Goal: Transaction & Acquisition: Purchase product/service

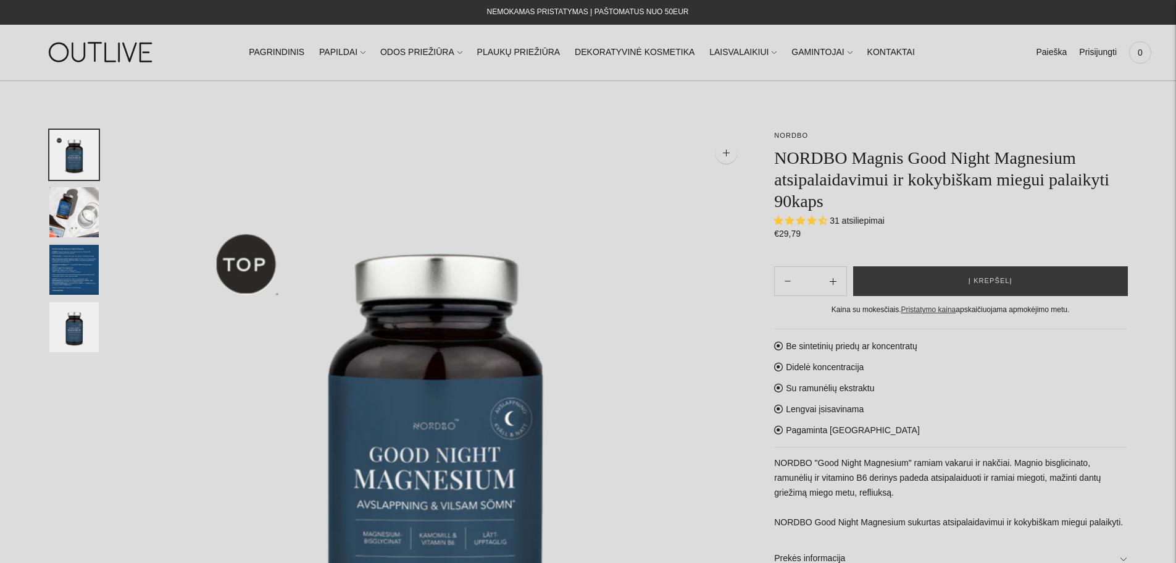
select select "**********"
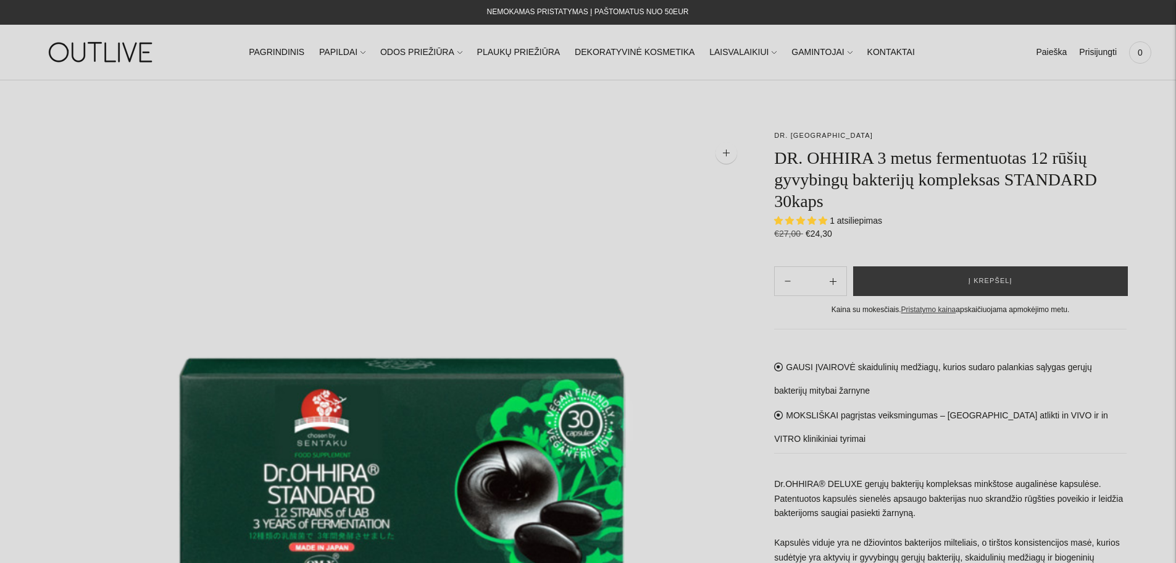
select select "**********"
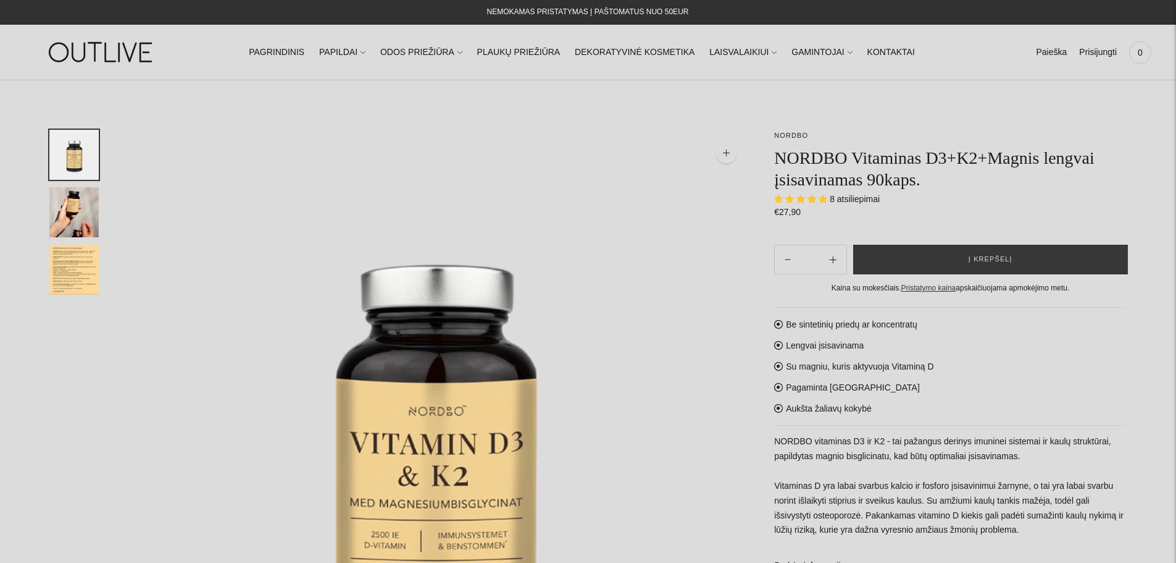
select select "**********"
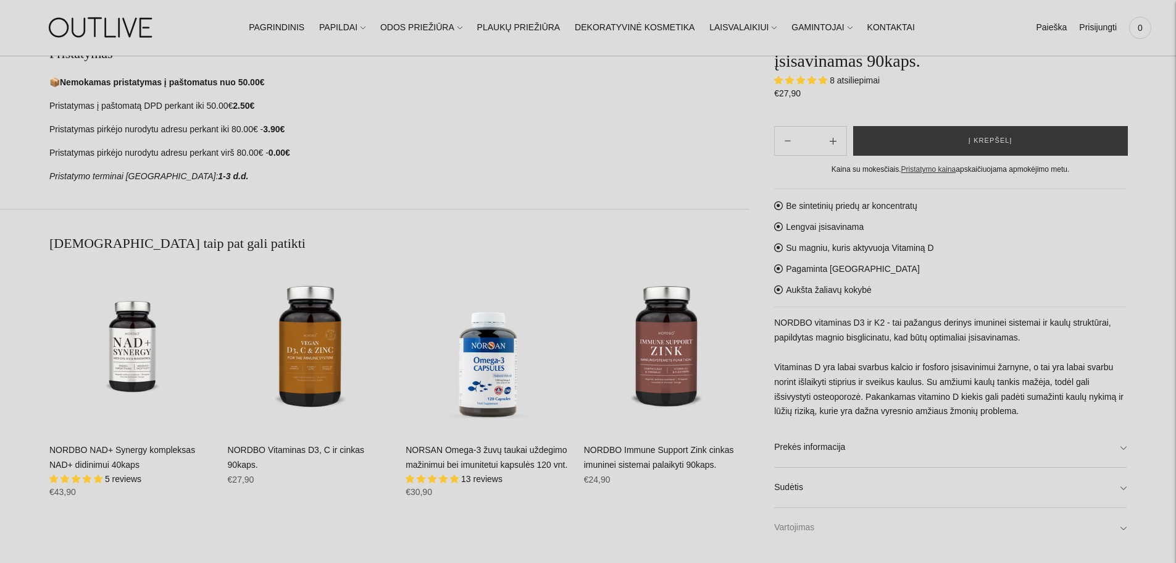
scroll to position [926, 0]
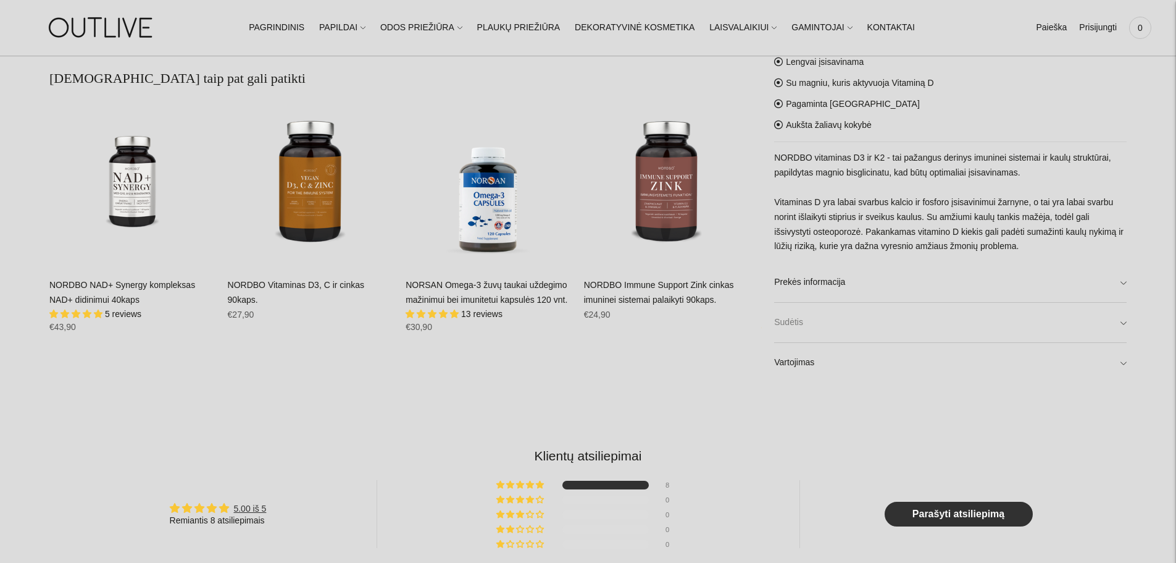
click at [828, 325] on link "Sudėtis" at bounding box center [950, 323] width 353 height 40
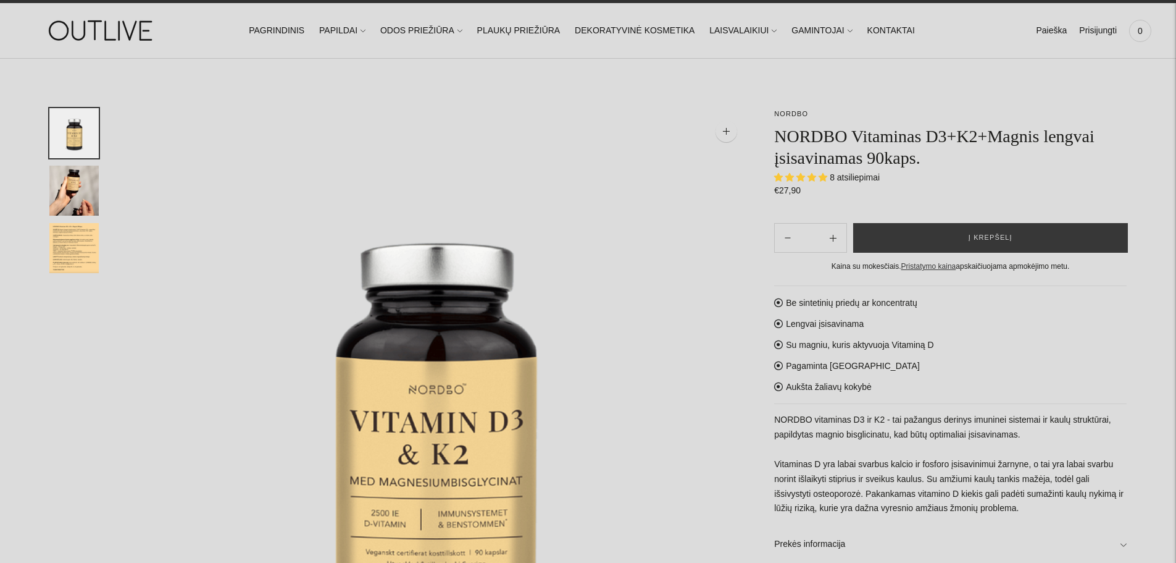
scroll to position [0, 0]
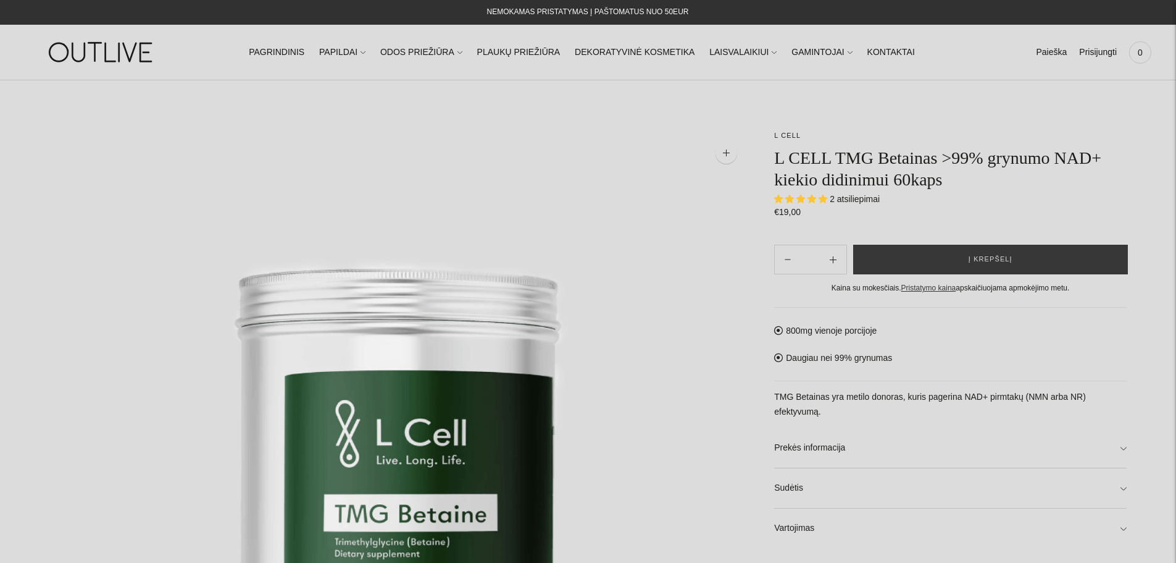
select select "**********"
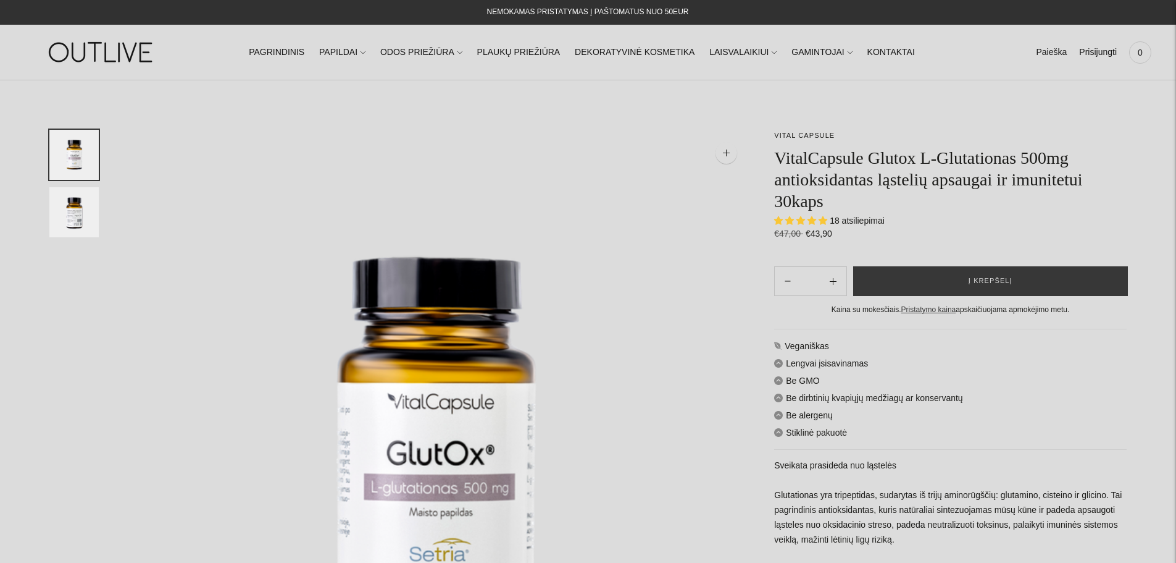
select select "**********"
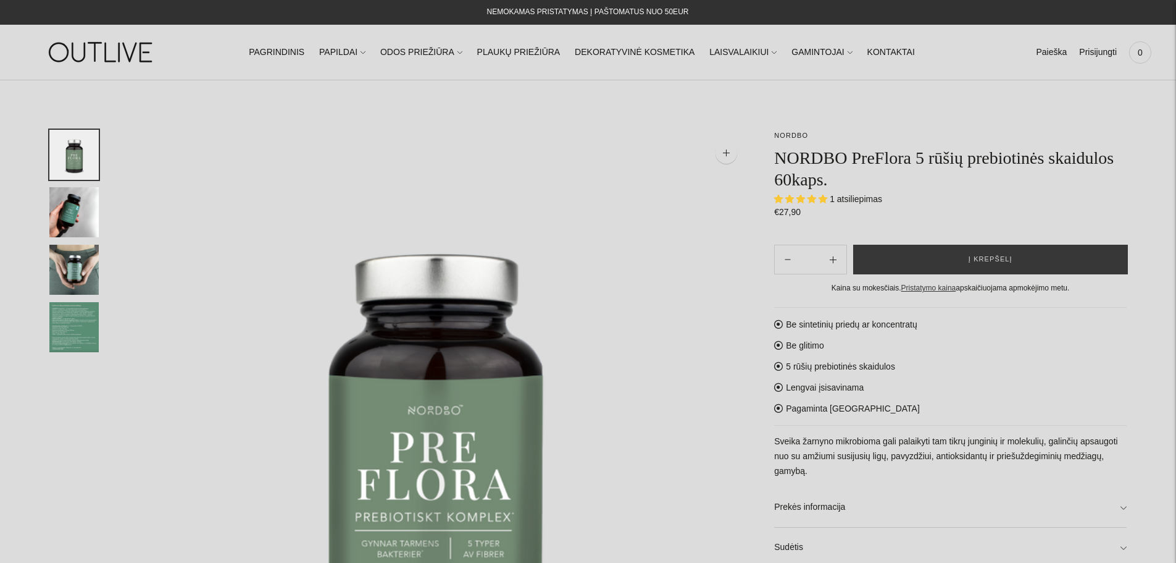
select select "**********"
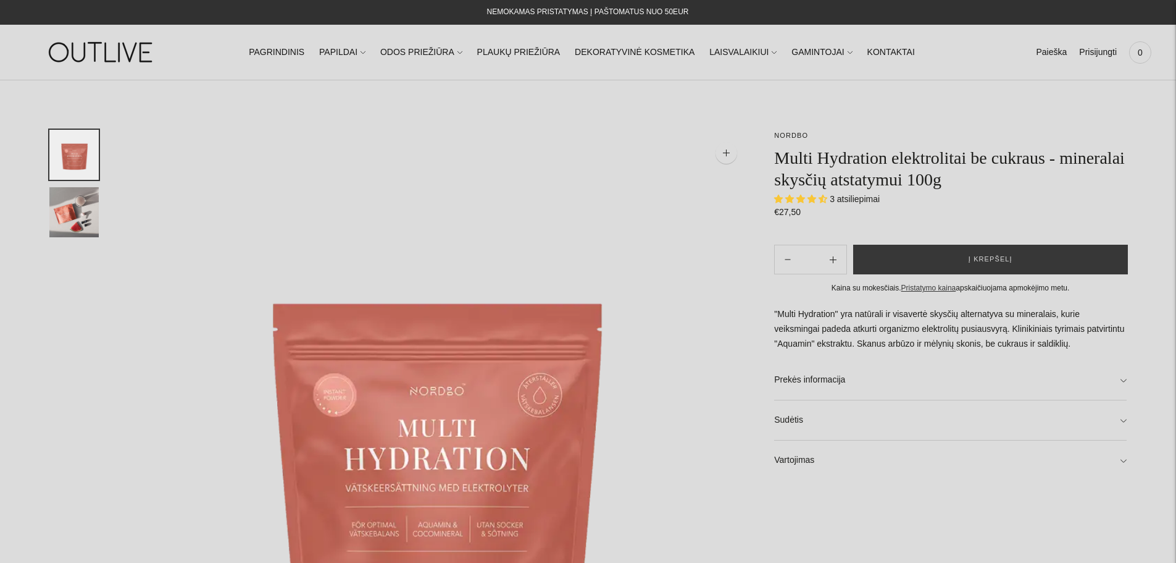
select select "**********"
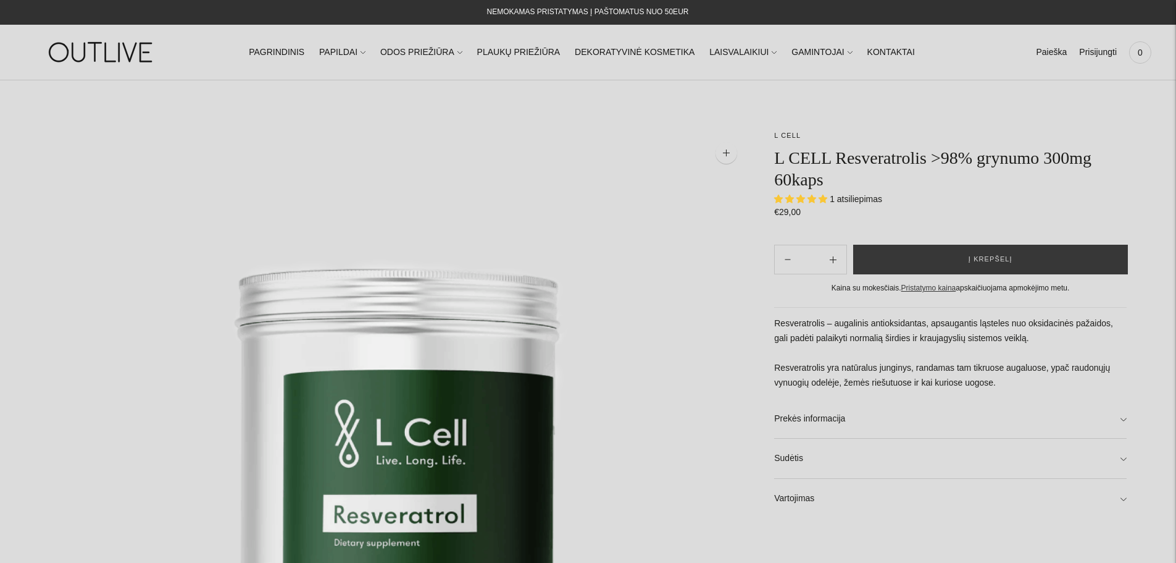
select select "**********"
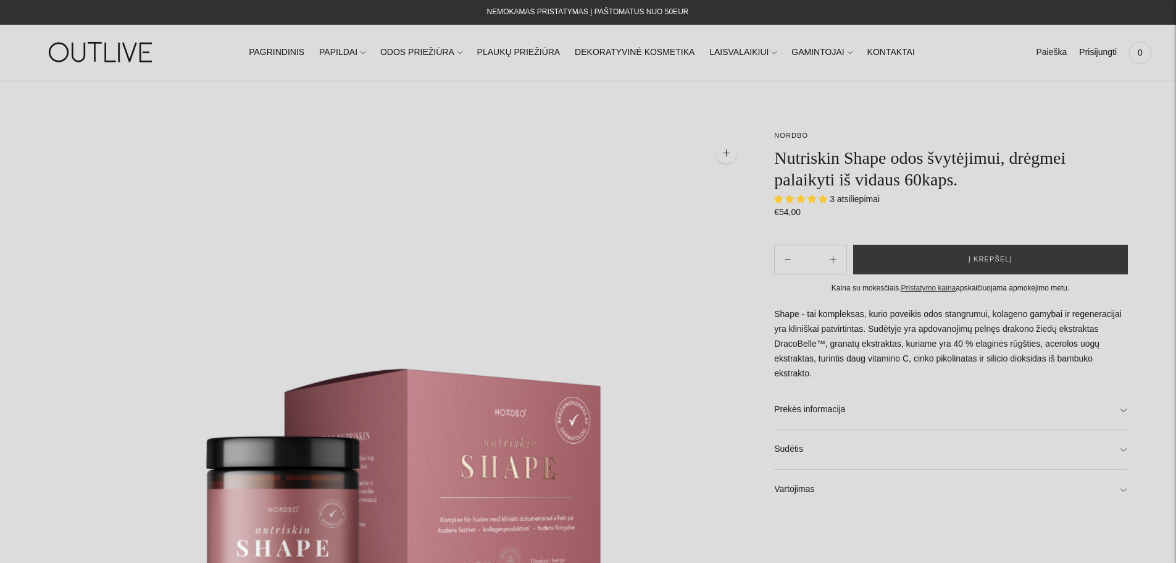
select select "**********"
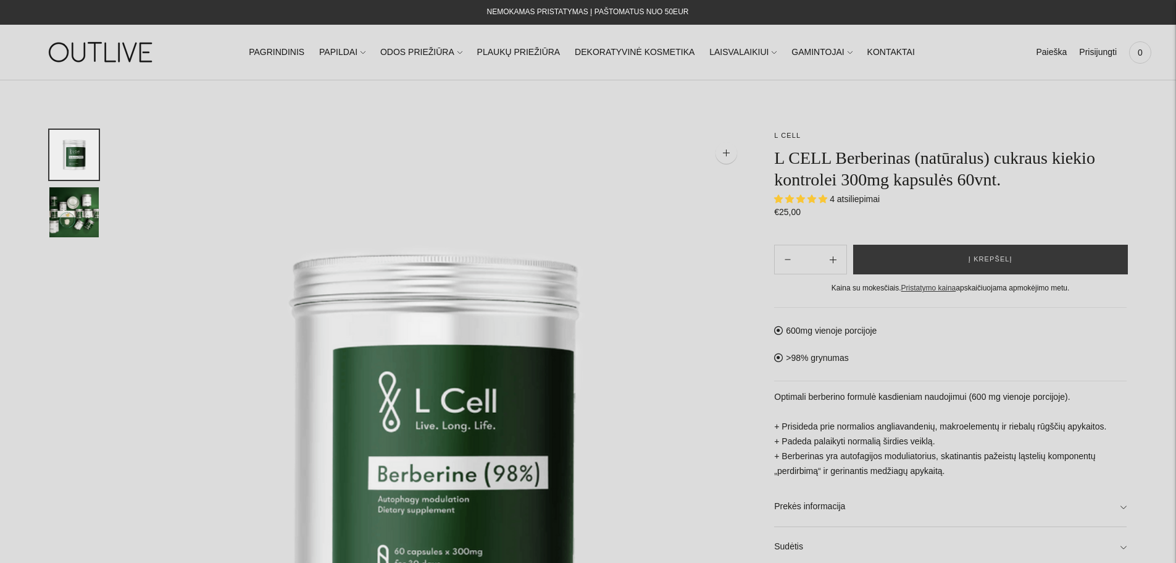
select select "**********"
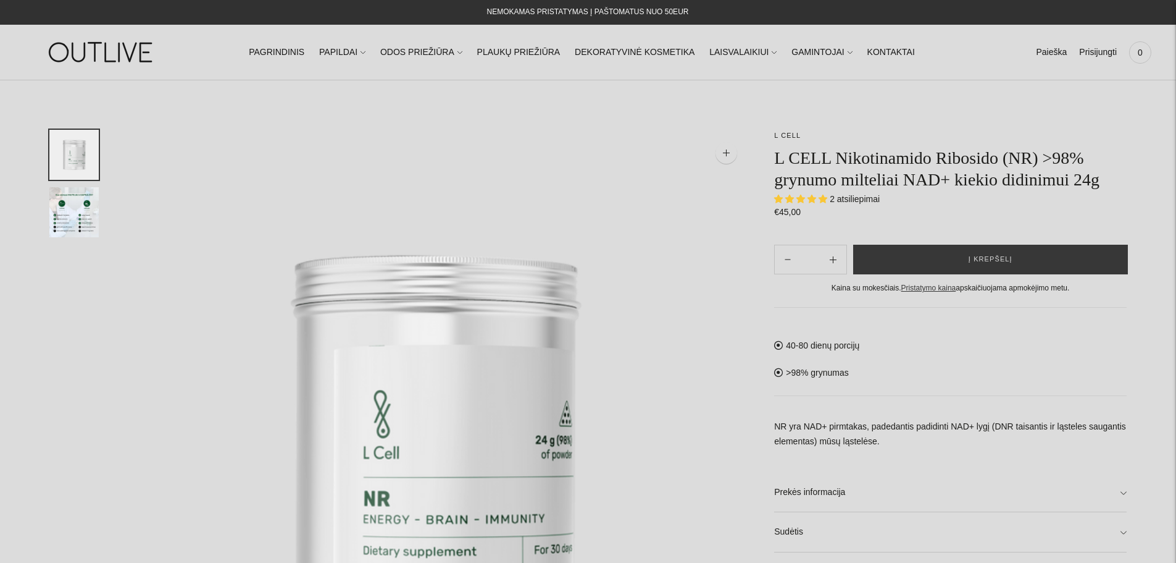
select select "**********"
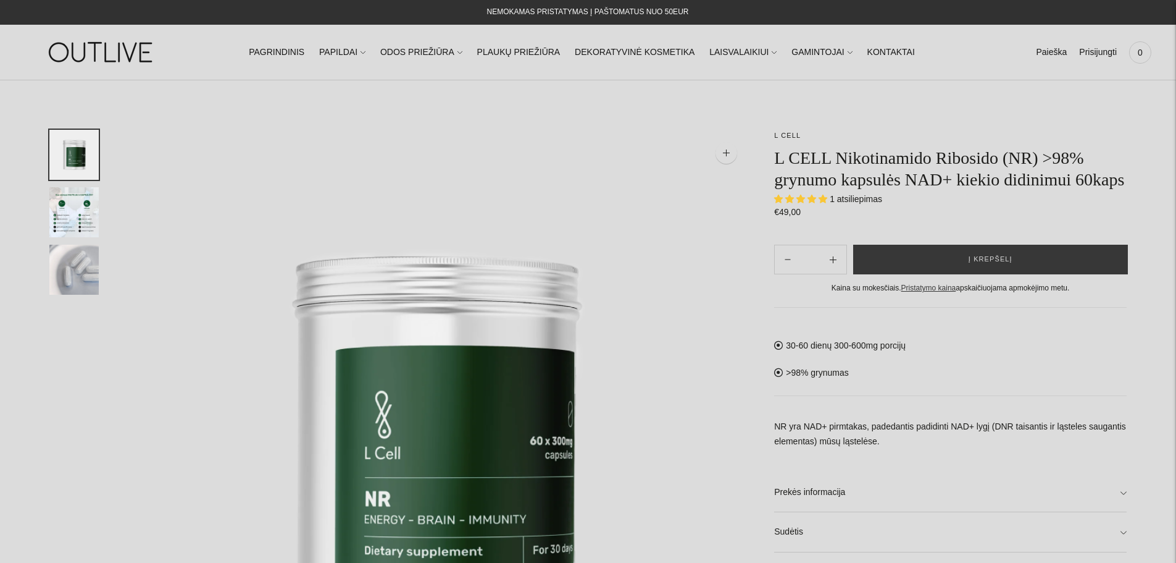
select select "**********"
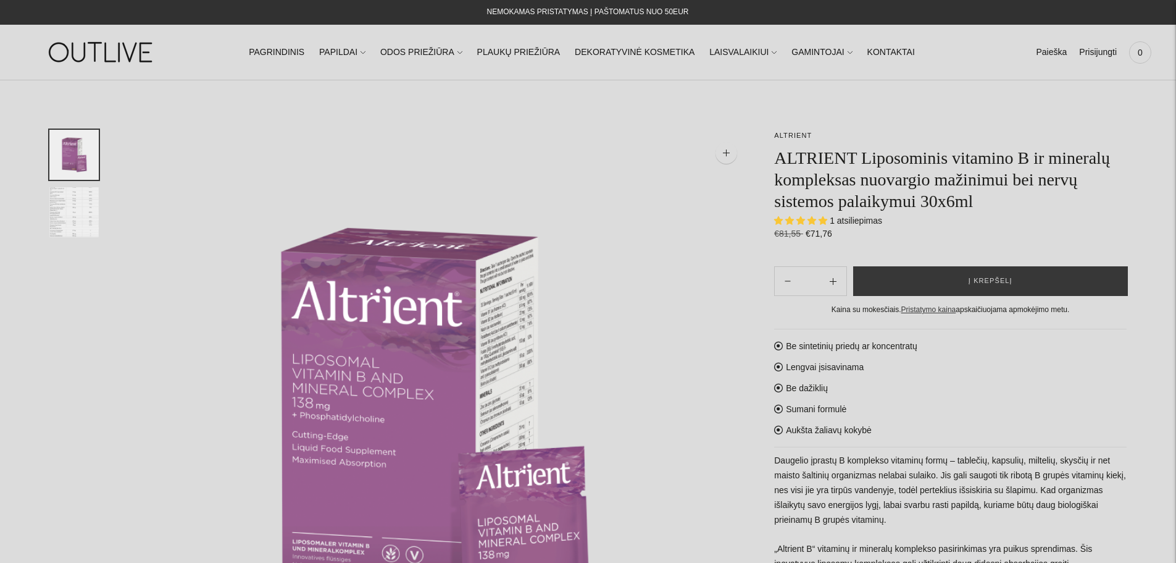
select select "**********"
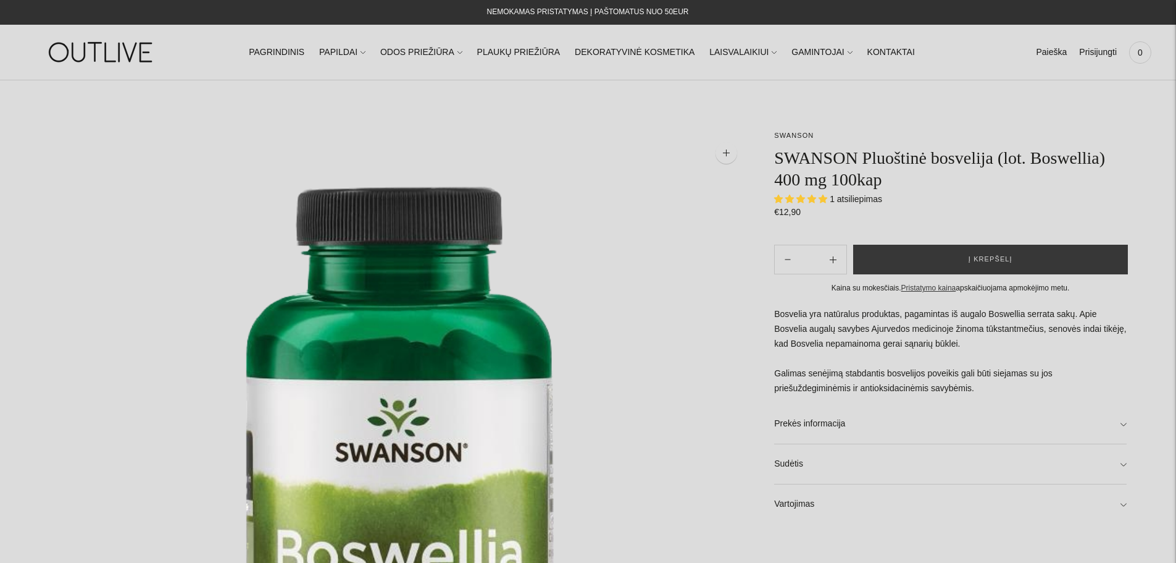
select select "**********"
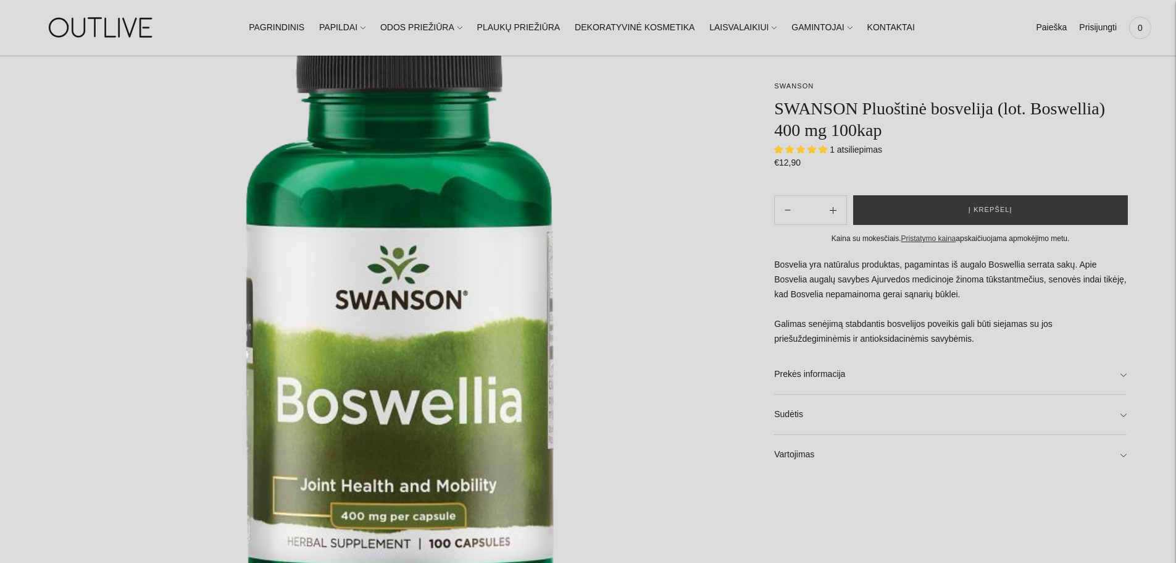
scroll to position [185, 0]
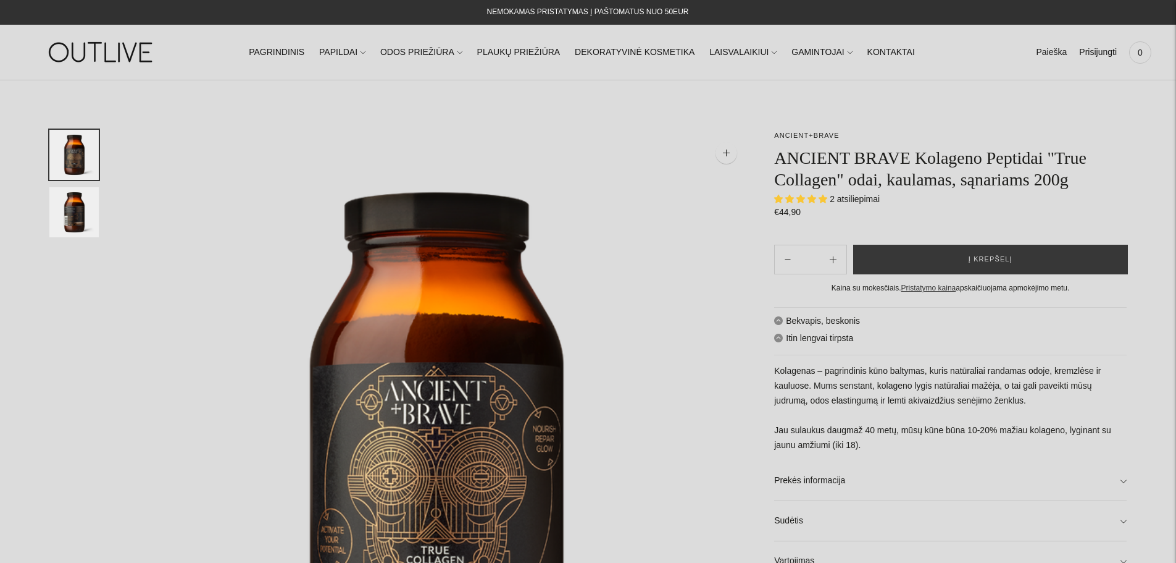
select select "**********"
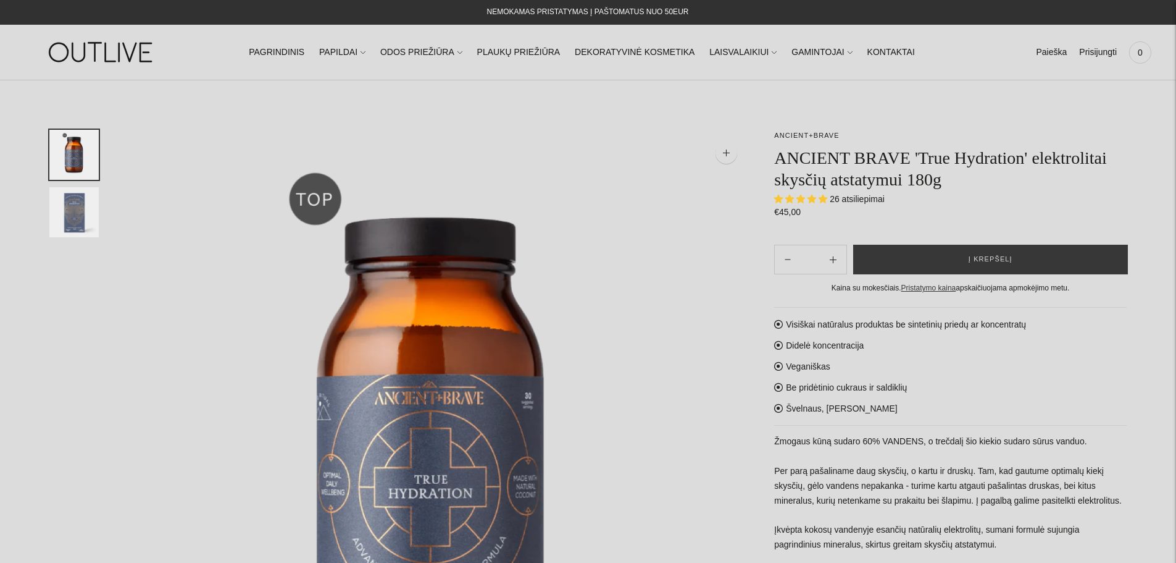
select select "**********"
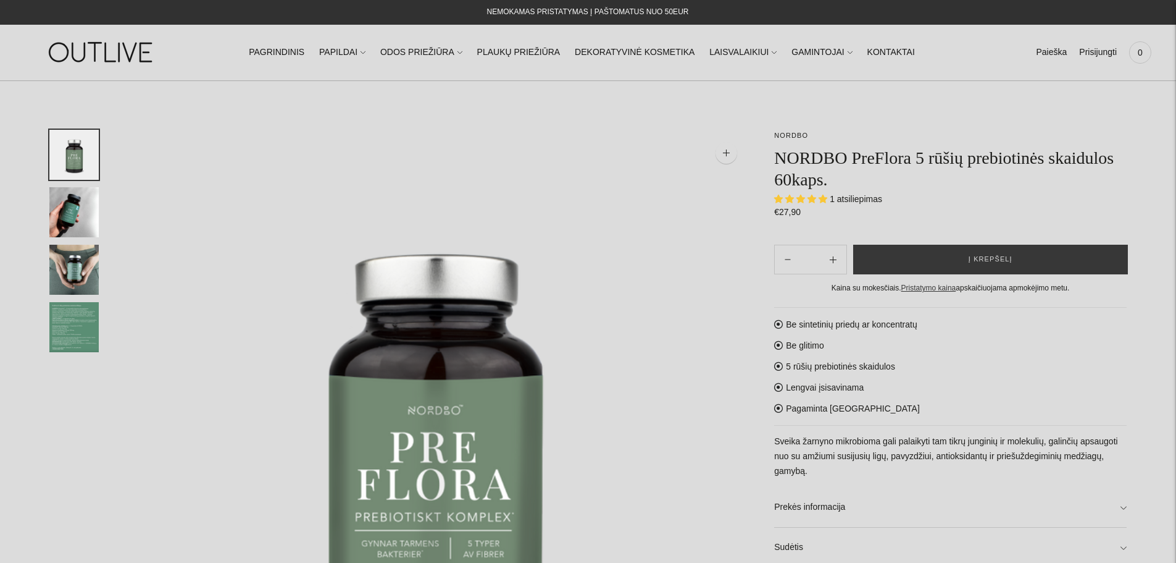
select select "**********"
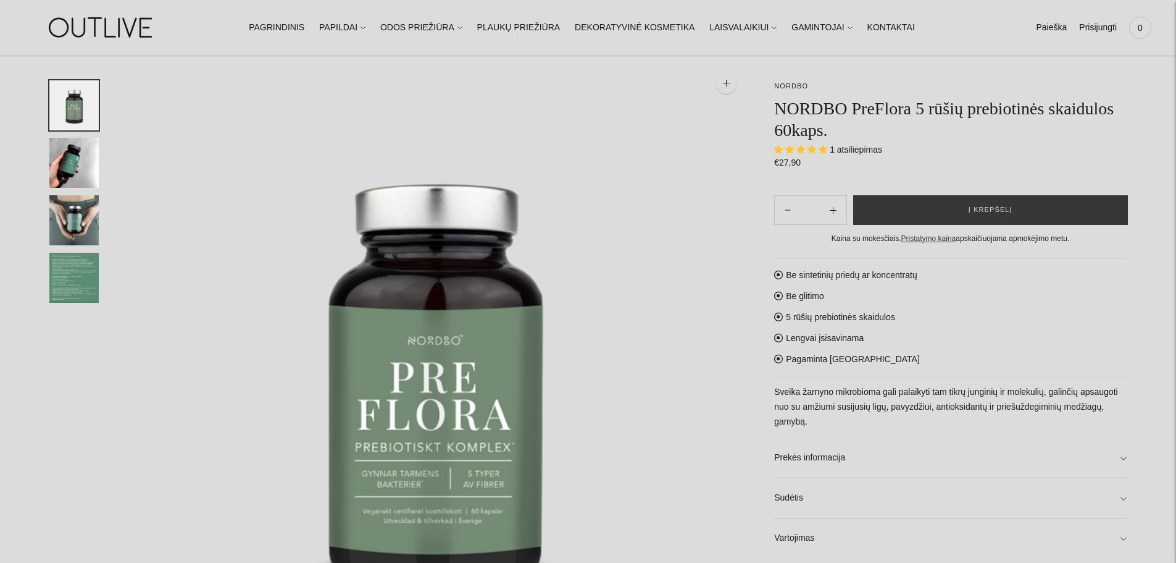
scroll to position [62, 0]
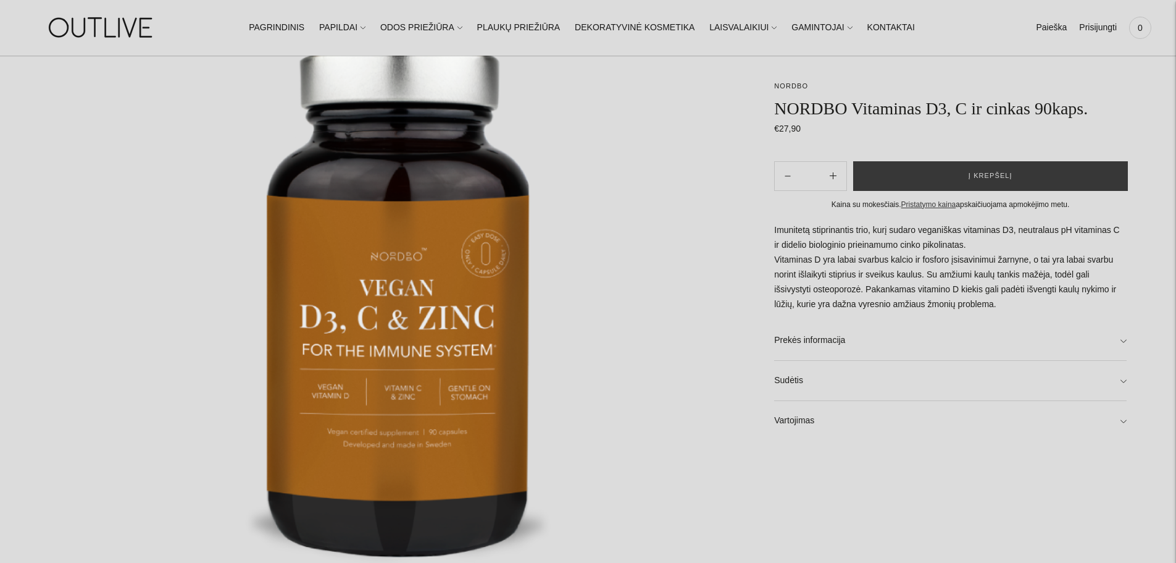
scroll to position [185, 0]
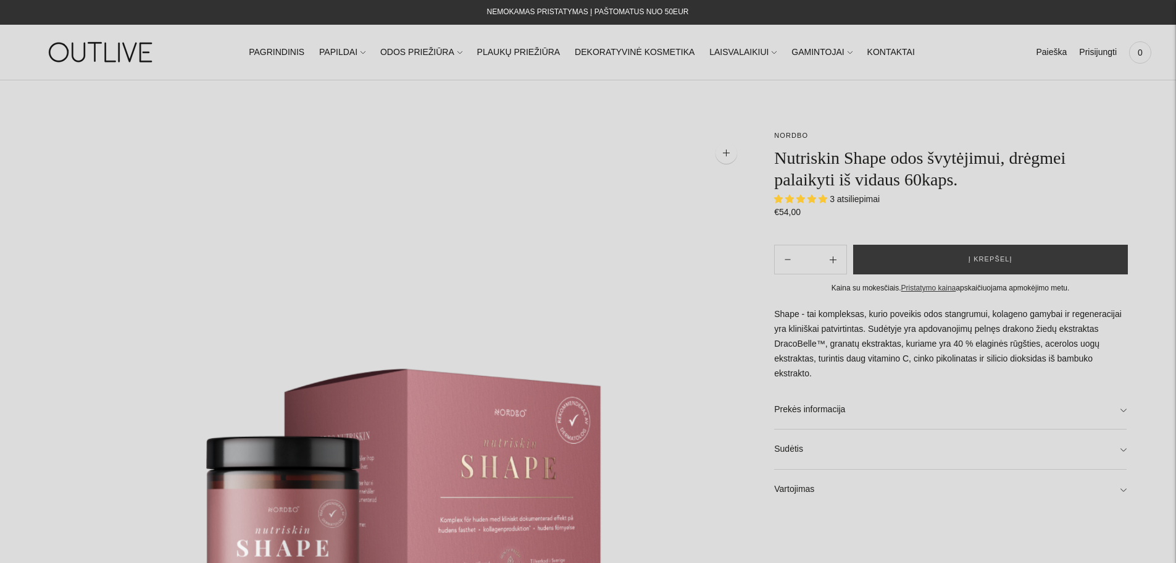
select select "**********"
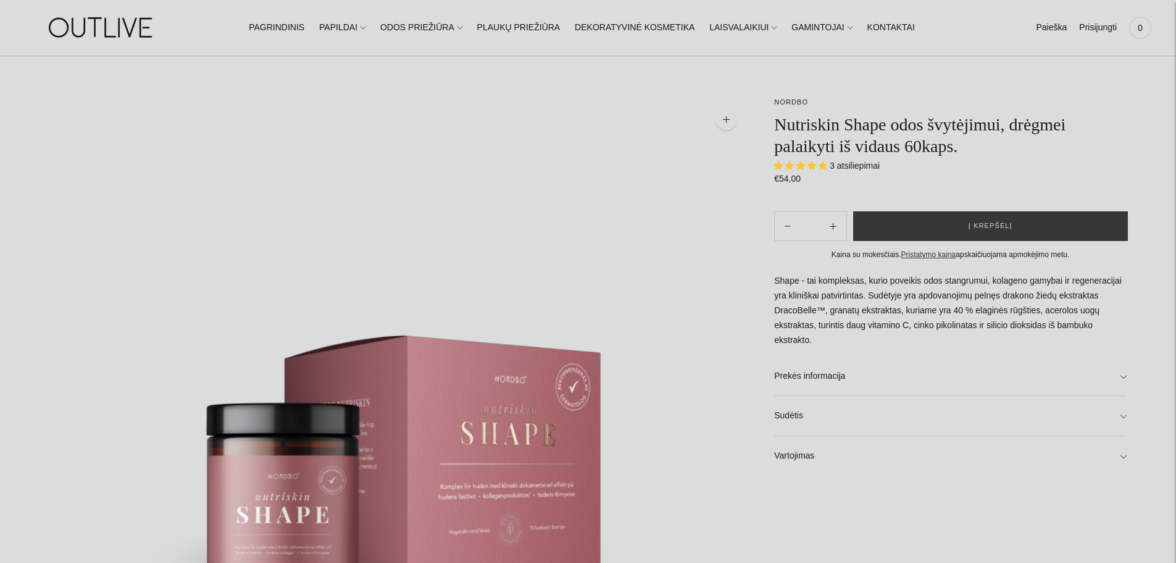
scroll to position [62, 0]
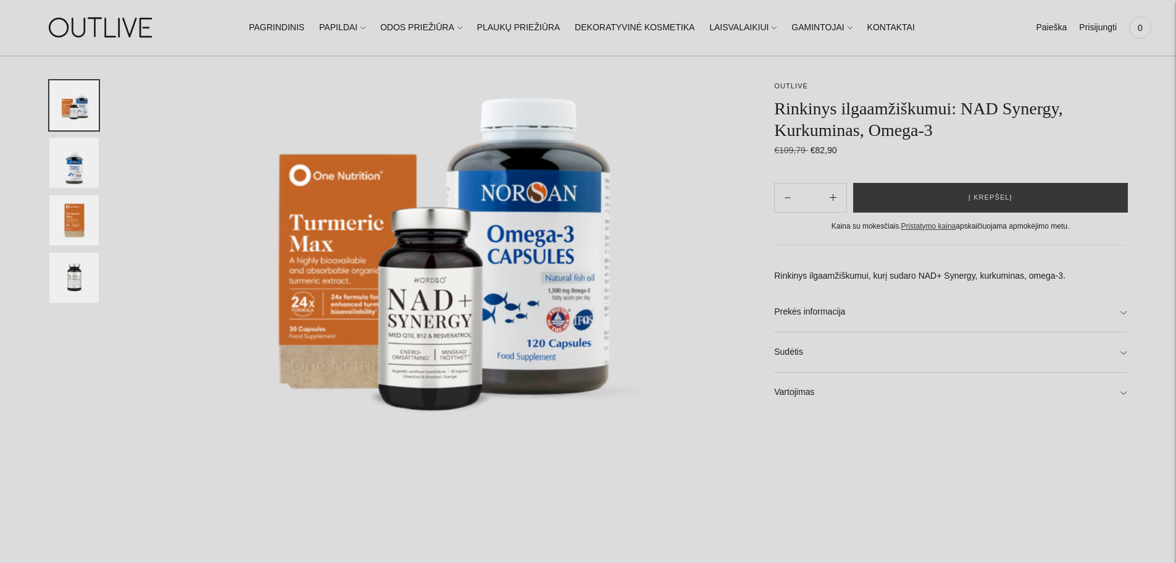
scroll to position [185, 0]
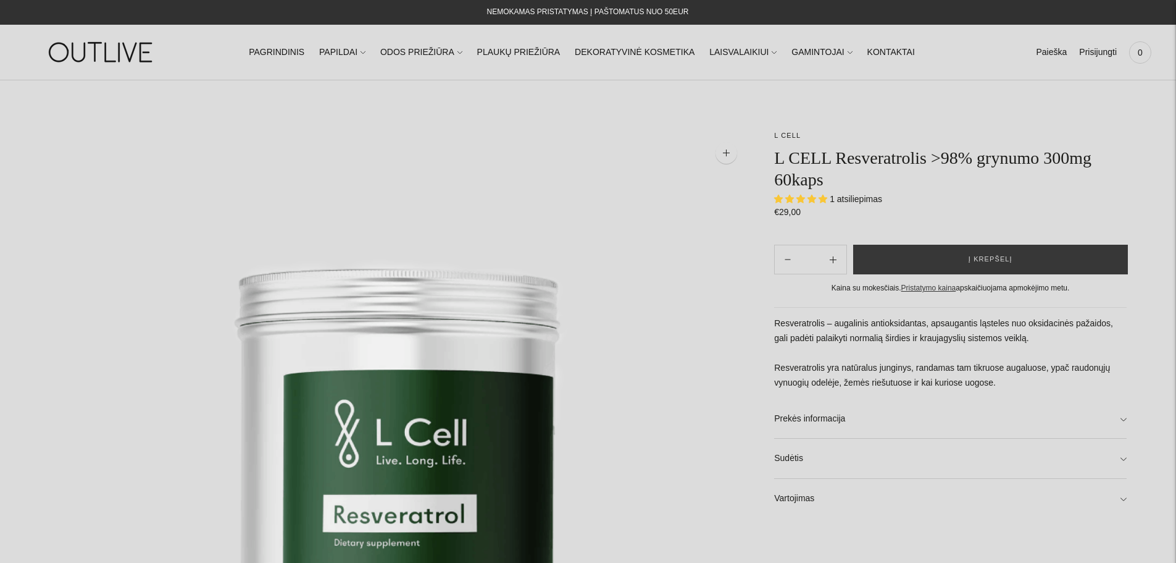
select select "**********"
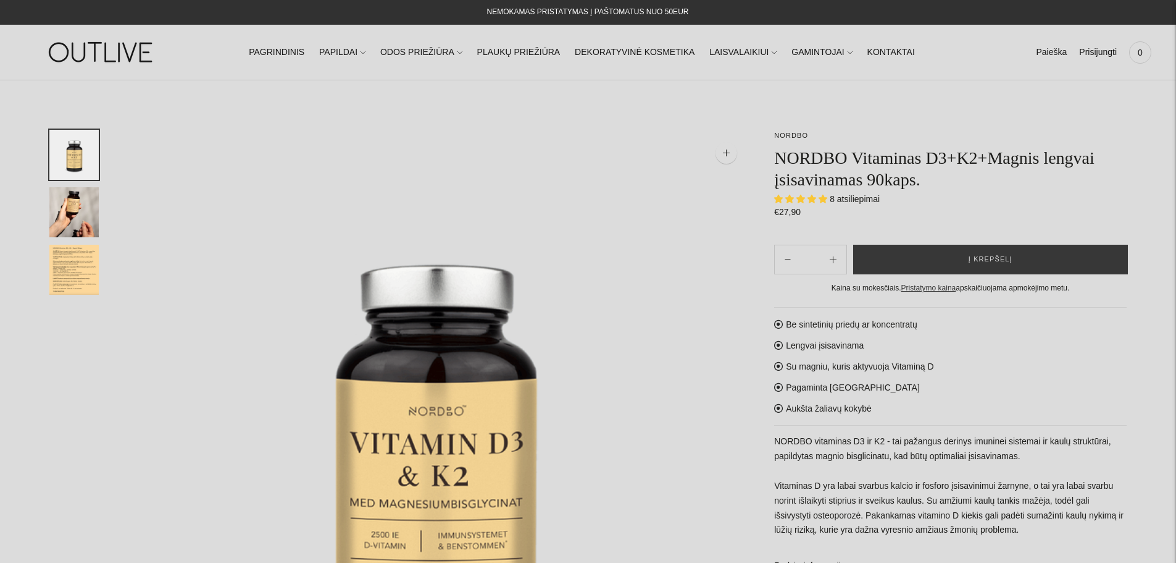
select select "**********"
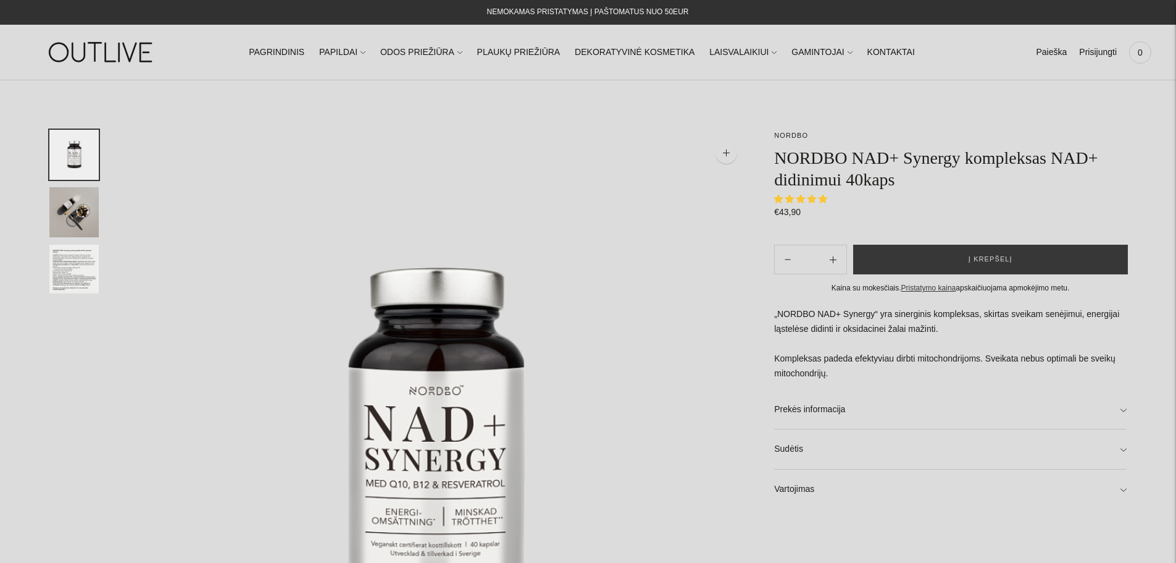
select select "**********"
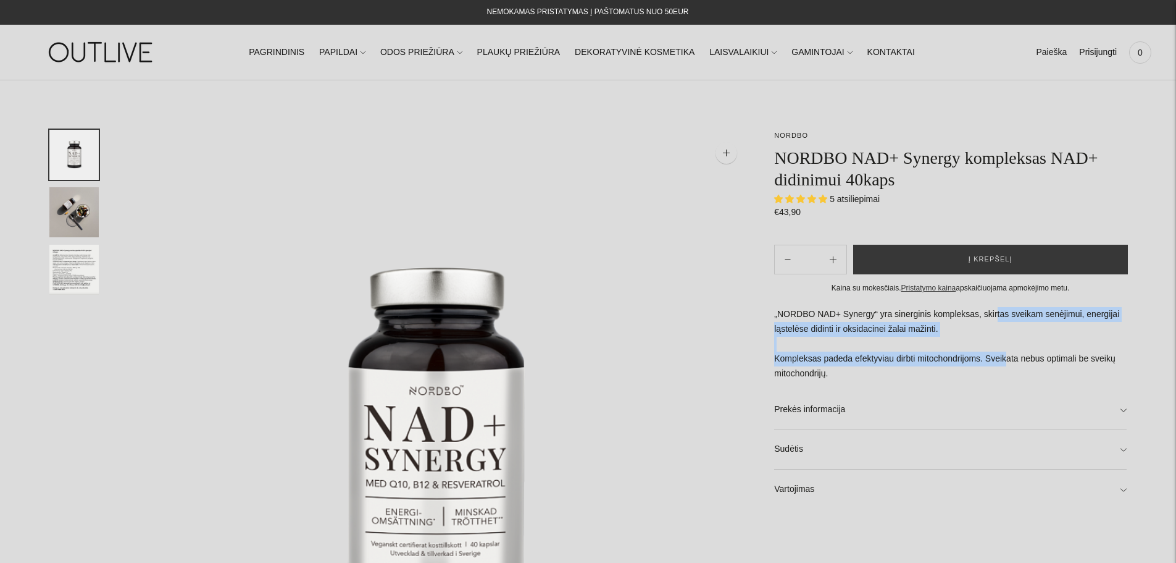
drag, startPoint x: 992, startPoint y: 316, endPoint x: 992, endPoint y: 362, distance: 45.7
click at [992, 362] on p "„NORDBO NAD+ Synergy“ yra sinerginis kompleksas, skirtas sveikam senėjimui, ene…" at bounding box center [950, 344] width 353 height 74
click at [863, 395] on link "Prekės informacija" at bounding box center [950, 410] width 353 height 40
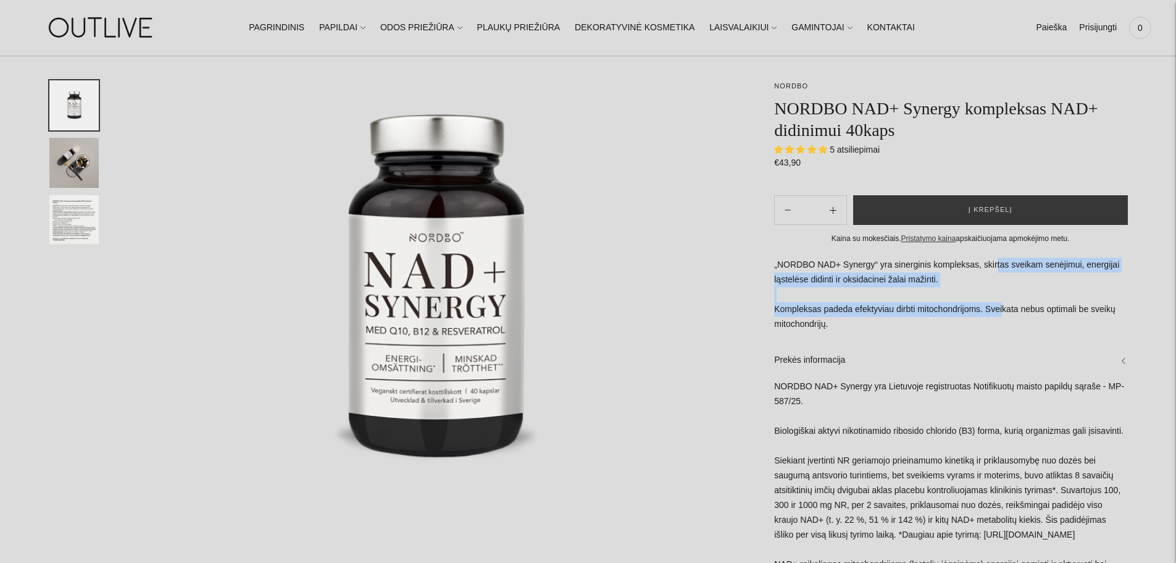
scroll to position [185, 0]
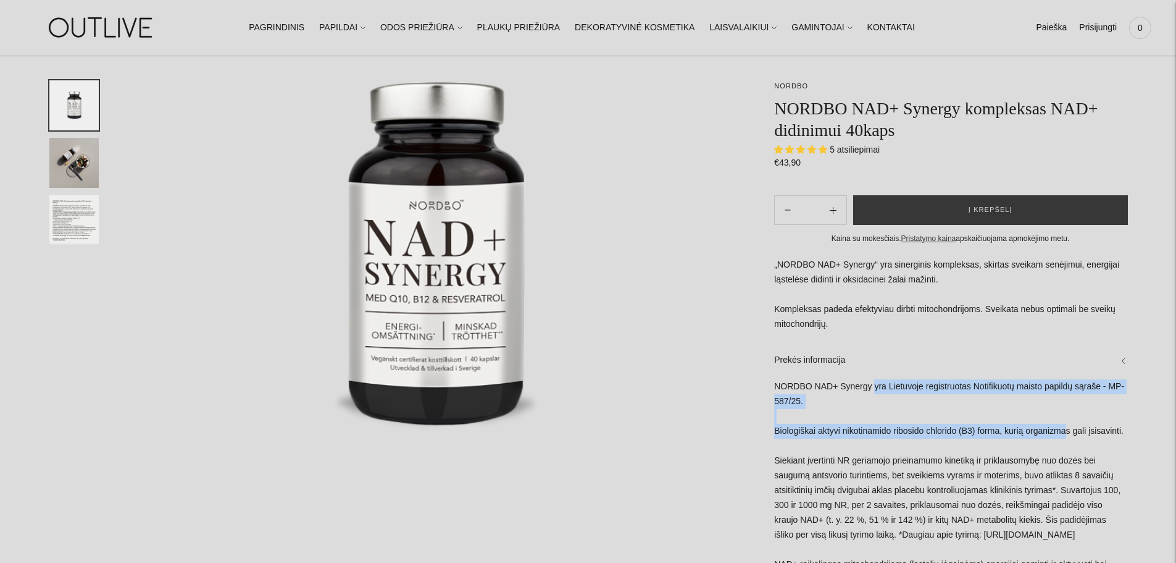
drag, startPoint x: 861, startPoint y: 386, endPoint x: 1064, endPoint y: 437, distance: 209.4
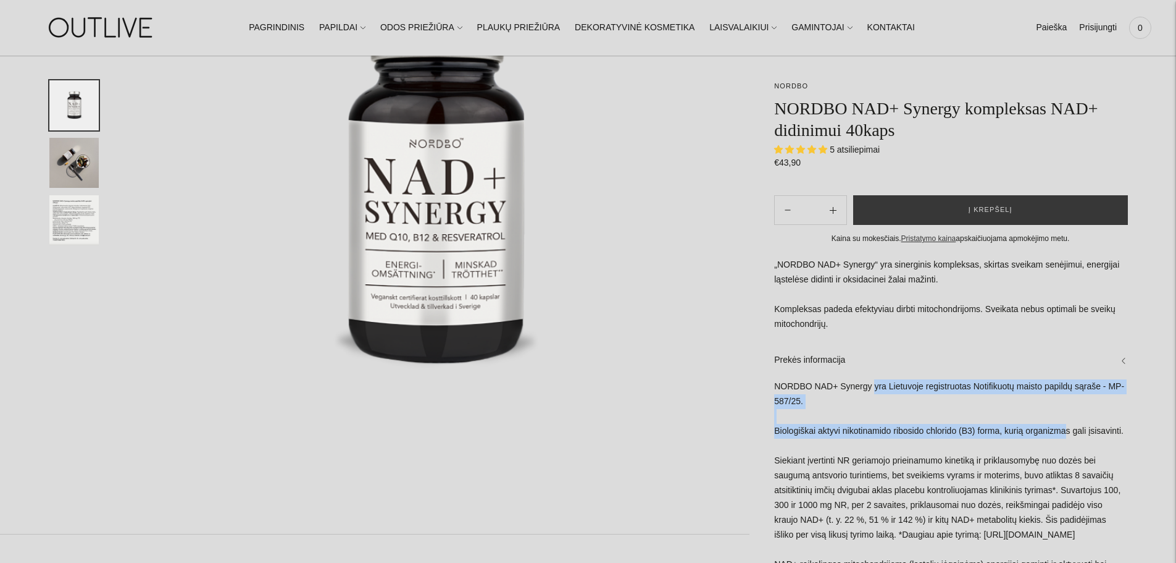
scroll to position [309, 0]
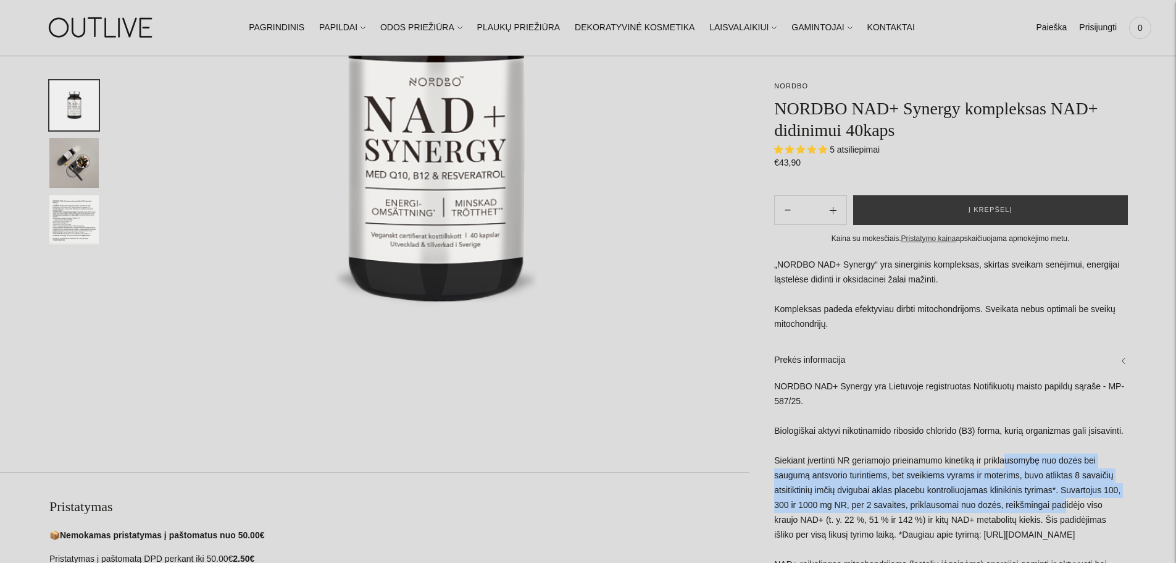
drag, startPoint x: 998, startPoint y: 456, endPoint x: 1048, endPoint y: 508, distance: 72.1
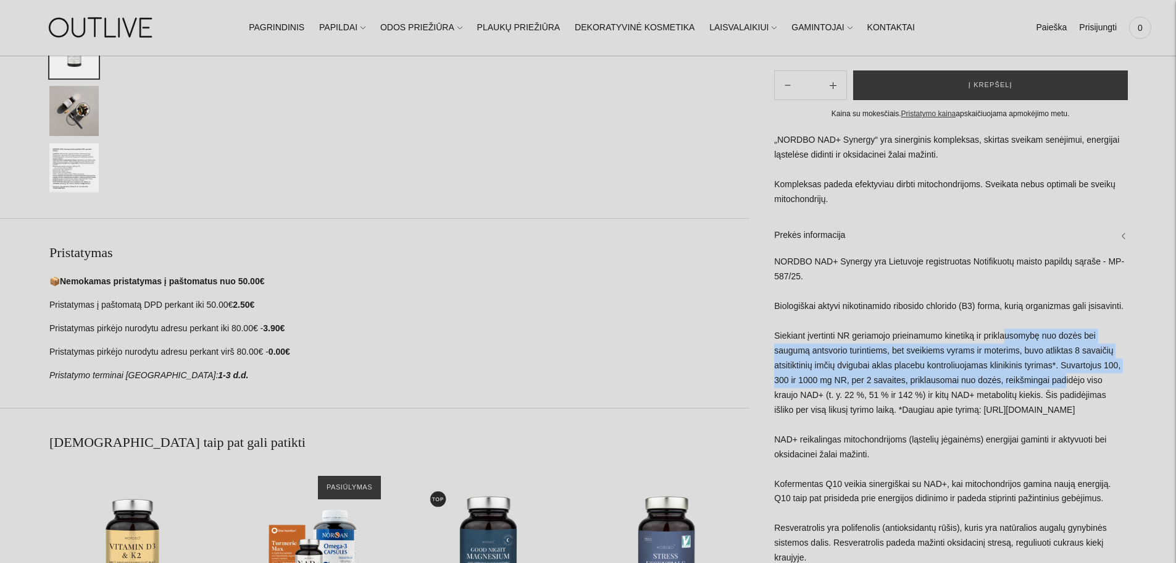
scroll to position [803, 0]
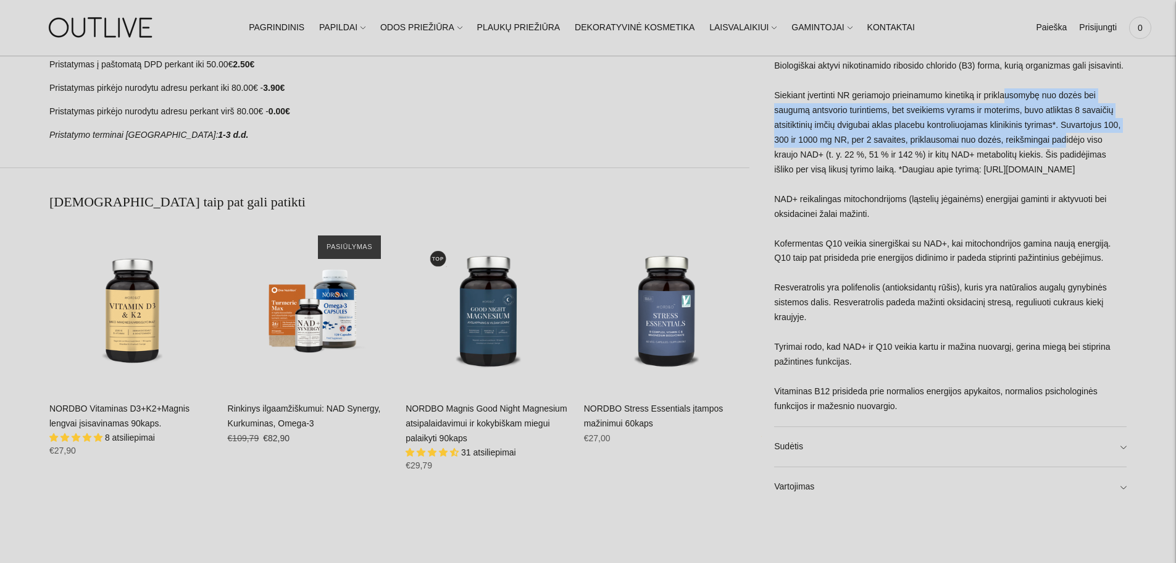
drag, startPoint x: 811, startPoint y: 196, endPoint x: 1093, endPoint y: 257, distance: 288.0
click at [1093, 257] on div "NORDBO NAD+ Synergy yra Lietuvoje registruotas Notifikuotų maisto papildų sąraš…" at bounding box center [950, 219] width 353 height 411
drag, startPoint x: 811, startPoint y: 343, endPoint x: 944, endPoint y: 361, distance: 133.9
click at [944, 361] on div "NORDBO NAD+ Synergy yra Lietuvoje registruotas Notifikuotų maisto papildų sąraš…" at bounding box center [950, 219] width 353 height 411
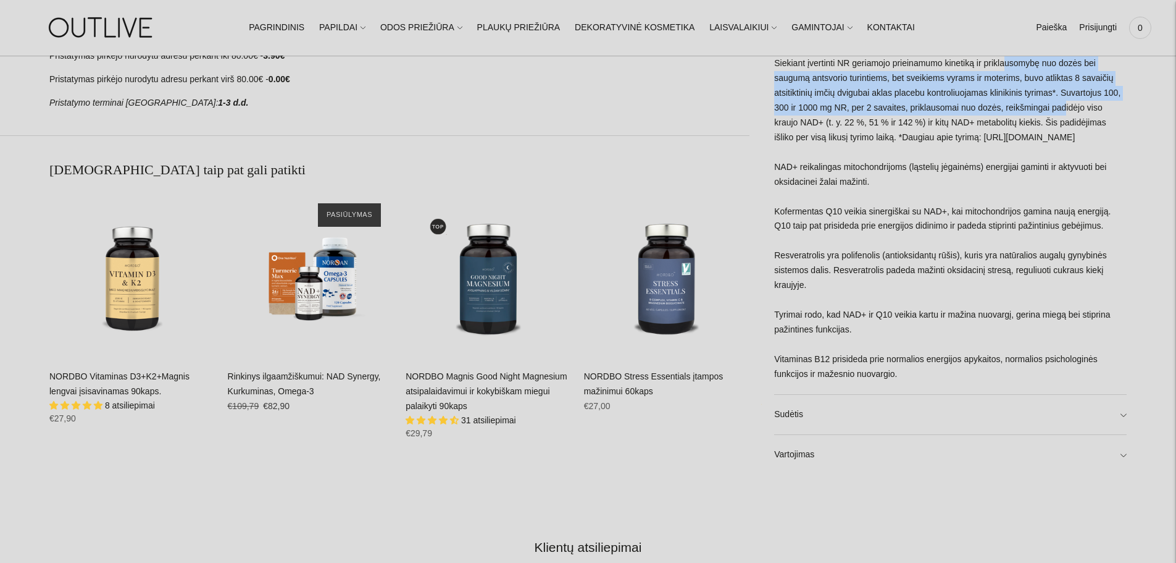
scroll to position [865, 0]
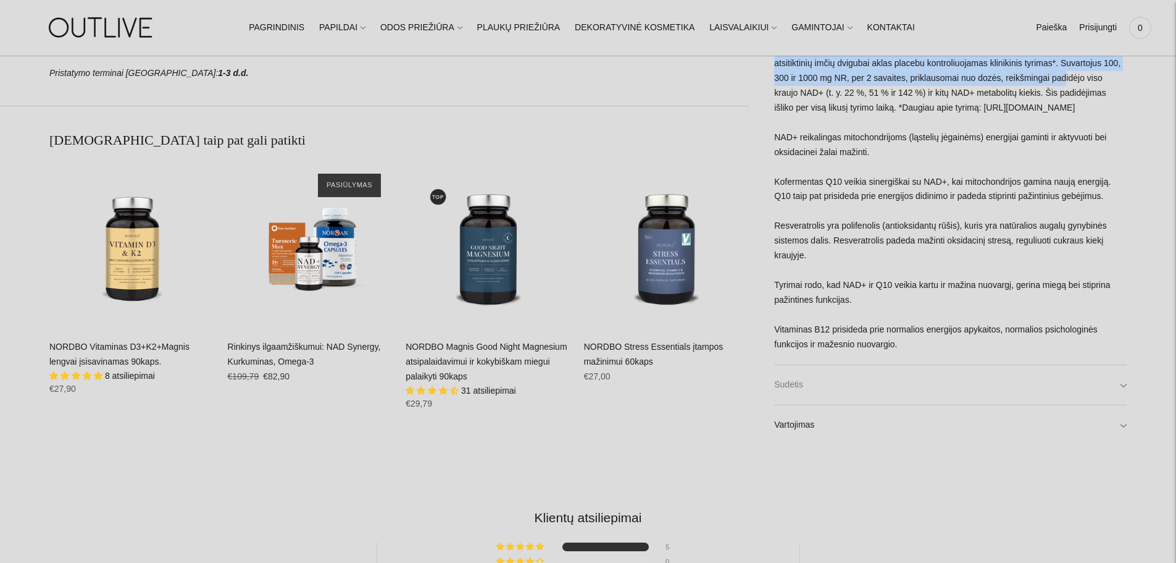
click at [823, 377] on link "Sudėtis" at bounding box center [950, 384] width 353 height 40
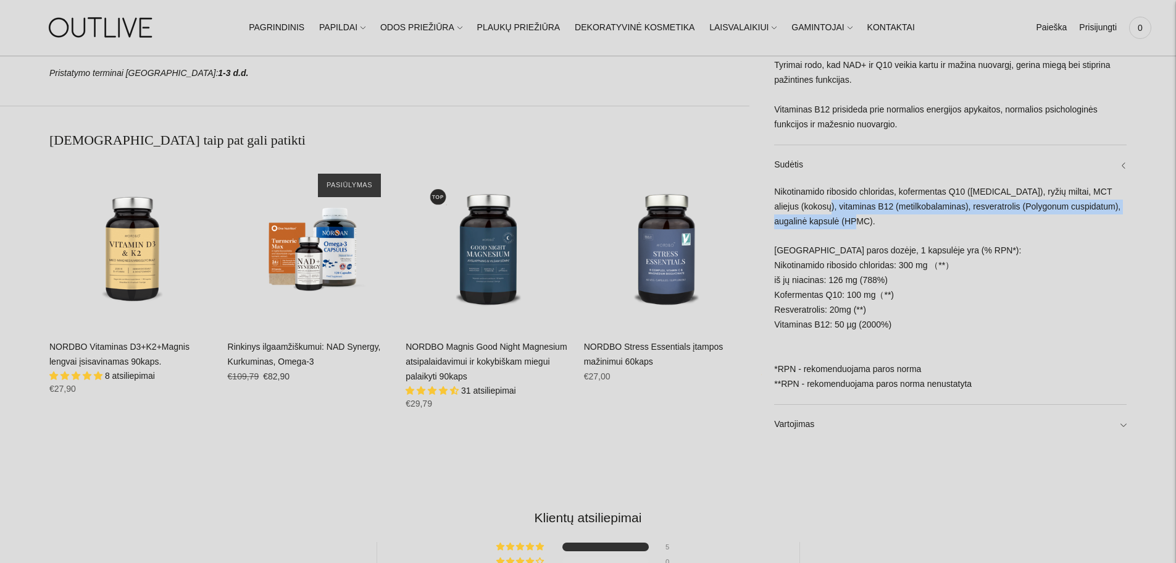
drag, startPoint x: 918, startPoint y: 225, endPoint x: 815, endPoint y: 204, distance: 105.7
click at [815, 204] on div "Nikotinamido ribosido chloridas, kofermentas Q10 (ubiquinone), ryžių miltai, MC…" at bounding box center [950, 294] width 353 height 219
click at [798, 192] on div "Nikotinamido ribosido chloridas, kofermentas Q10 (ubiquinone), ryžių miltai, MC…" at bounding box center [950, 294] width 353 height 219
drag, startPoint x: 810, startPoint y: 194, endPoint x: 881, endPoint y: 219, distance: 75.2
click at [881, 219] on div "Nikotinamido ribosido chloridas, kofermentas Q10 (ubiquinone), ryžių miltai, MC…" at bounding box center [950, 294] width 353 height 219
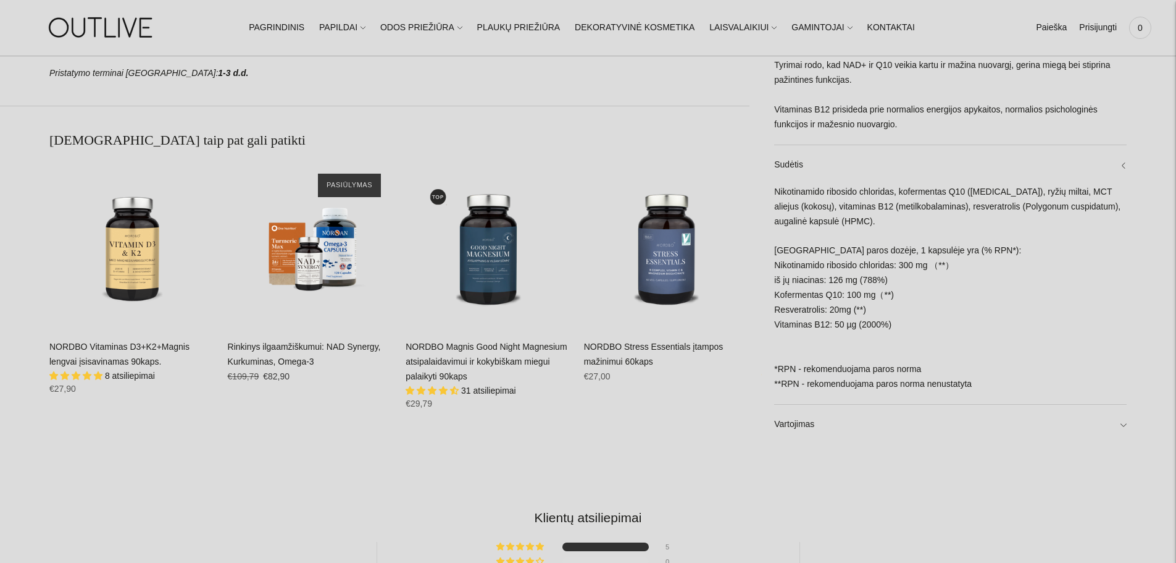
click at [920, 230] on div "Nikotinamido ribosido chloridas, kofermentas Q10 (ubiquinone), ryžių miltai, MC…" at bounding box center [950, 294] width 353 height 219
drag, startPoint x: 848, startPoint y: 254, endPoint x: 894, endPoint y: 331, distance: 89.7
click at [894, 331] on div "Nikotinamido ribosido chloridas, kofermentas Q10 (ubiquinone), ryžių miltai, MC…" at bounding box center [950, 294] width 353 height 219
click at [928, 334] on div "Nikotinamido ribosido chloridas, kofermentas Q10 (ubiquinone), ryžių miltai, MC…" at bounding box center [950, 294] width 353 height 219
drag, startPoint x: 898, startPoint y: 327, endPoint x: 786, endPoint y: 251, distance: 134.8
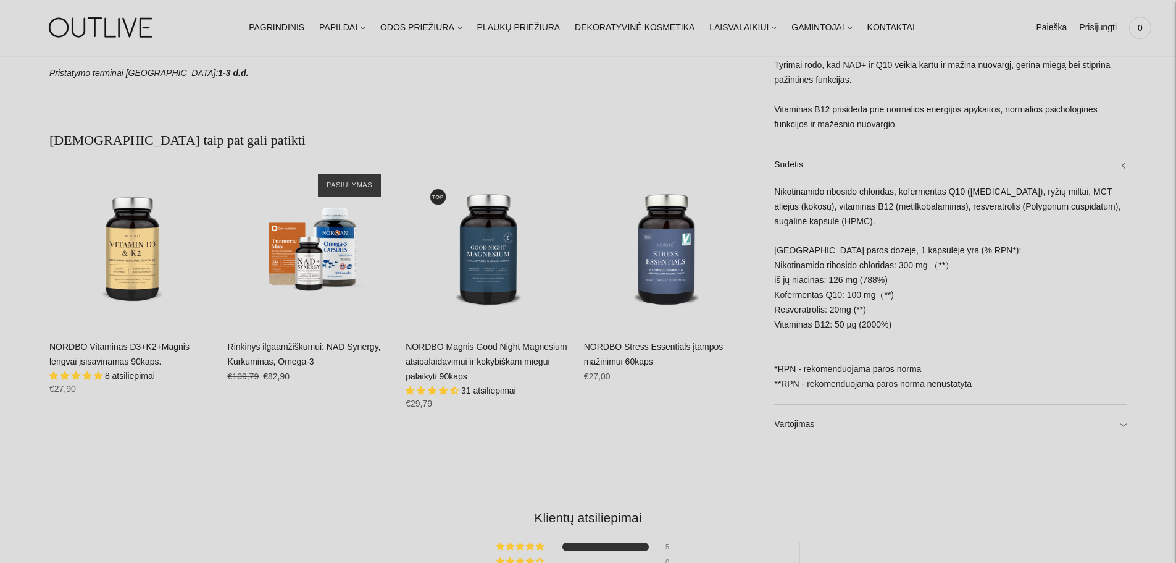
click at [786, 251] on div "Nikotinamido ribosido chloridas, kofermentas Q10 (ubiquinone), ryžių miltai, MC…" at bounding box center [950, 294] width 353 height 219
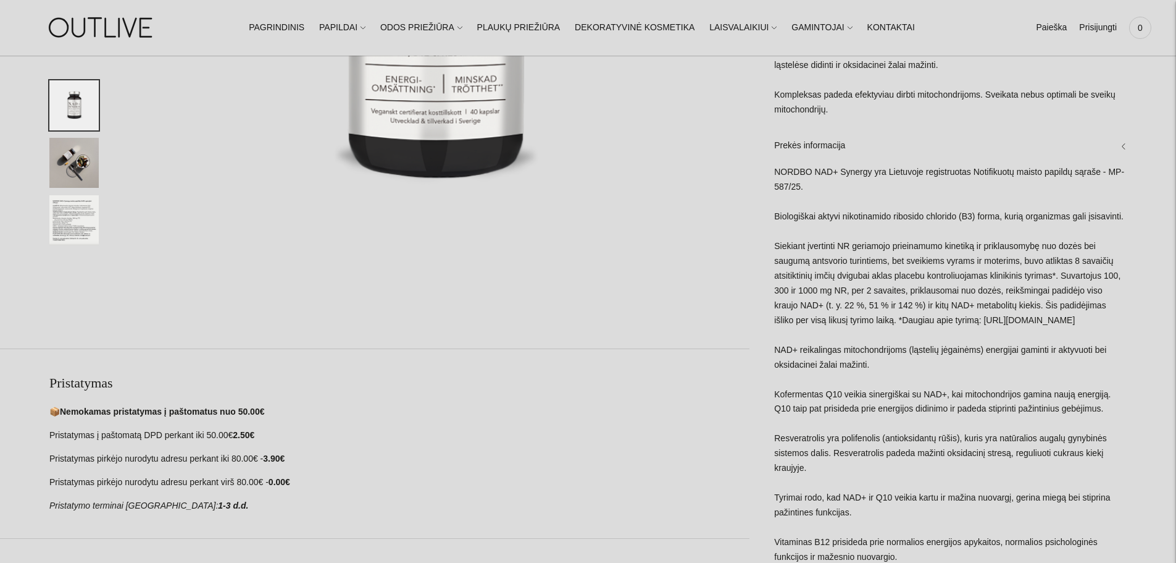
scroll to position [0, 0]
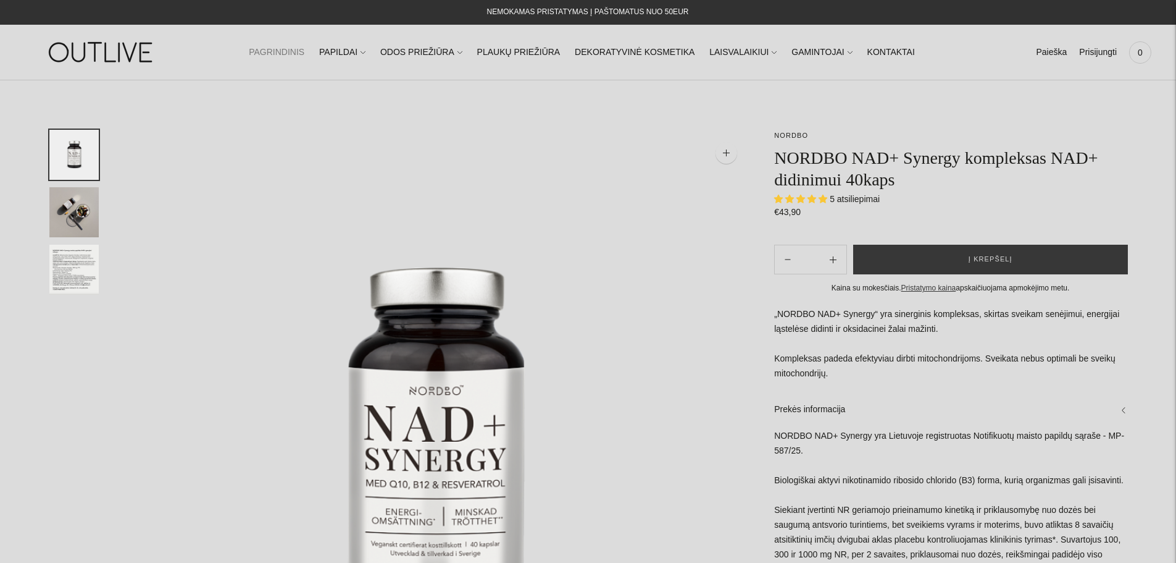
click at [291, 50] on link "PAGRINDINIS" at bounding box center [277, 52] width 56 height 27
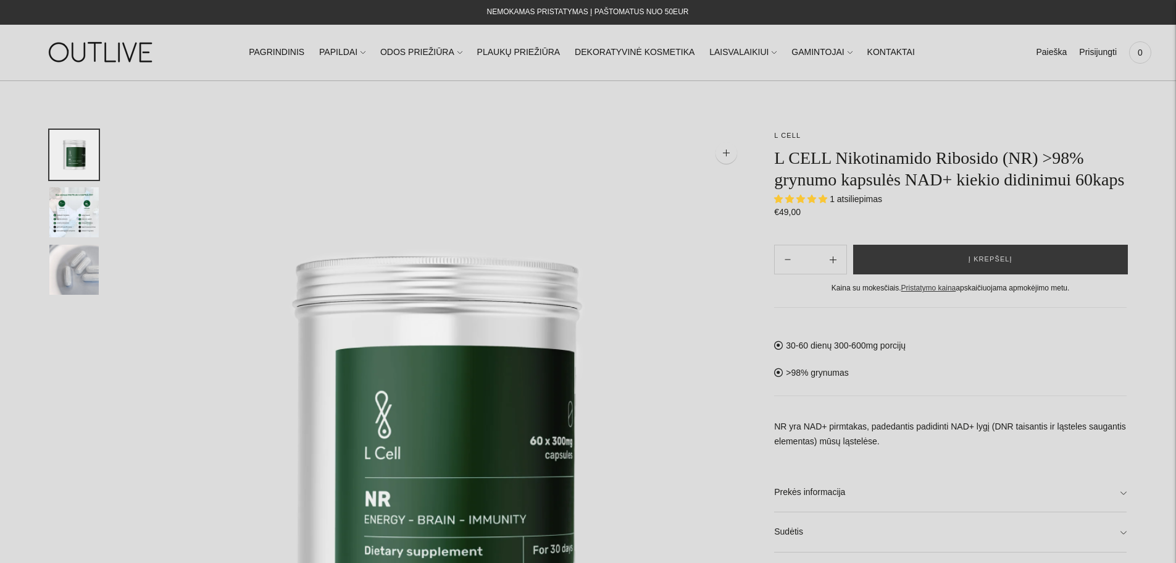
select select "**********"
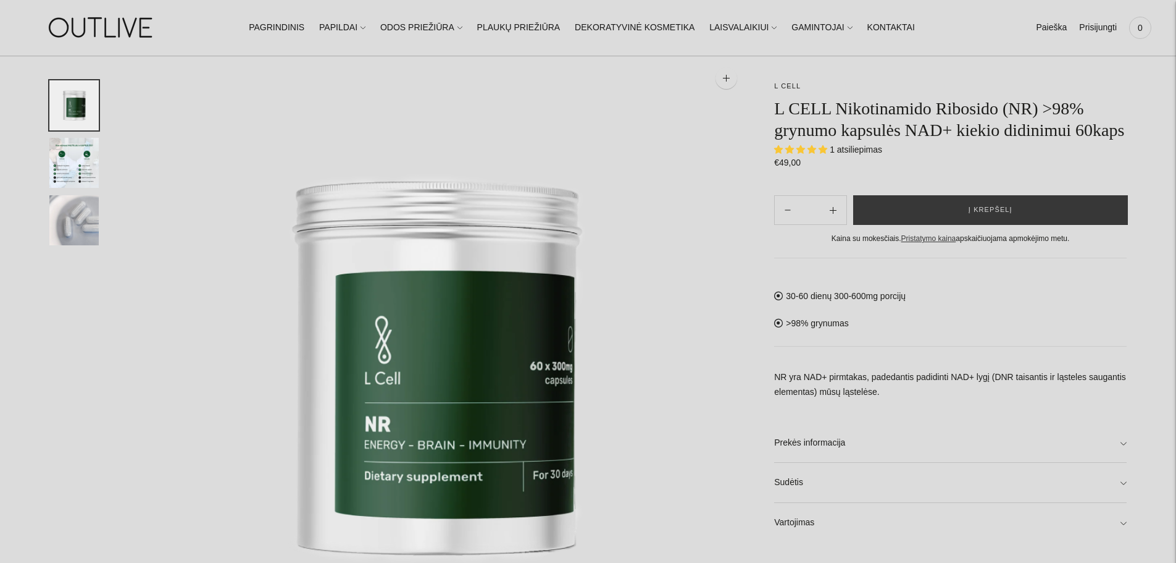
scroll to position [62, 0]
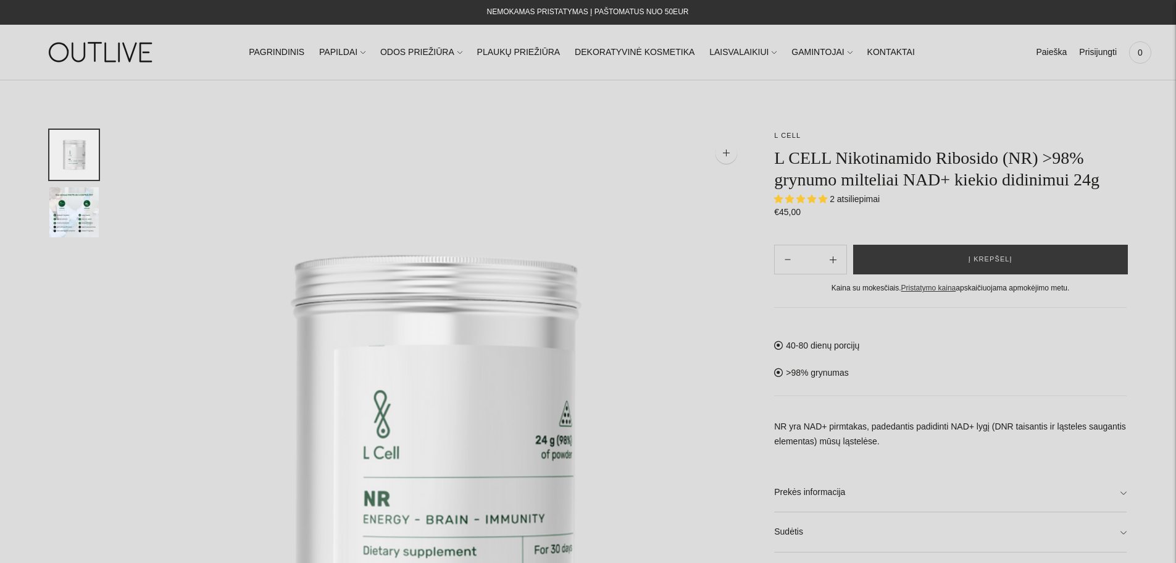
select select "**********"
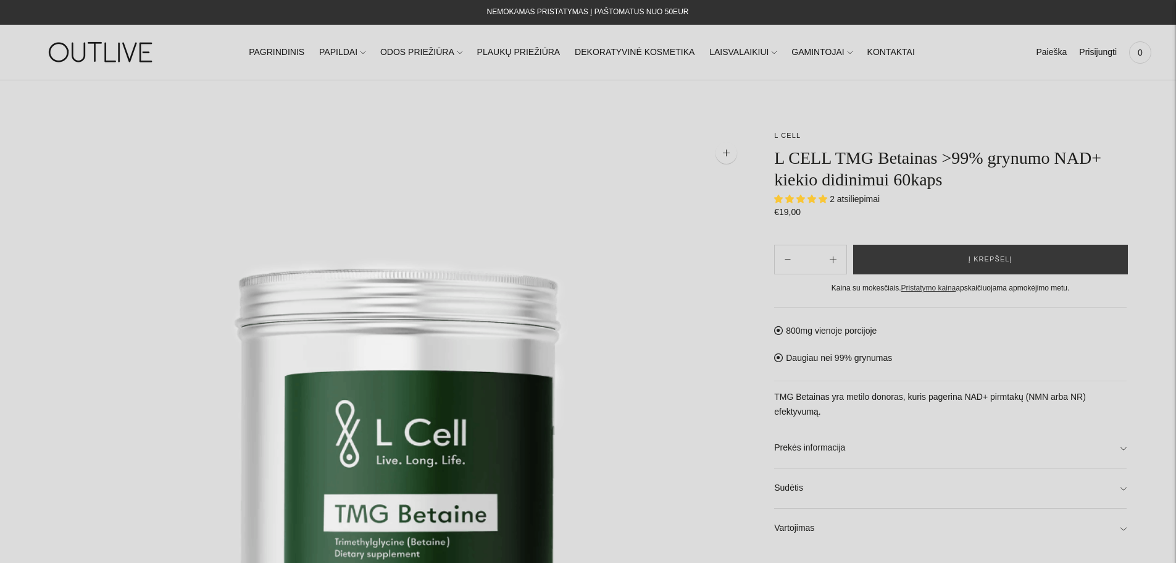
select select "**********"
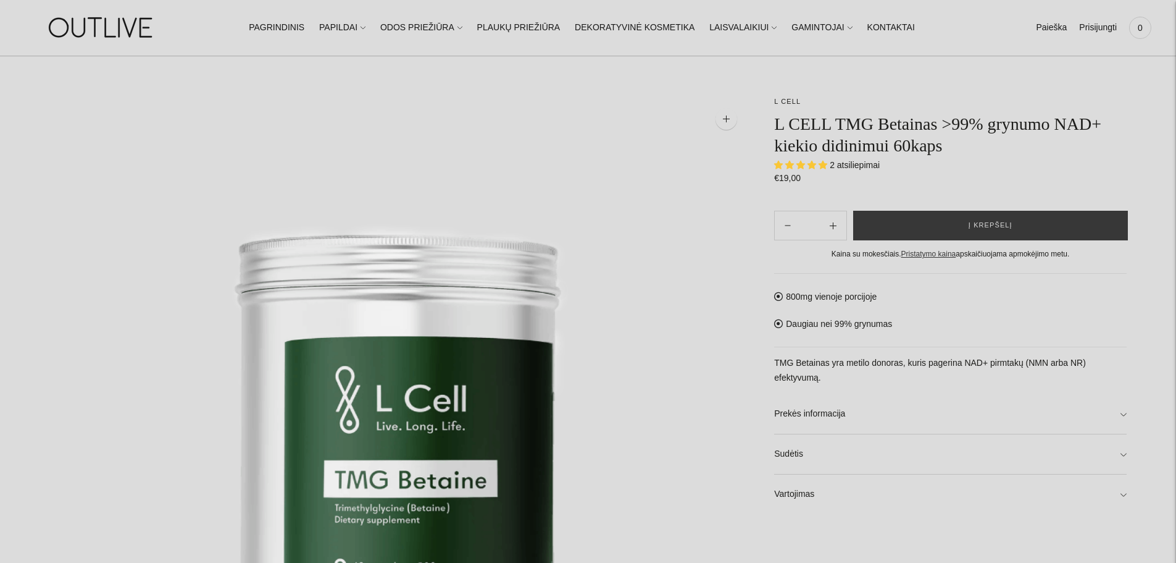
scroll to position [124, 0]
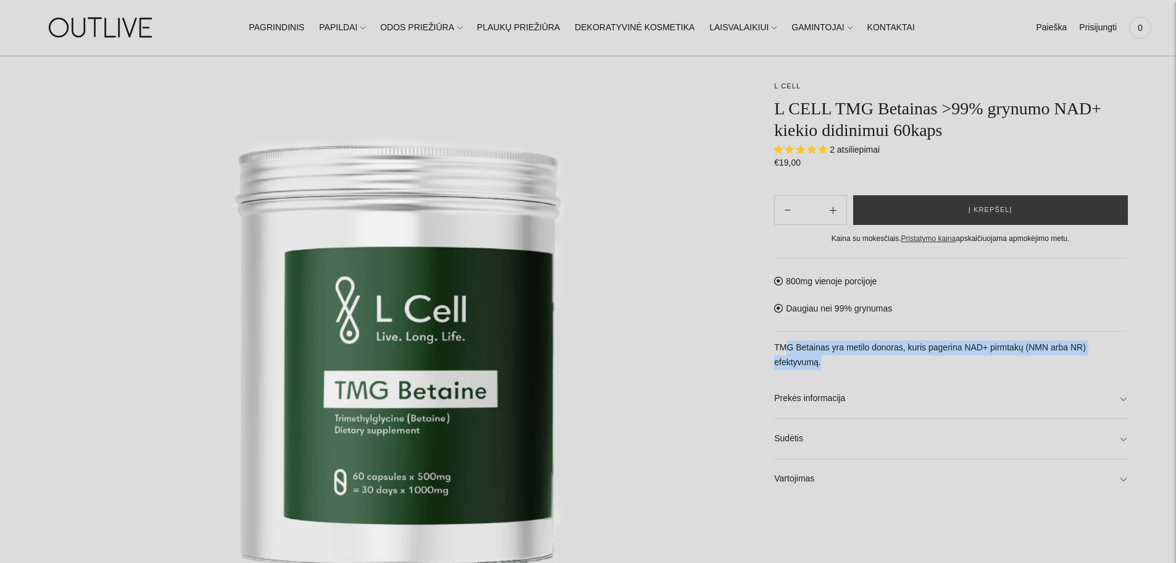
drag, startPoint x: 824, startPoint y: 367, endPoint x: 789, endPoint y: 352, distance: 38.2
click at [789, 352] on p "TMG Betainas yra metilo donoras, kuris pagerina NAD+ pirmtakų (NMN arba NR) efe…" at bounding box center [950, 355] width 353 height 30
click at [869, 372] on div "800mg vienoje porcijoje Daugiau nei 99% grynumas TMG Betainas yra metilo donora…" at bounding box center [950, 378] width 353 height 241
click at [871, 396] on link "Prekės informacija" at bounding box center [950, 399] width 353 height 40
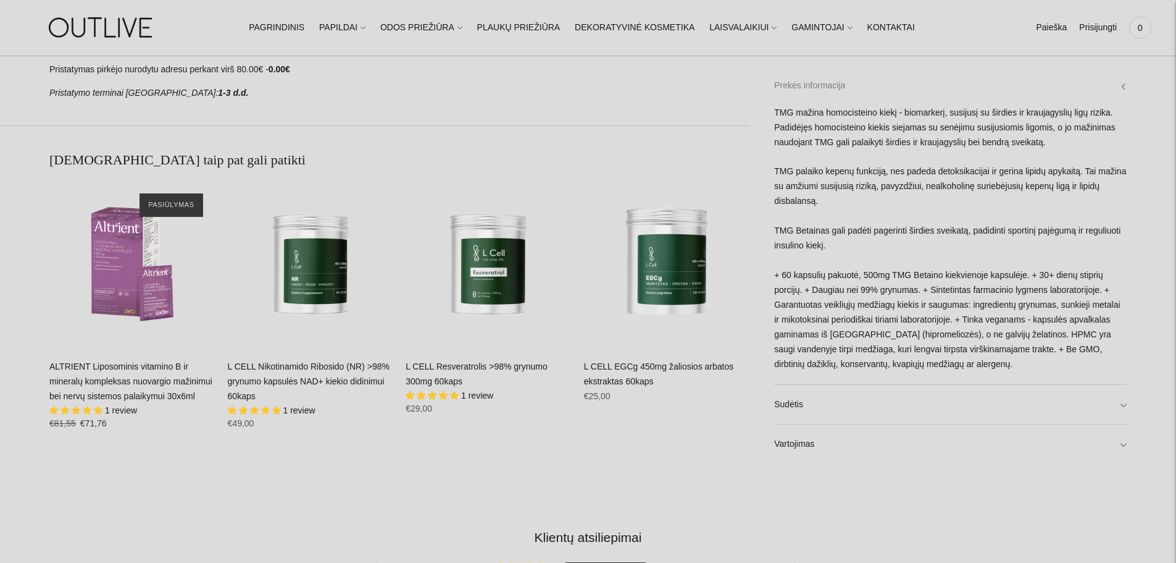
scroll to position [926, 0]
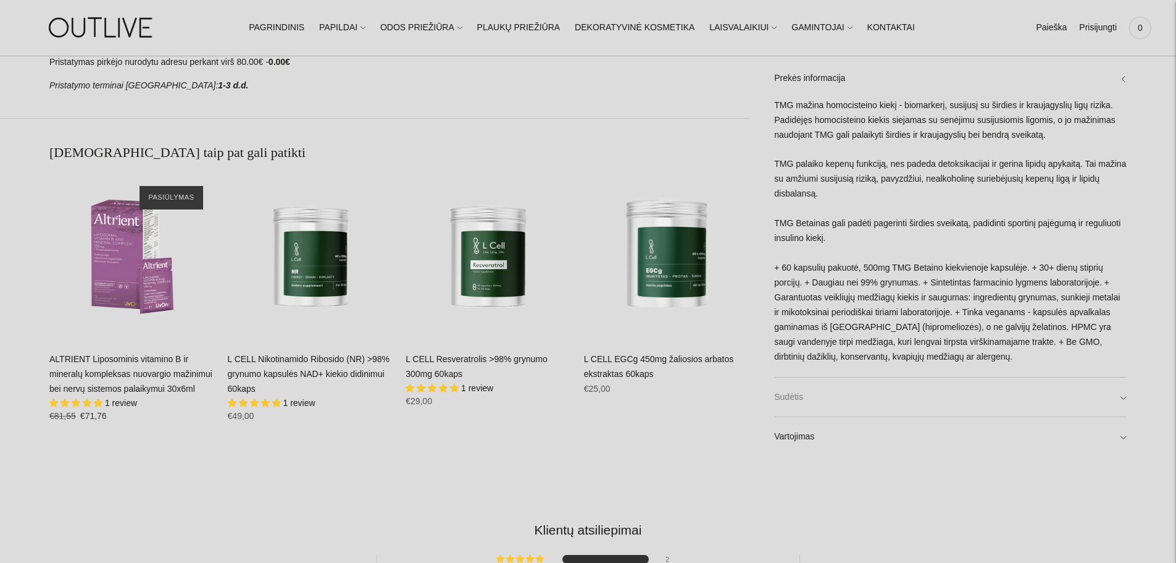
click at [859, 399] on link "Sudėtis" at bounding box center [950, 397] width 353 height 40
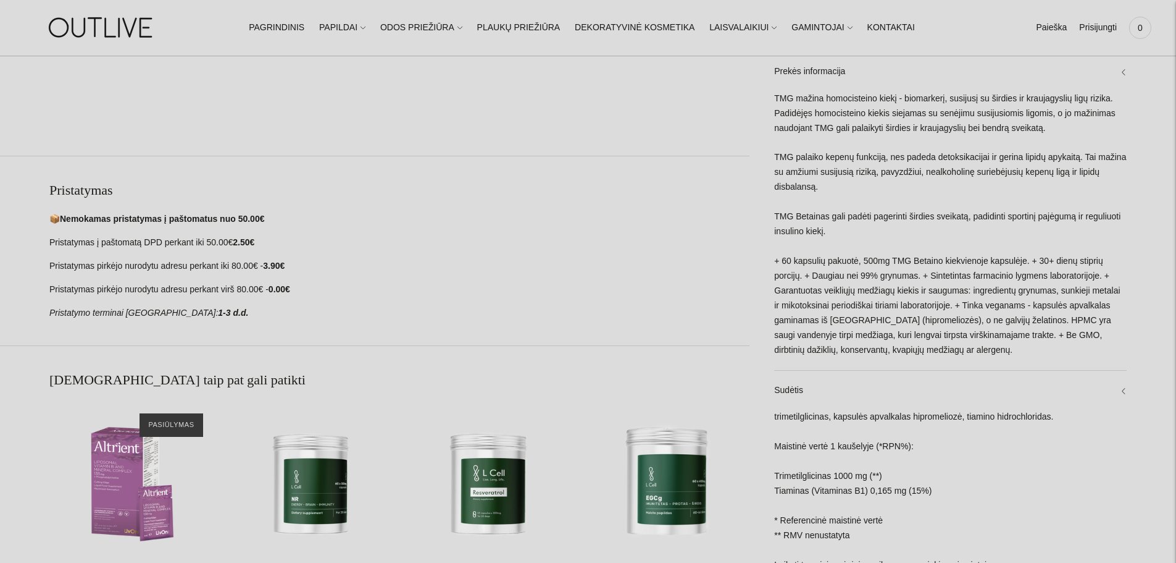
scroll to position [679, 0]
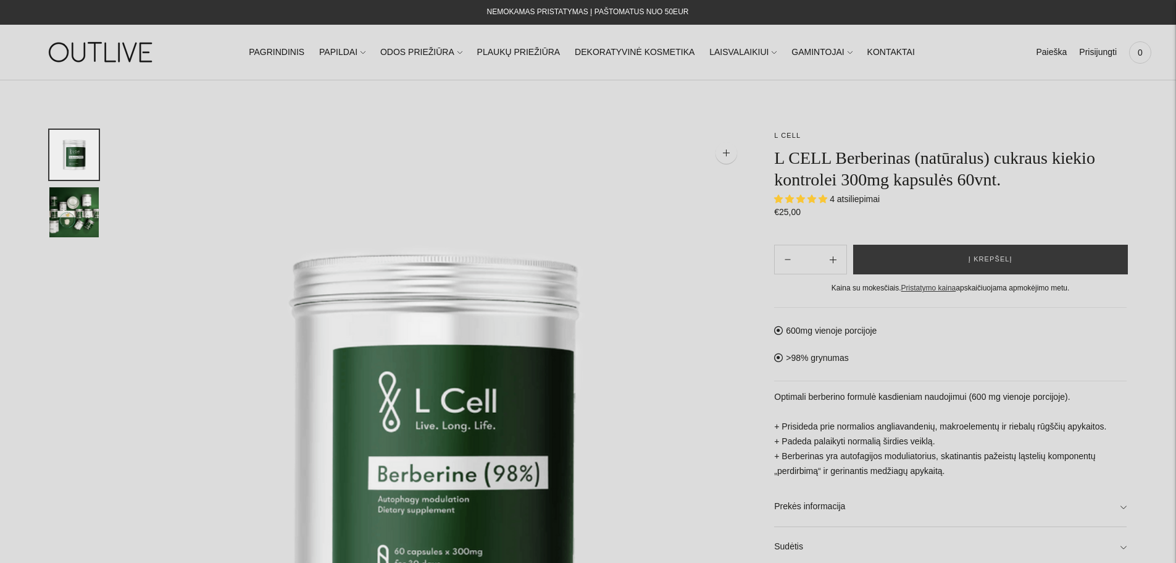
select select "**********"
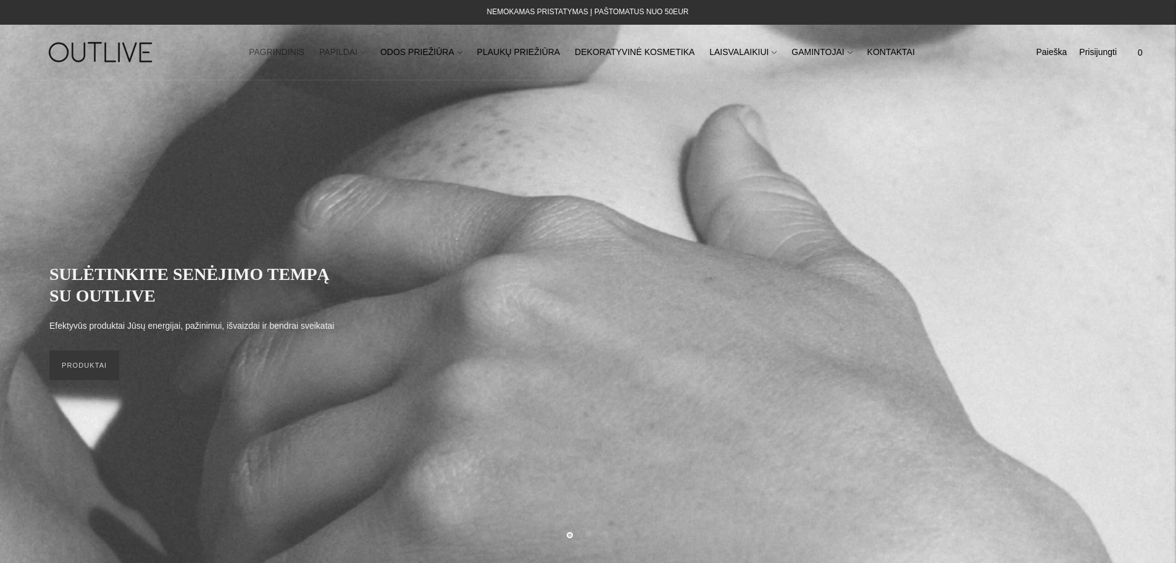
click at [364, 54] on link "PAPILDAI" at bounding box center [342, 52] width 46 height 27
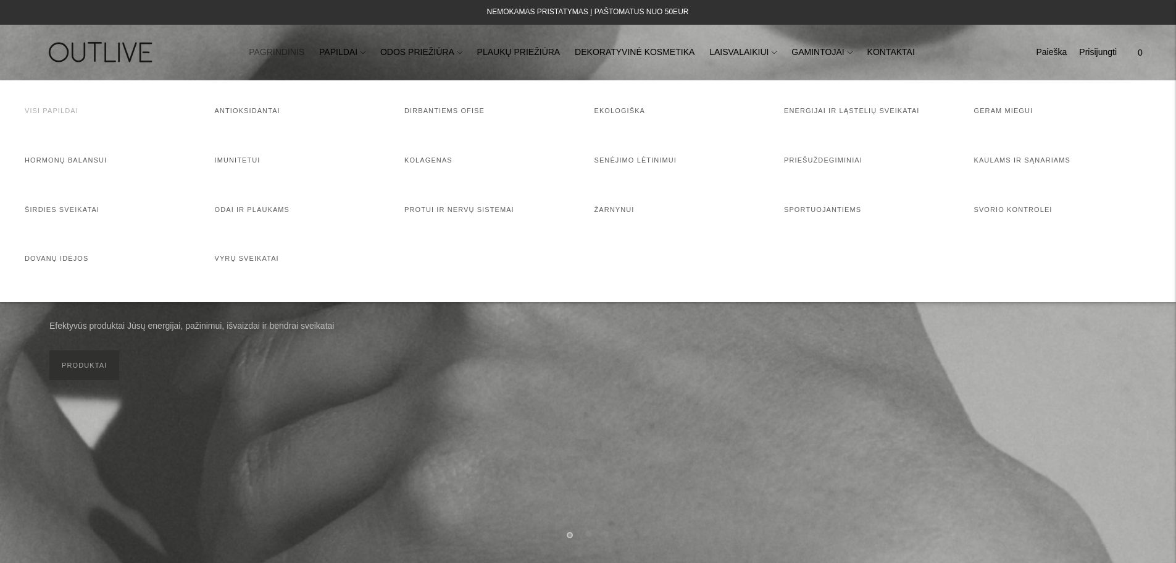
click at [54, 110] on link "Visi papildai" at bounding box center [52, 110] width 54 height 7
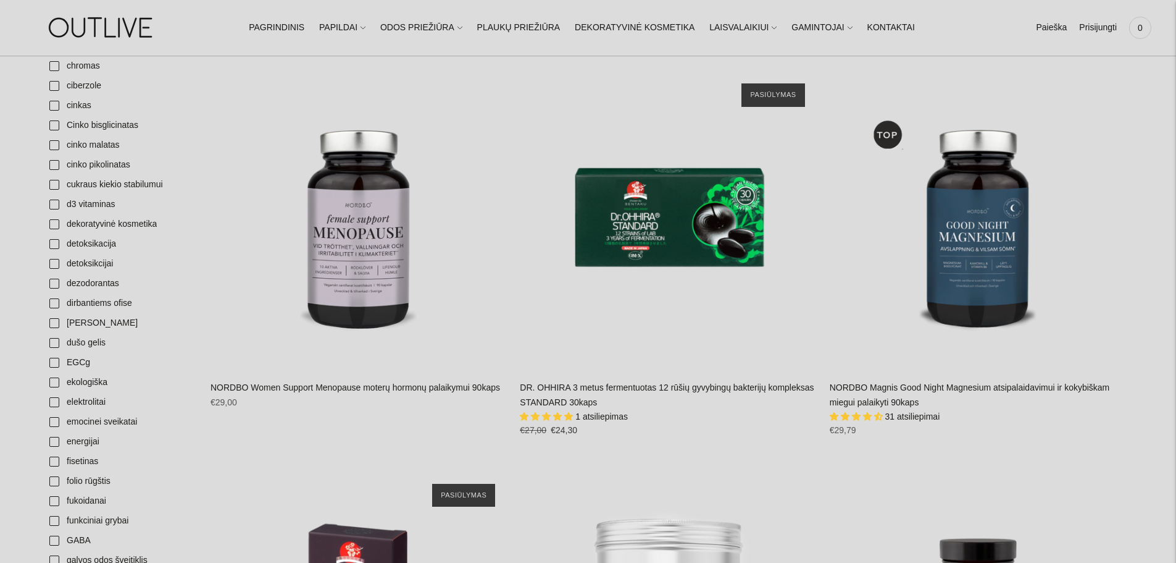
scroll to position [865, 0]
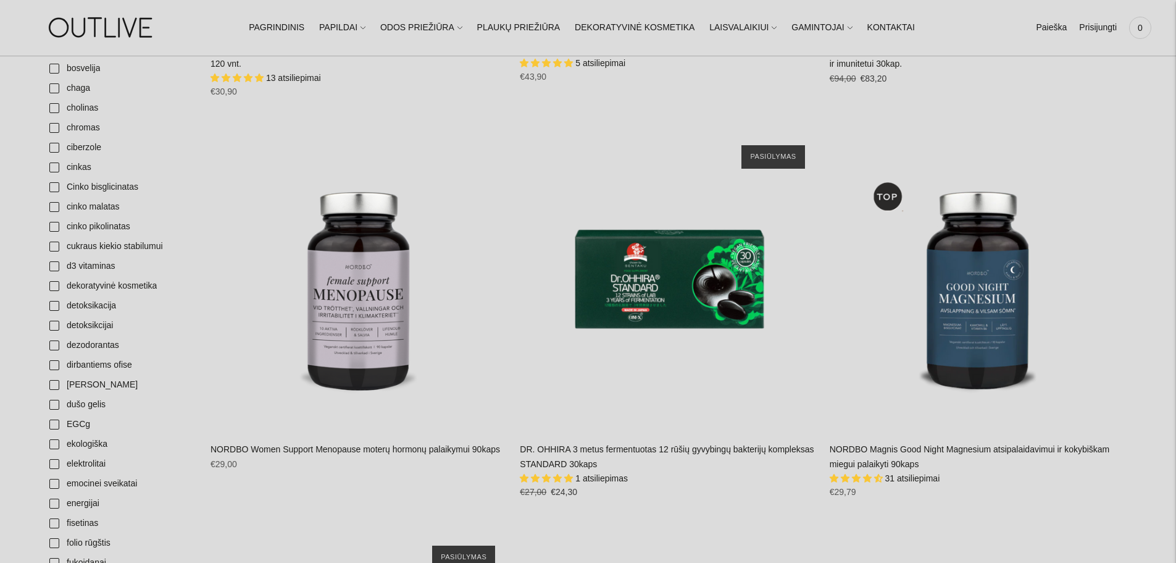
click at [889, 474] on span "31 atsiliepimai" at bounding box center [913, 478] width 55 height 10
click at [869, 475] on span "4.71 stars" at bounding box center [868, 478] width 11 height 8
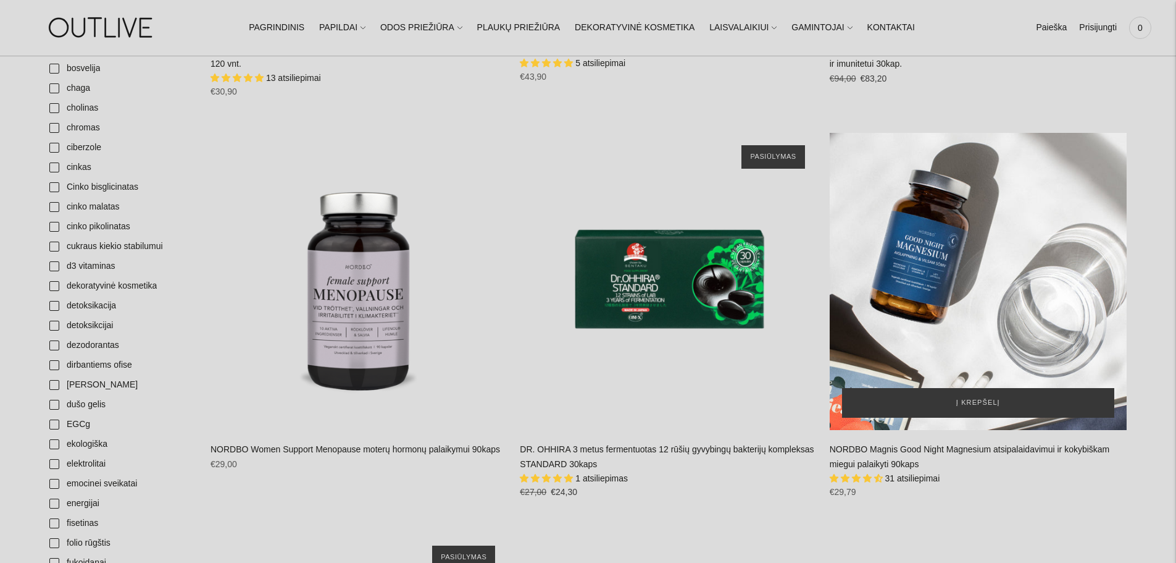
click at [942, 298] on div "NORDBO Magnis Good Night Magnesium atsipalaidavimui ir kokybiškam miegui palaik…" at bounding box center [978, 281] width 297 height 297
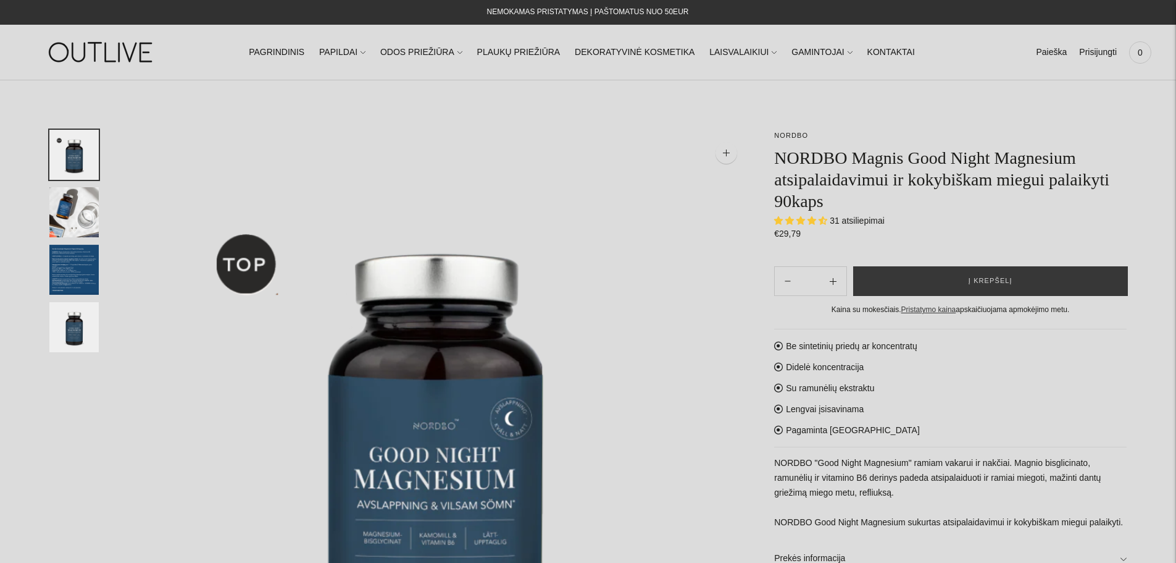
select select "**********"
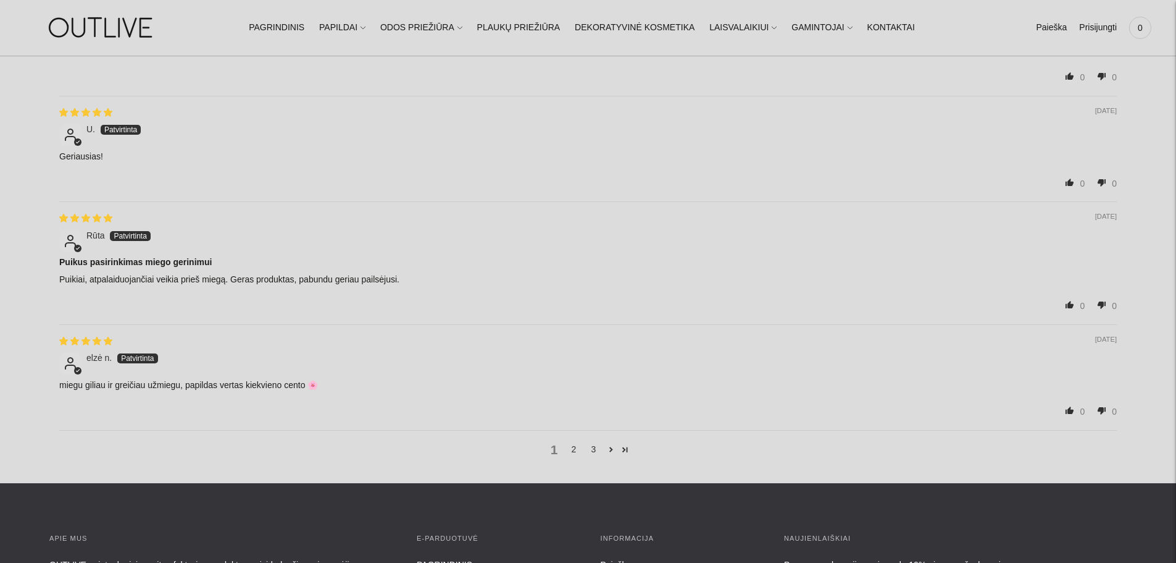
scroll to position [1976, 0]
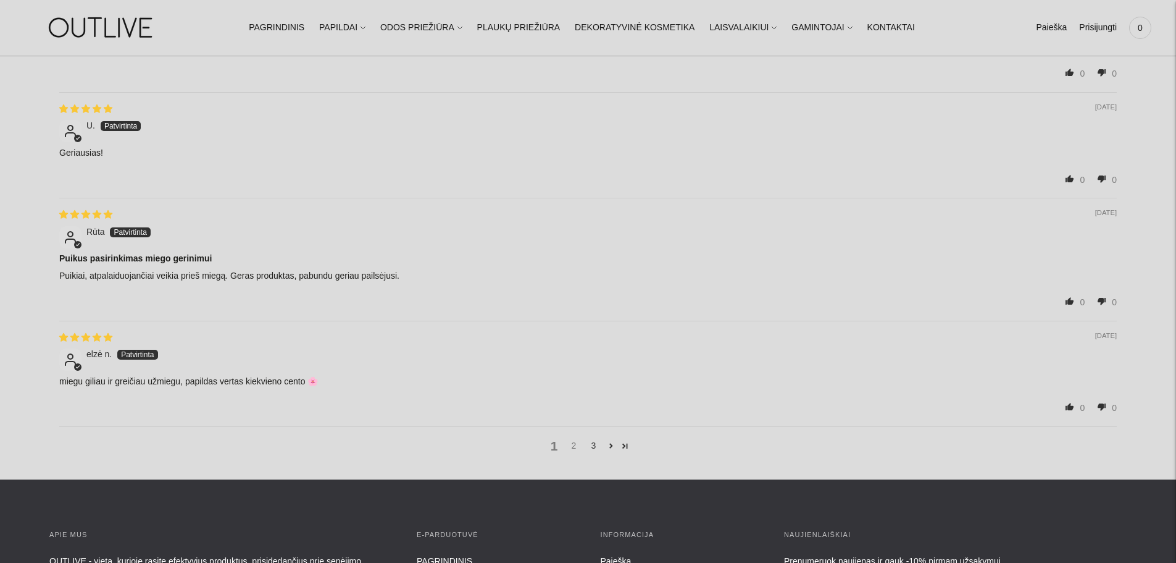
click at [575, 438] on link "2" at bounding box center [574, 445] width 20 height 14
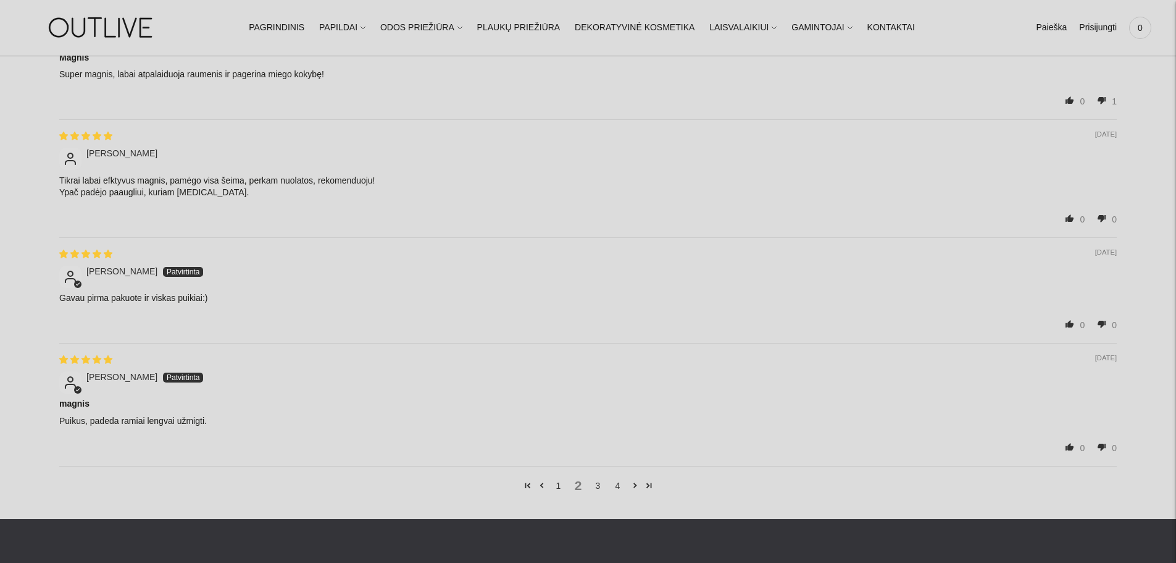
scroll to position [1972, 0]
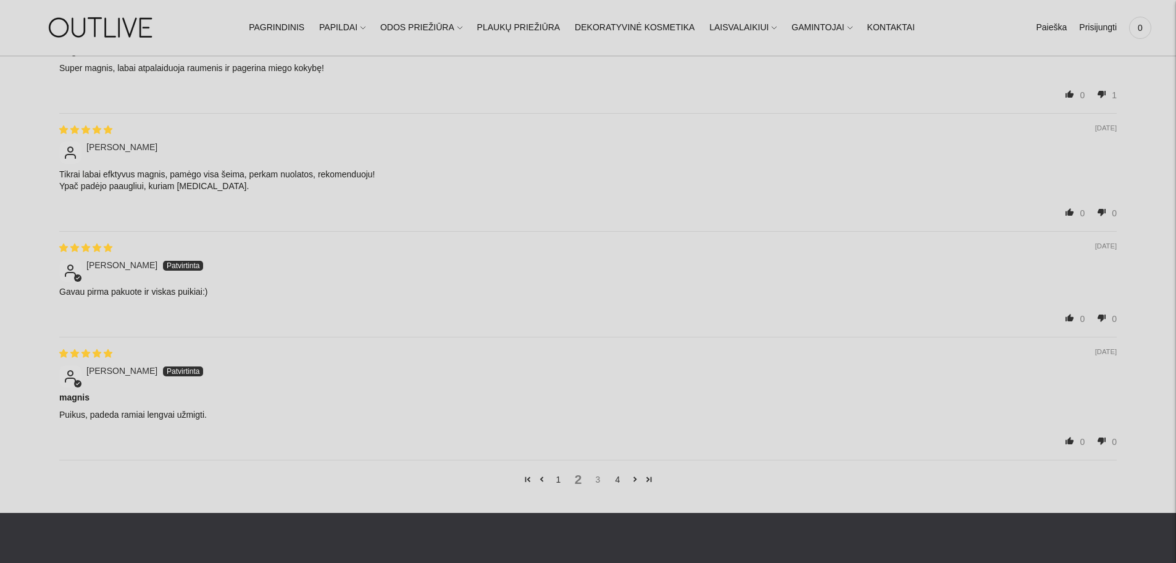
click at [600, 472] on link "3" at bounding box center [599, 479] width 20 height 14
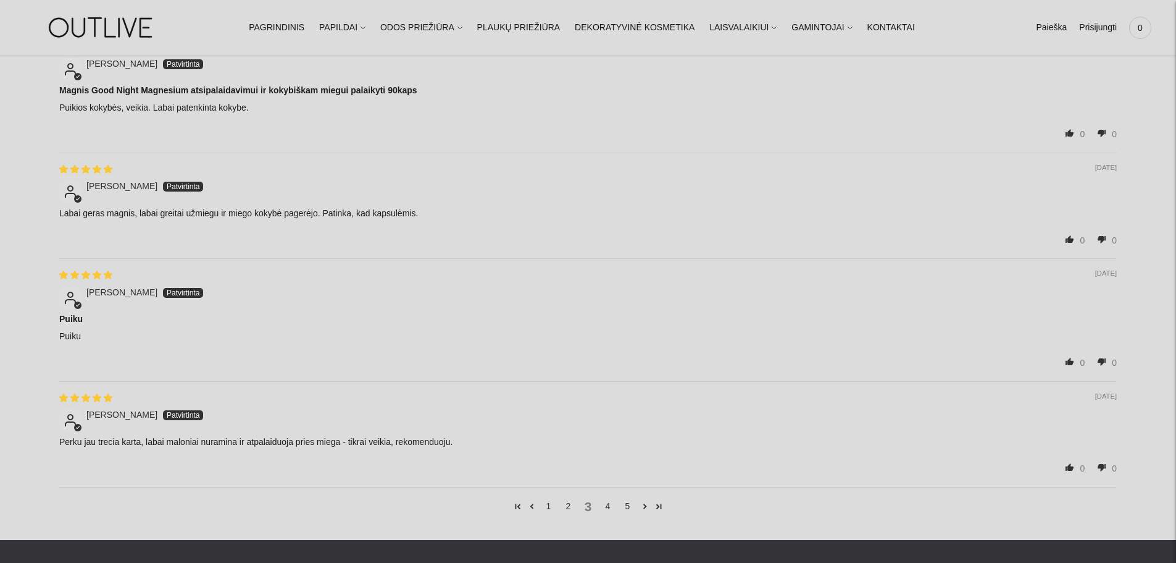
scroll to position [2105, 0]
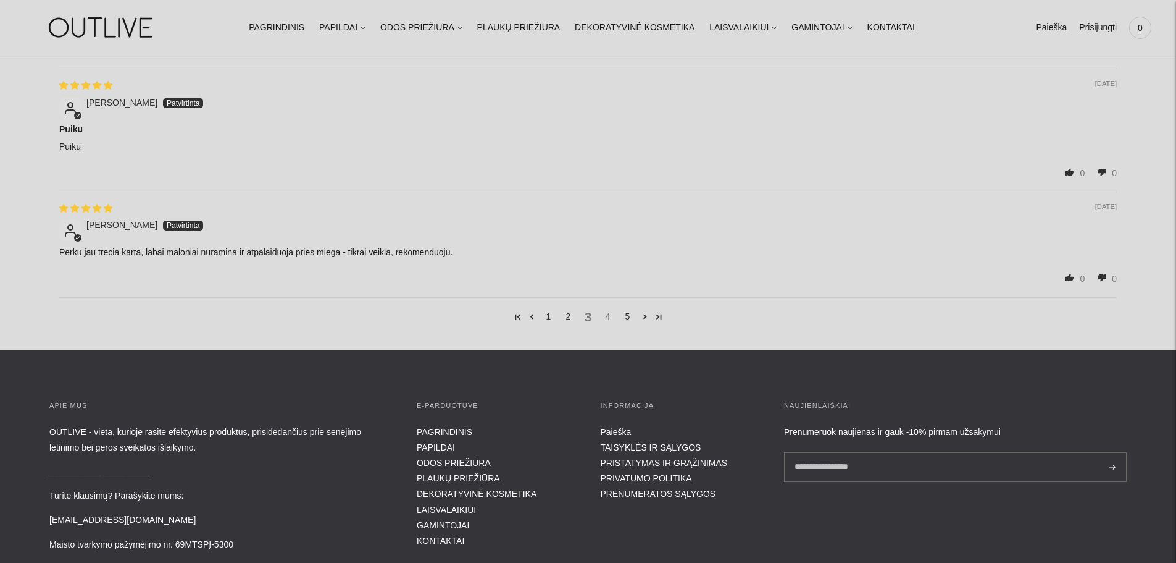
click at [607, 309] on link "4" at bounding box center [608, 316] width 20 height 14
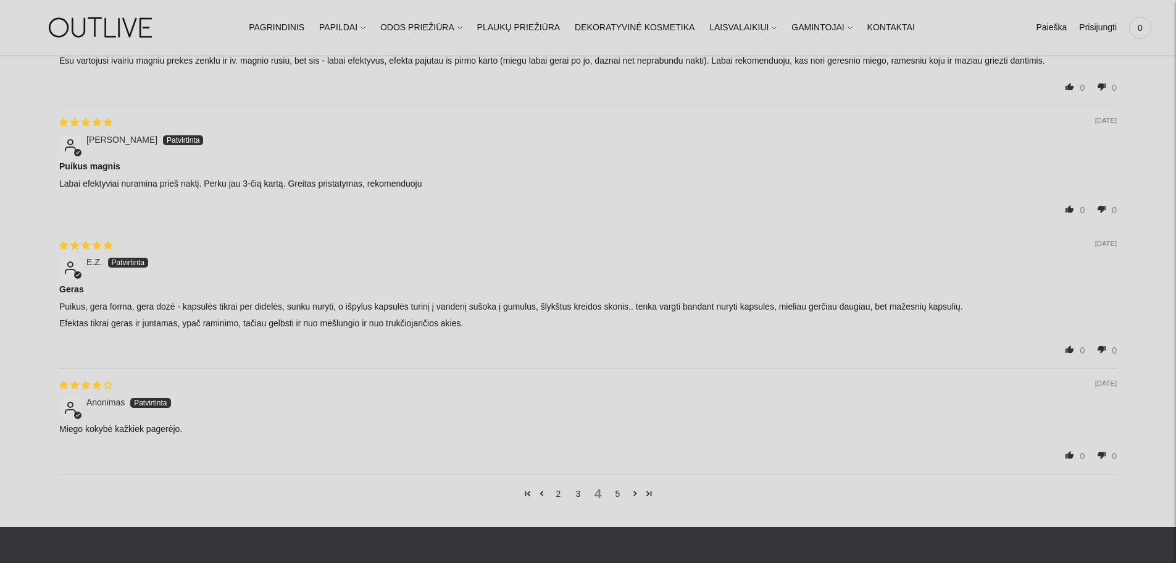
scroll to position [2000, 0]
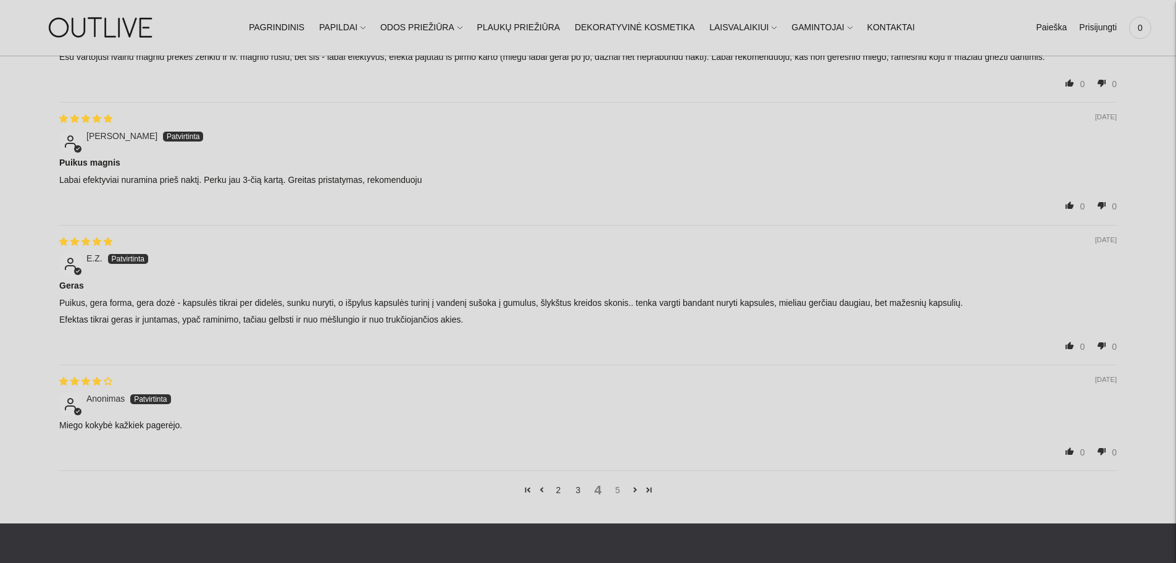
click at [618, 484] on link "5" at bounding box center [618, 490] width 20 height 14
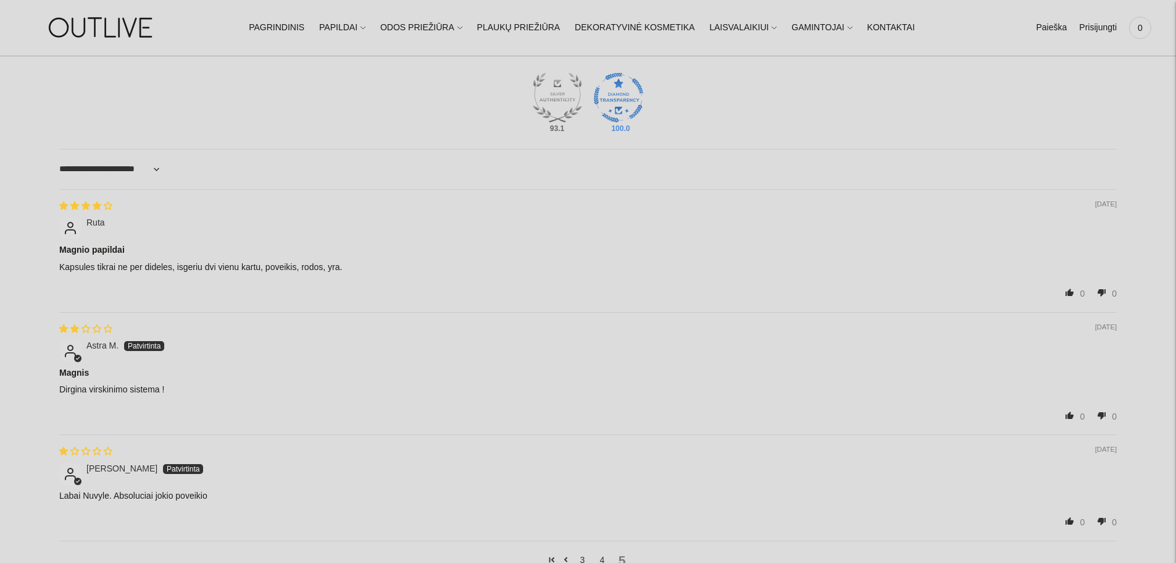
scroll to position [1425, 0]
drag, startPoint x: 124, startPoint y: 262, endPoint x: 290, endPoint y: 269, distance: 165.6
click at [283, 269] on p "Kapsules tikrai ne per dideles, isgeriu dvi vienu kartu, poveikis, rodos, yra." at bounding box center [588, 265] width 1058 height 12
click at [404, 288] on div "0 0" at bounding box center [588, 289] width 1058 height 19
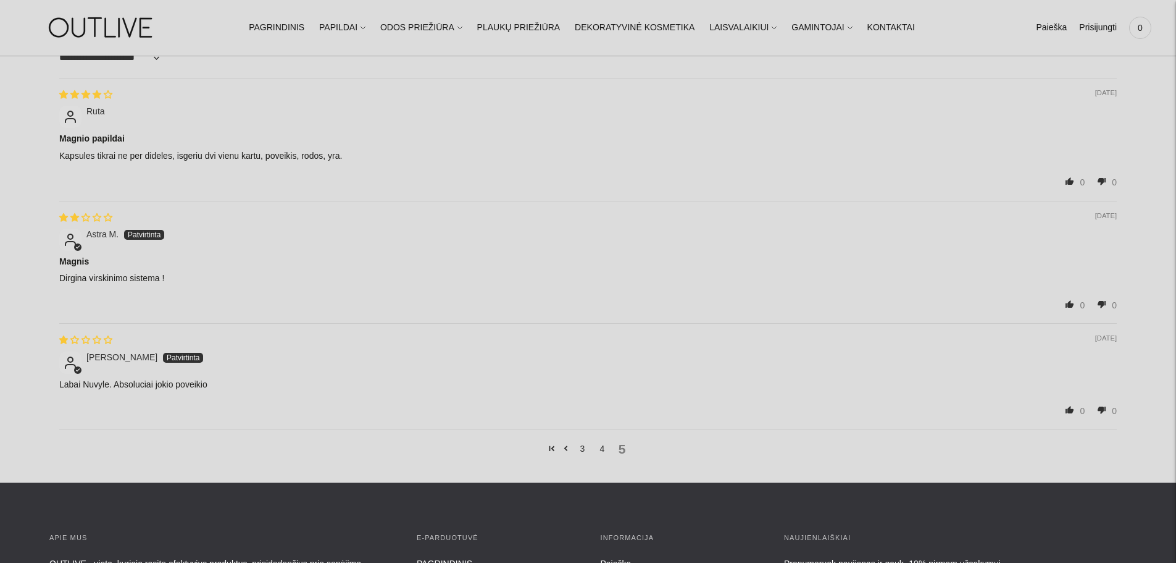
scroll to position [1548, 0]
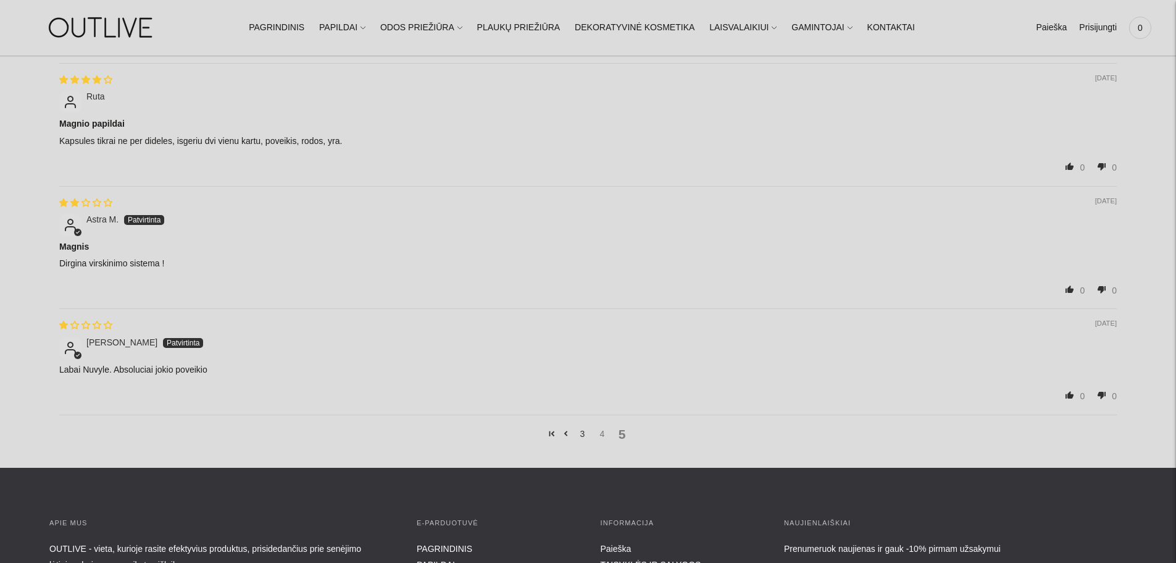
click at [600, 427] on link "4" at bounding box center [603, 434] width 20 height 14
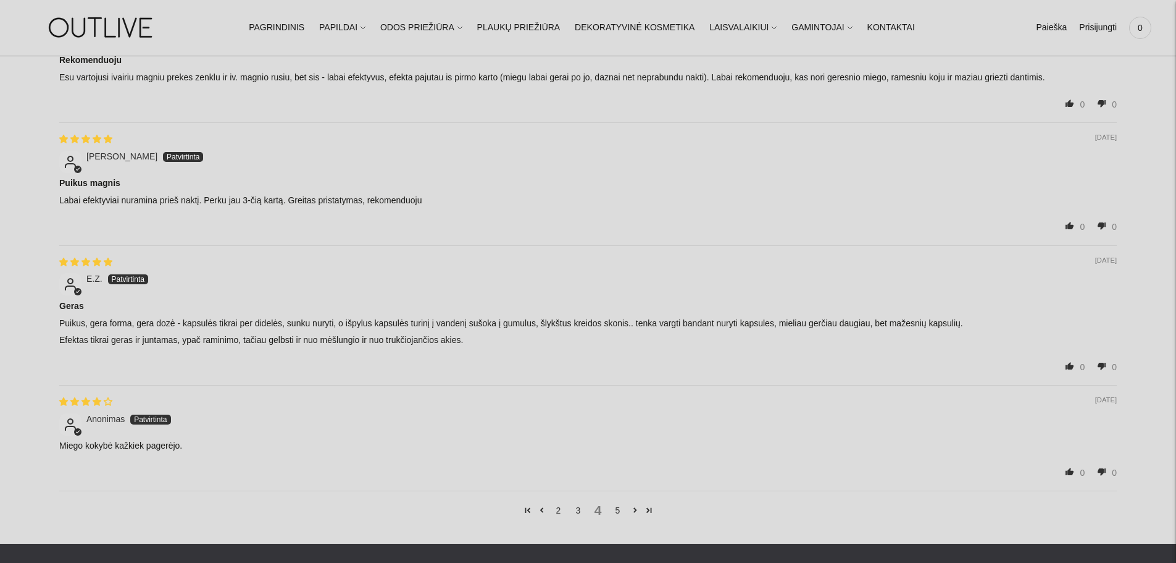
scroll to position [1980, 0]
click at [575, 503] on link "3" at bounding box center [579, 510] width 20 height 14
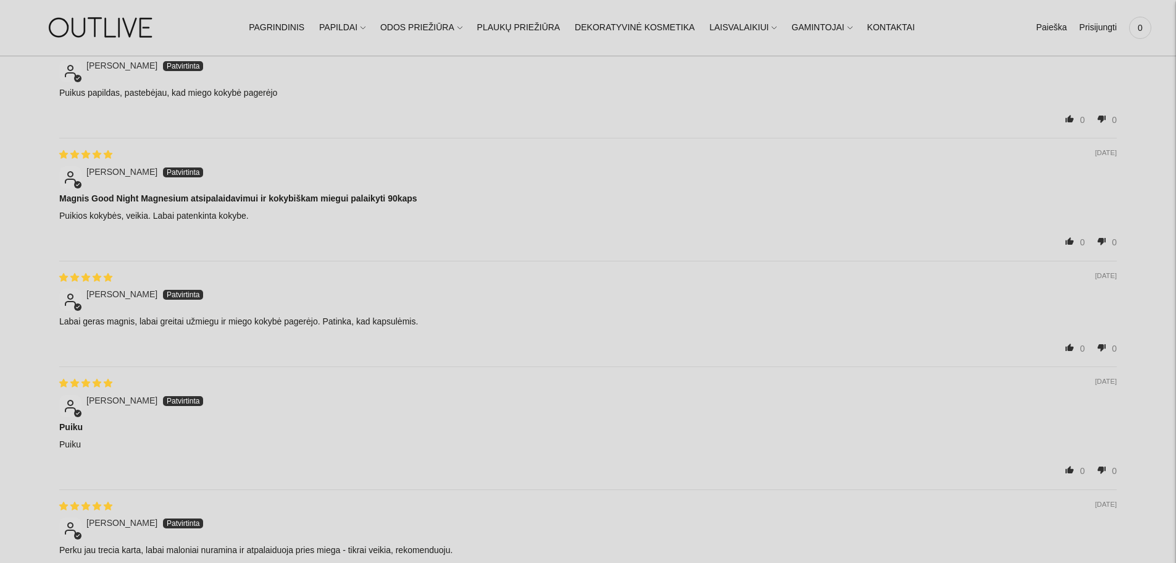
scroll to position [1919, 0]
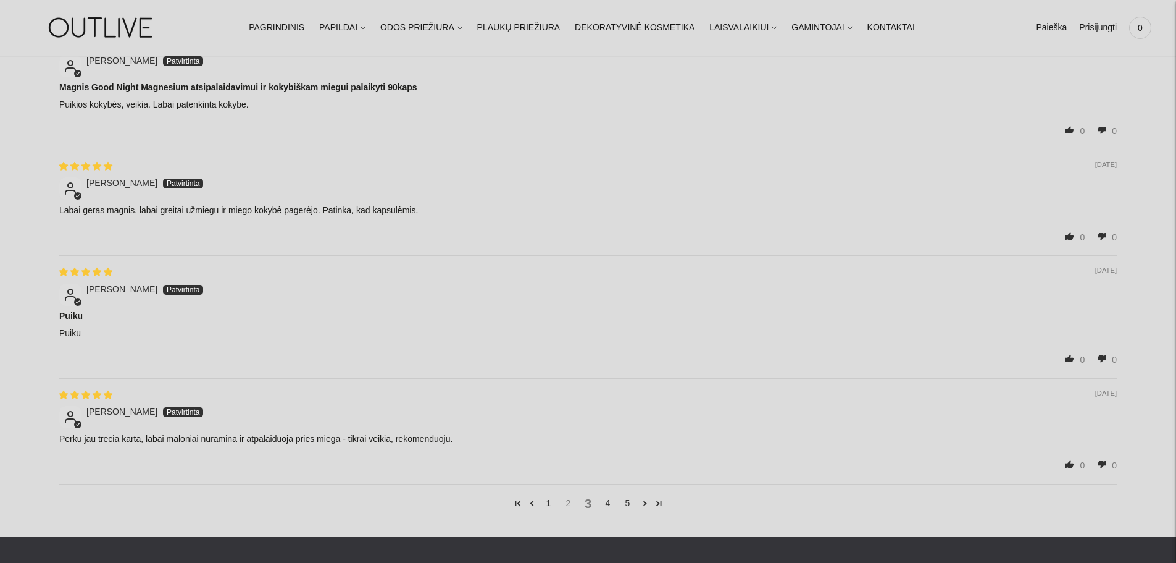
click at [571, 496] on link "2" at bounding box center [569, 503] width 20 height 14
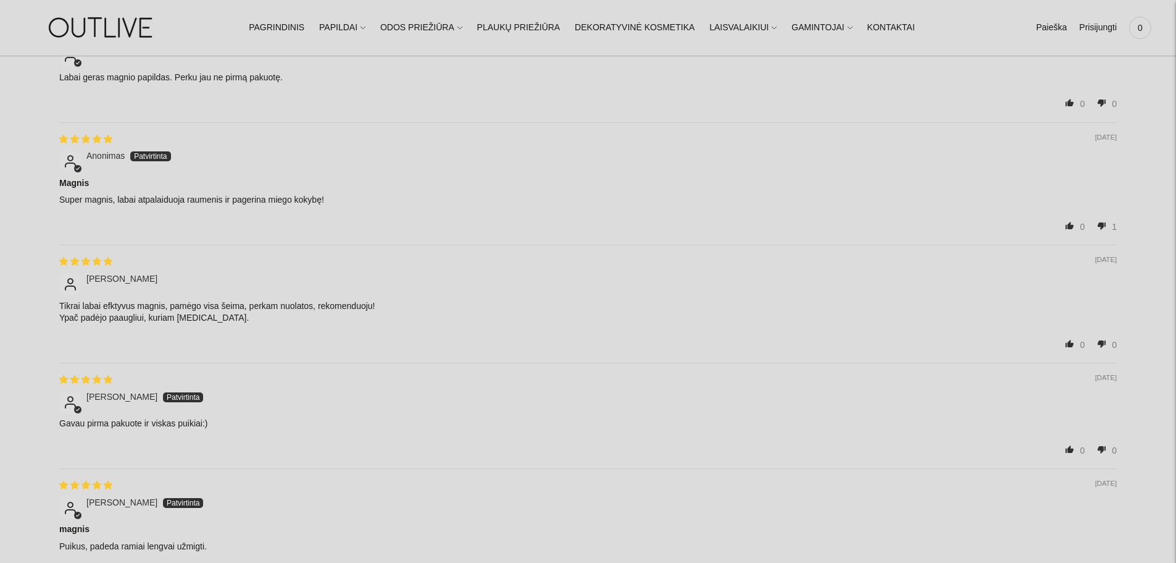
scroll to position [2105, 0]
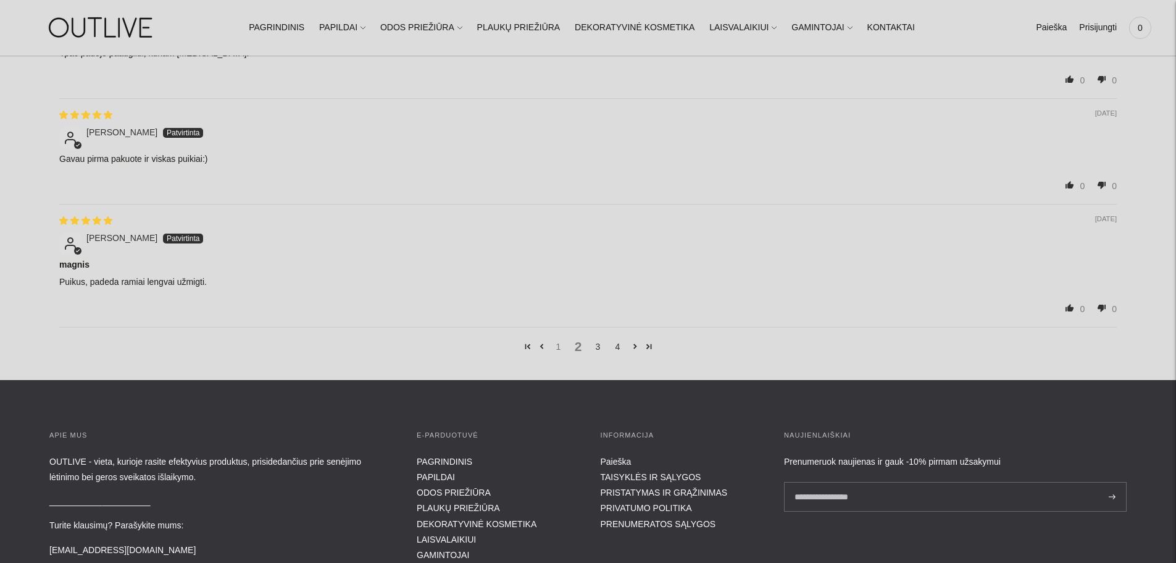
click at [555, 341] on link "1" at bounding box center [559, 347] width 20 height 14
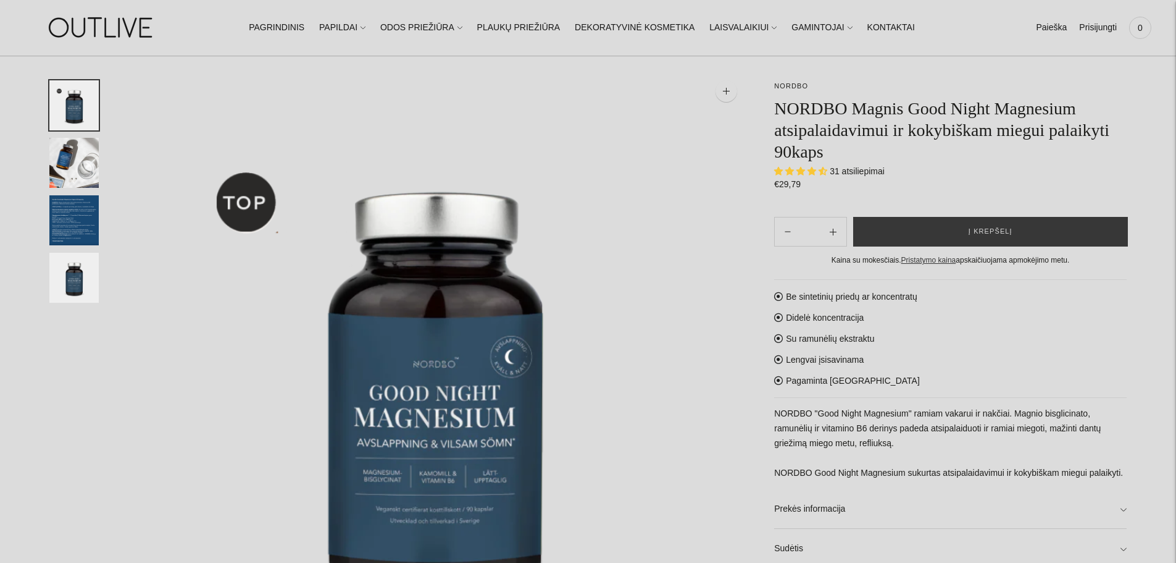
scroll to position [47, 0]
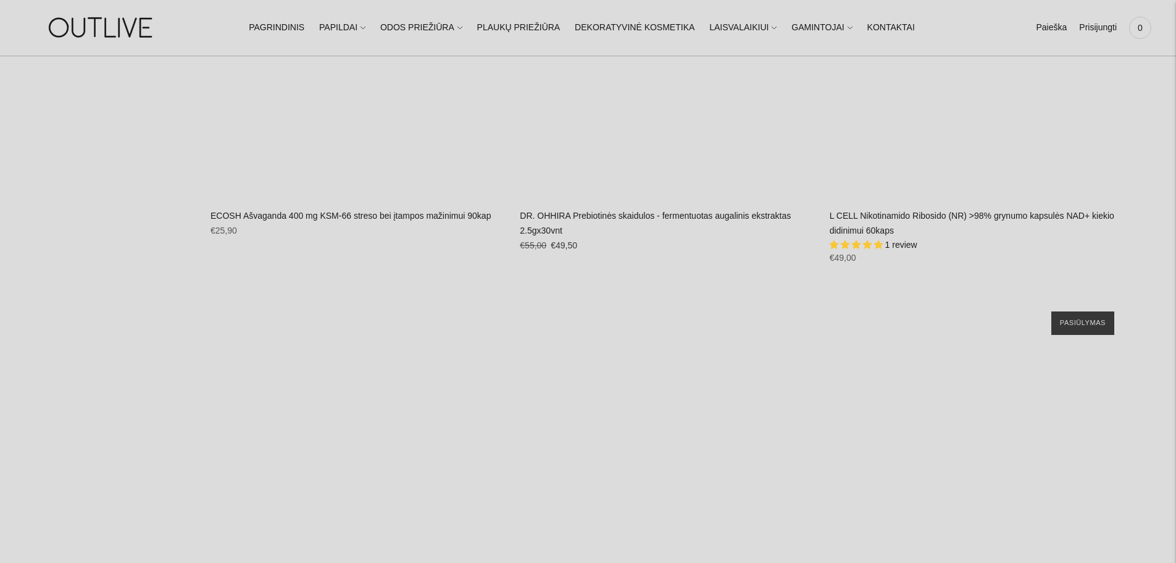
scroll to position [23343, 0]
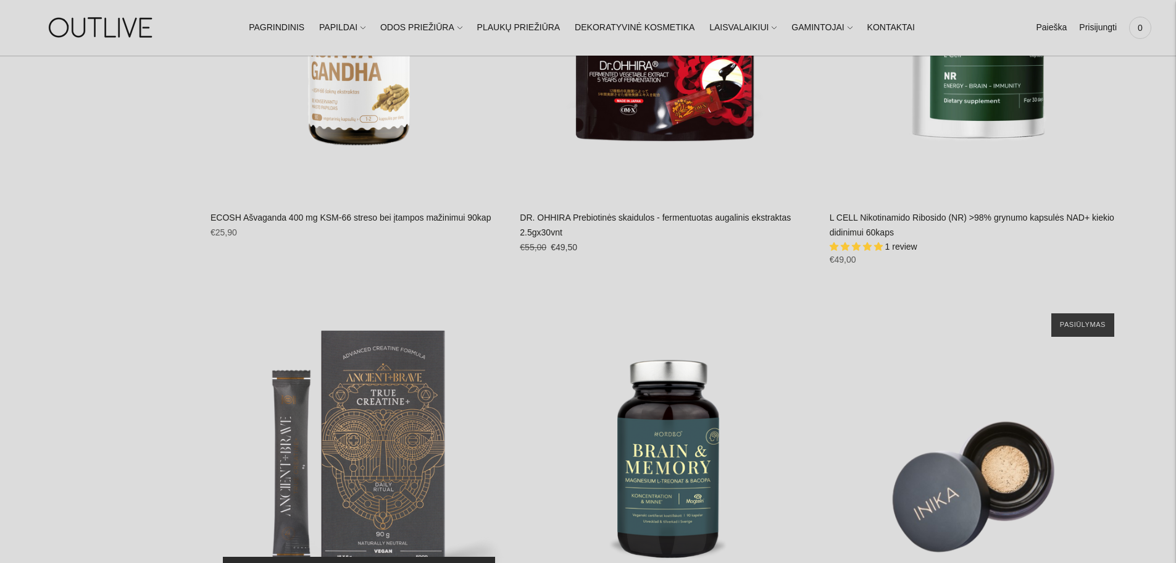
click at [324, 556] on button "Į krepšelį" at bounding box center [359, 571] width 272 height 30
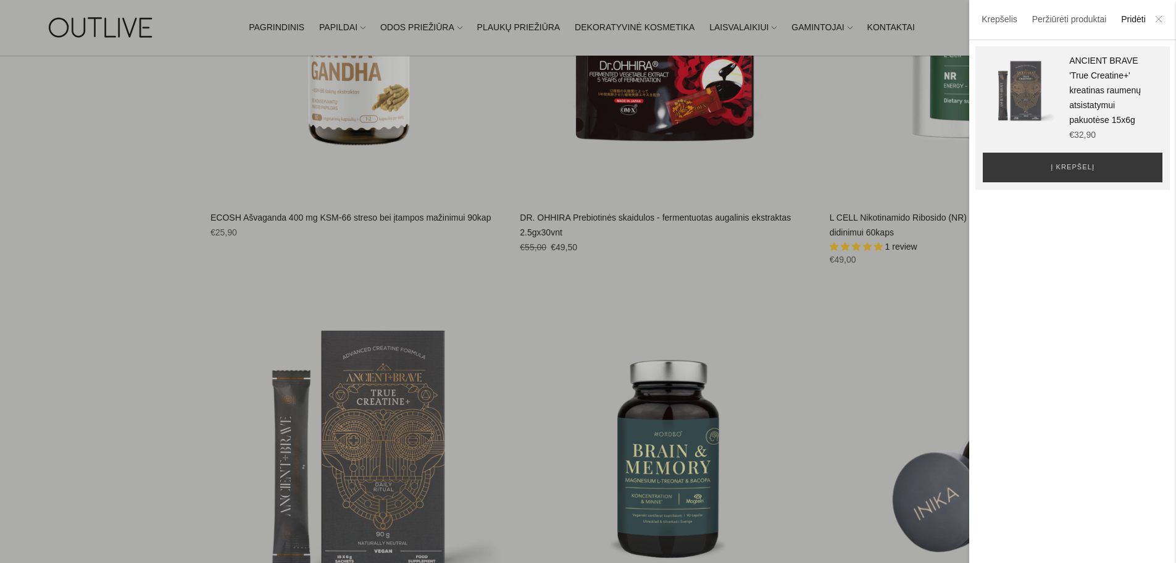
click at [1157, 20] on icon at bounding box center [1158, 18] width 7 height 7
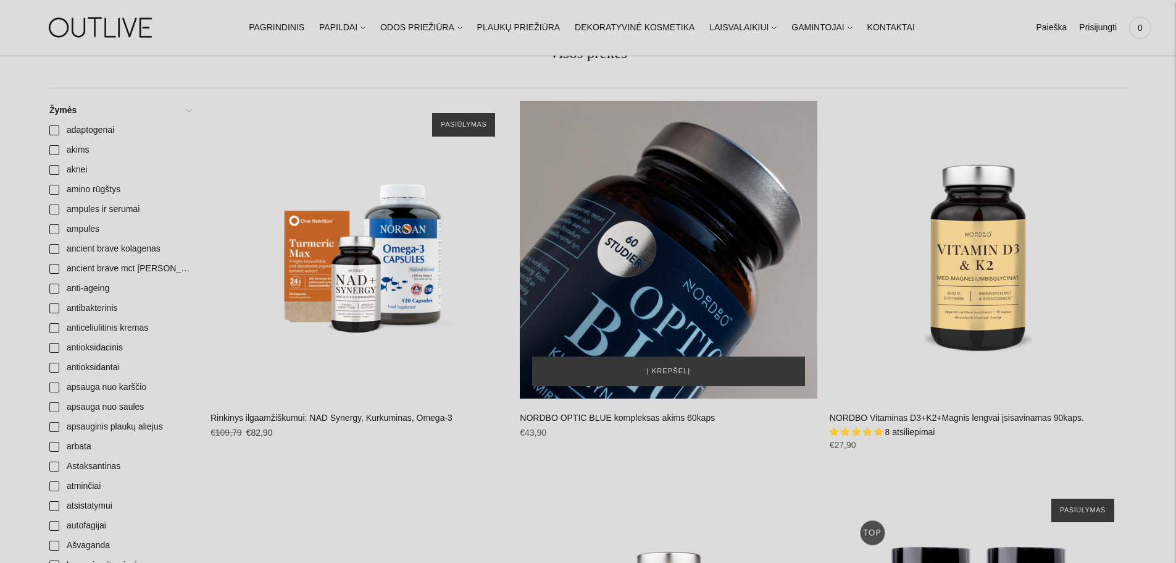
scroll to position [124, 0]
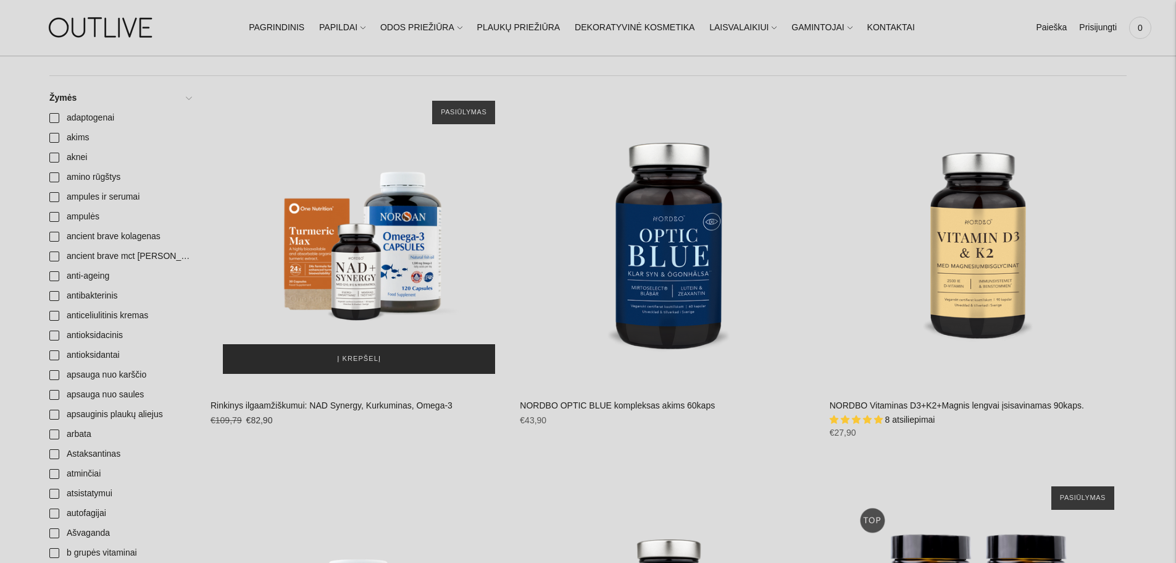
click at [359, 356] on span "Į krepšelį" at bounding box center [359, 359] width 44 height 12
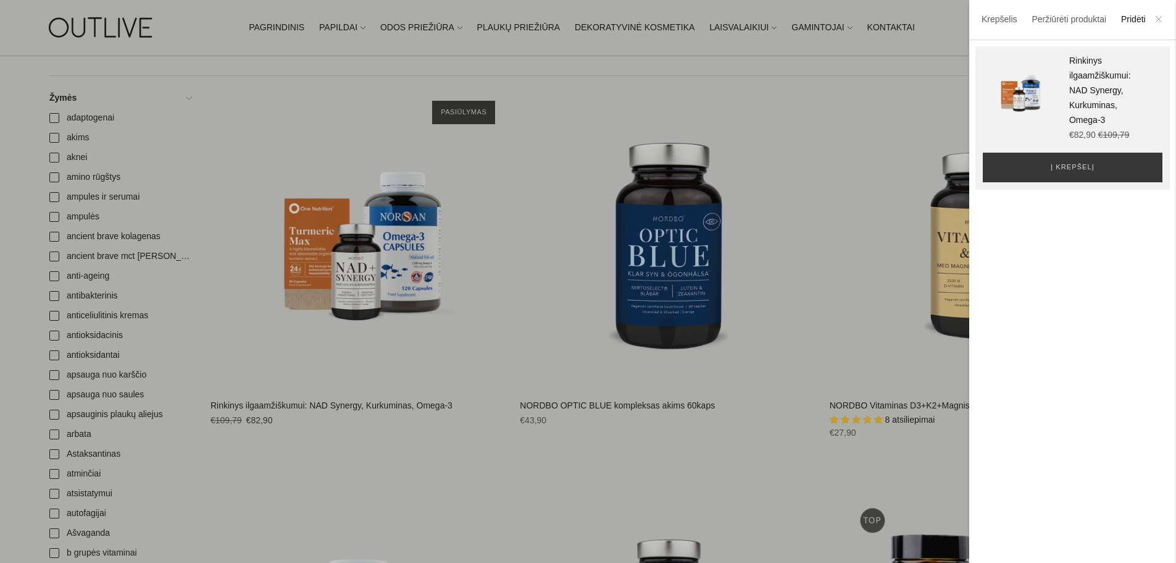
click at [1160, 19] on icon at bounding box center [1158, 18] width 7 height 7
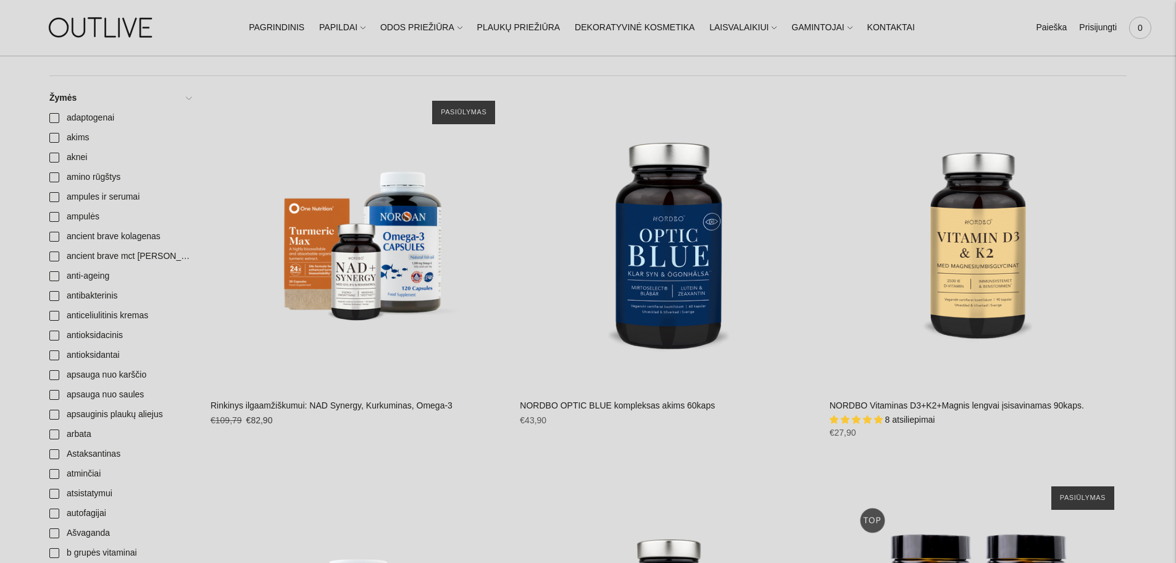
click at [1138, 27] on span "0" at bounding box center [1140, 27] width 17 height 17
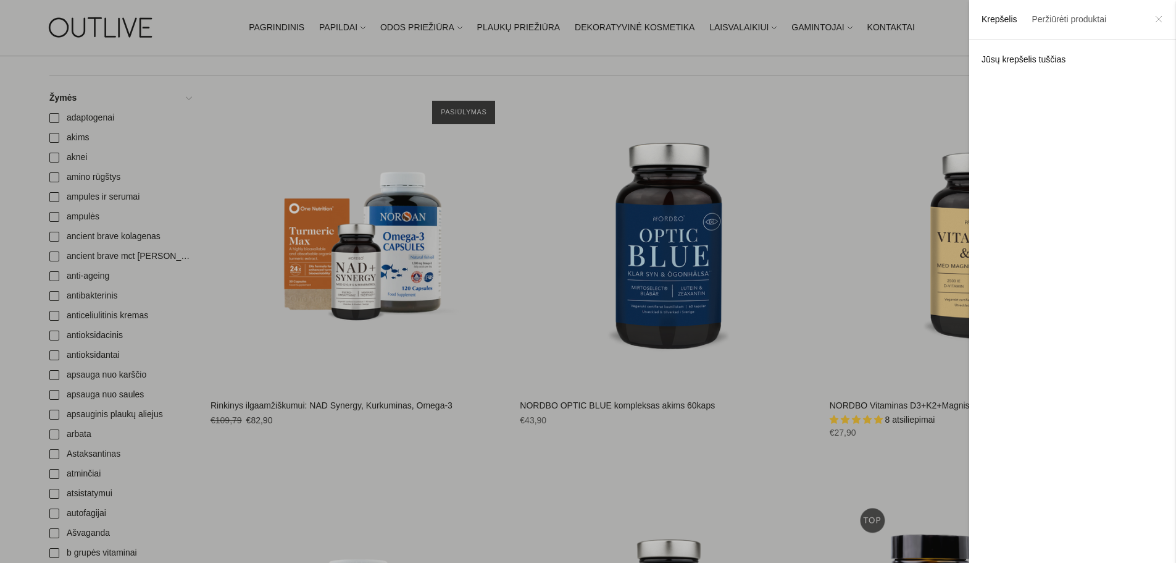
click at [1157, 17] on icon at bounding box center [1158, 18] width 7 height 7
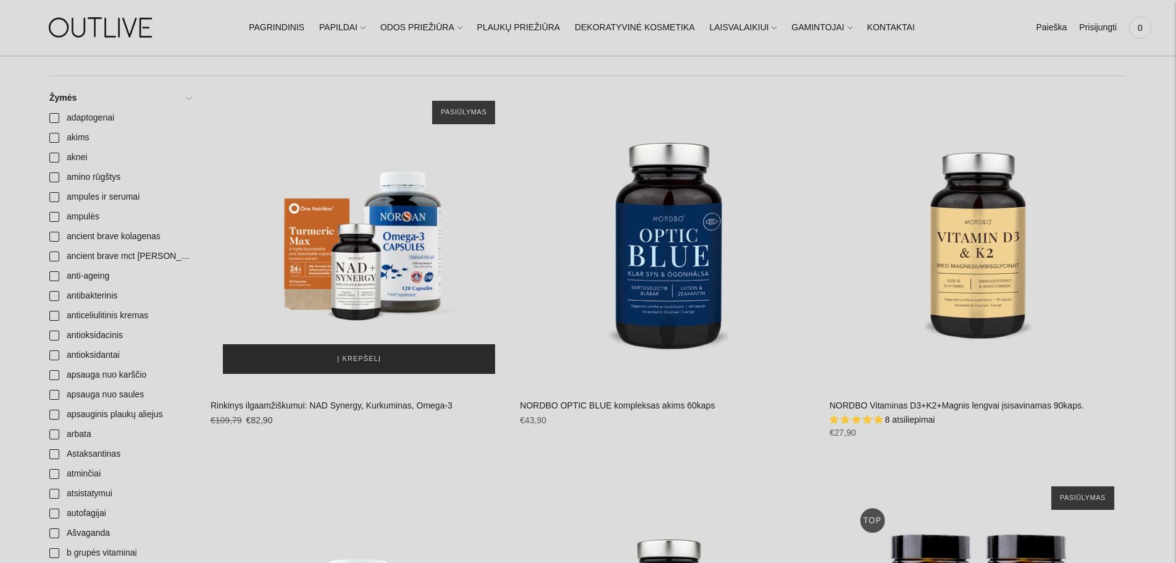
click at [298, 360] on button "Į krepšelį" at bounding box center [359, 359] width 272 height 30
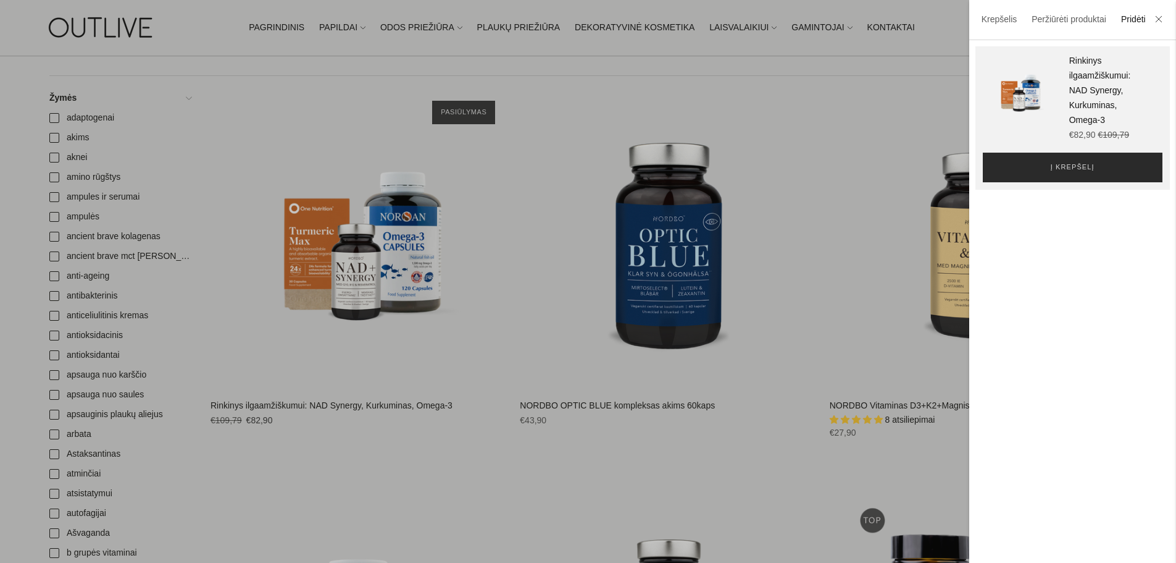
click at [1057, 172] on span "Į krepšelį" at bounding box center [1073, 167] width 44 height 12
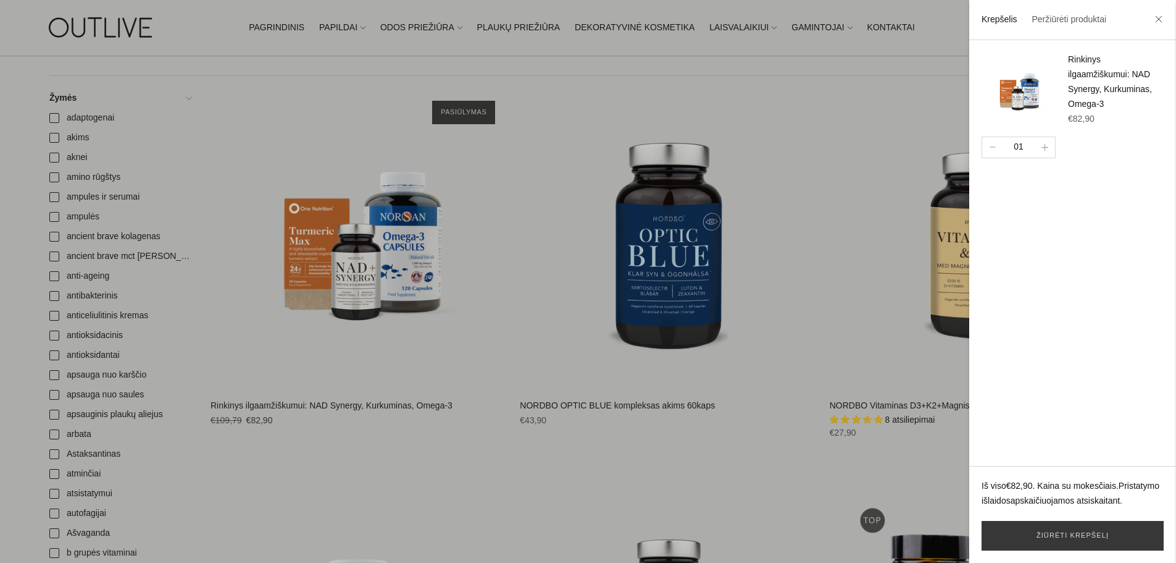
click at [1154, 24] on li at bounding box center [1159, 20] width 20 height 27
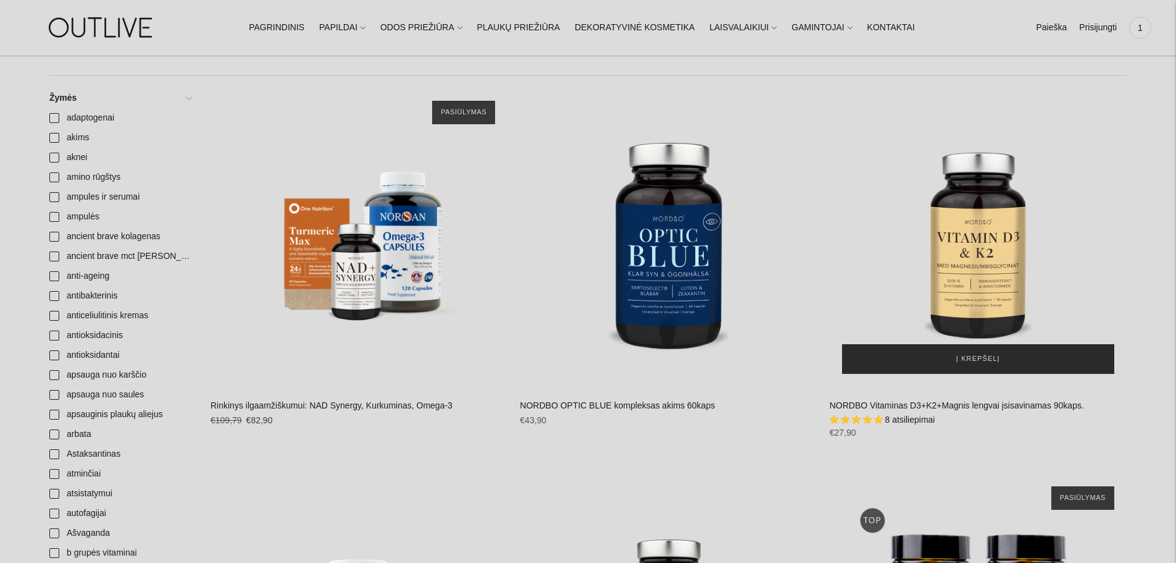
click at [988, 350] on button "Į krepšelį" at bounding box center [978, 359] width 272 height 30
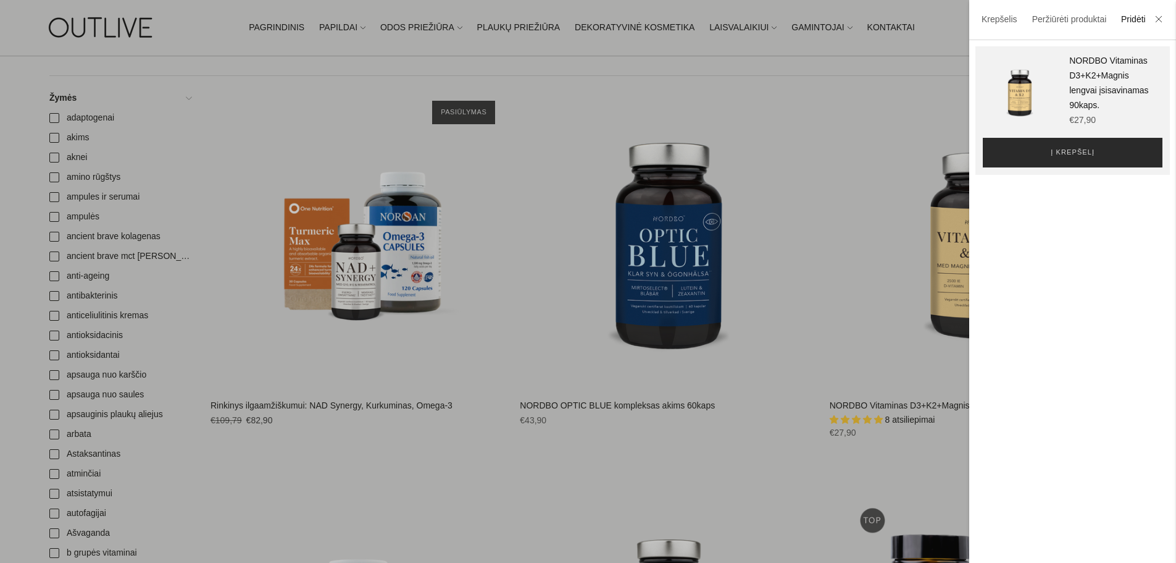
click at [1058, 167] on button "Į krepšelį" at bounding box center [1073, 153] width 180 height 30
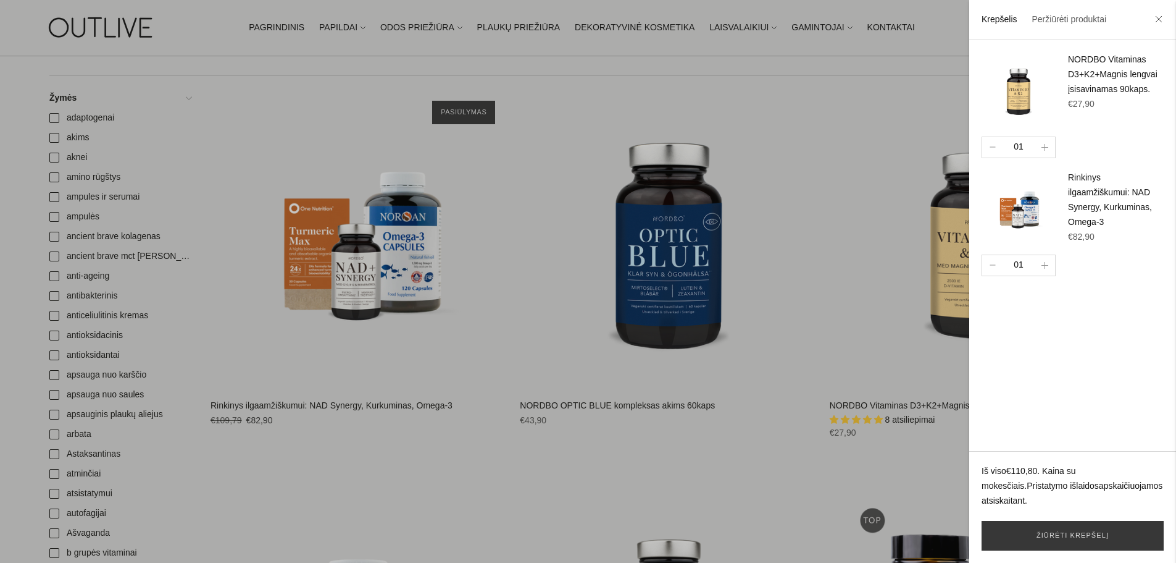
click at [1154, 22] on li at bounding box center [1159, 20] width 20 height 27
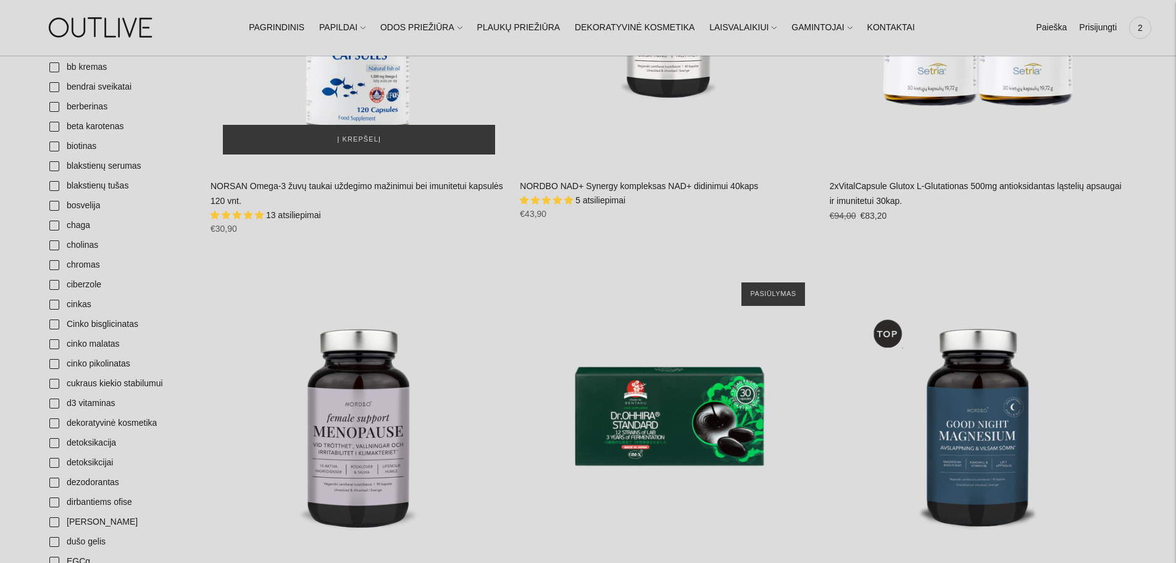
scroll to position [865, 0]
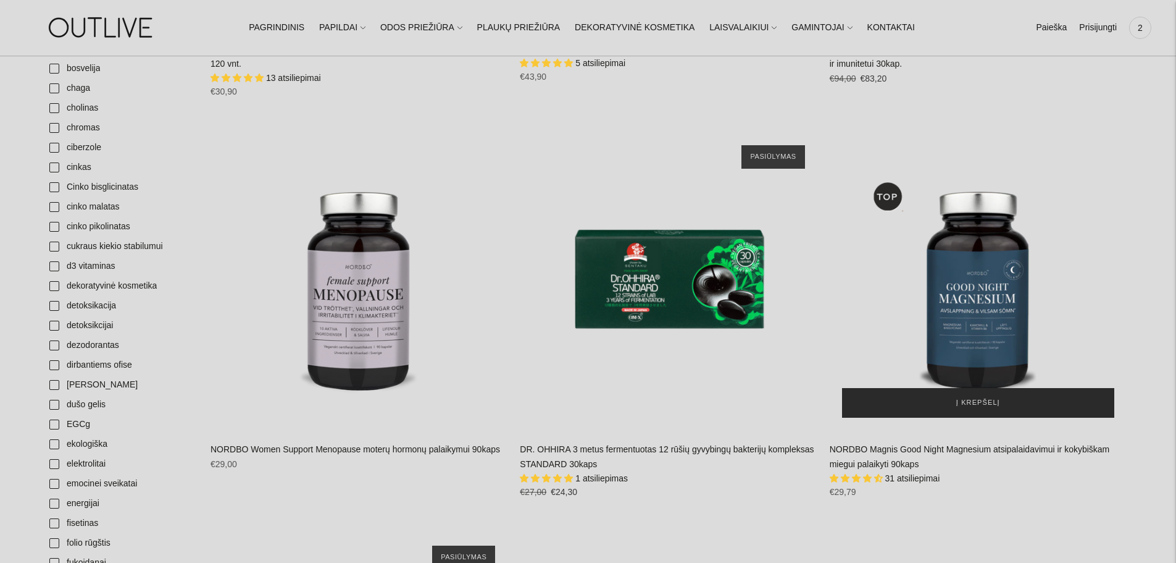
click at [990, 393] on button "Į krepšelį" at bounding box center [978, 403] width 272 height 30
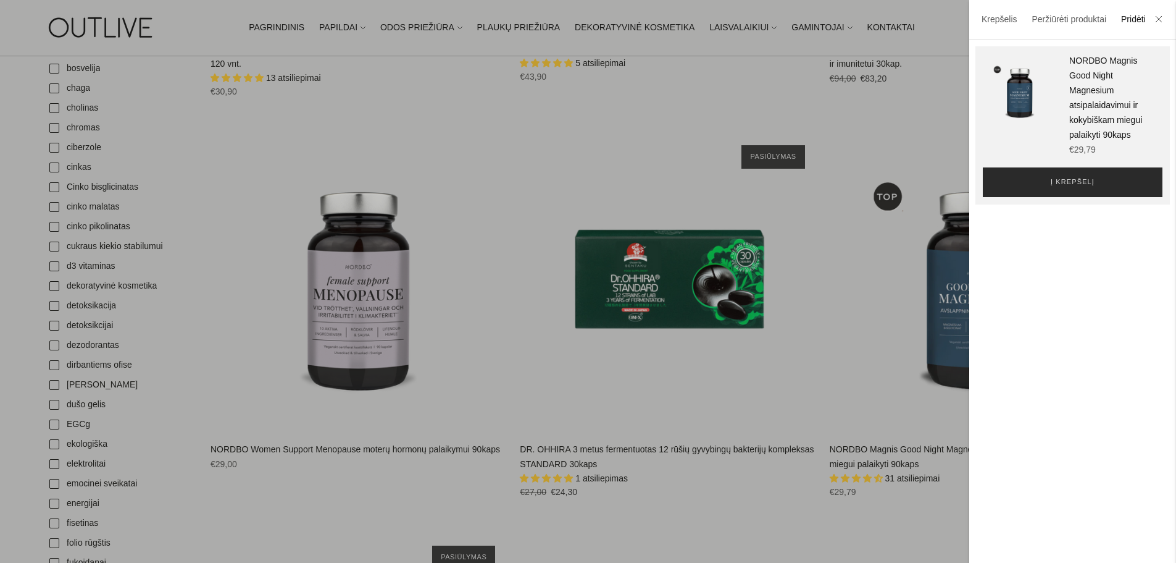
click at [1051, 188] on span "Į krepšelį" at bounding box center [1073, 182] width 44 height 12
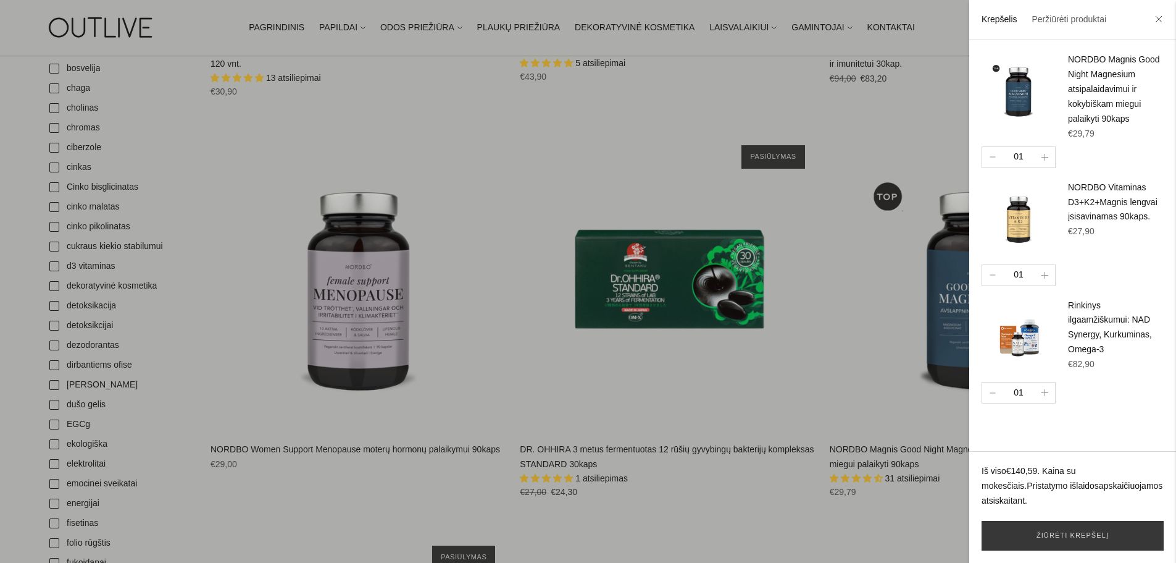
click at [1154, 17] on li at bounding box center [1159, 20] width 20 height 27
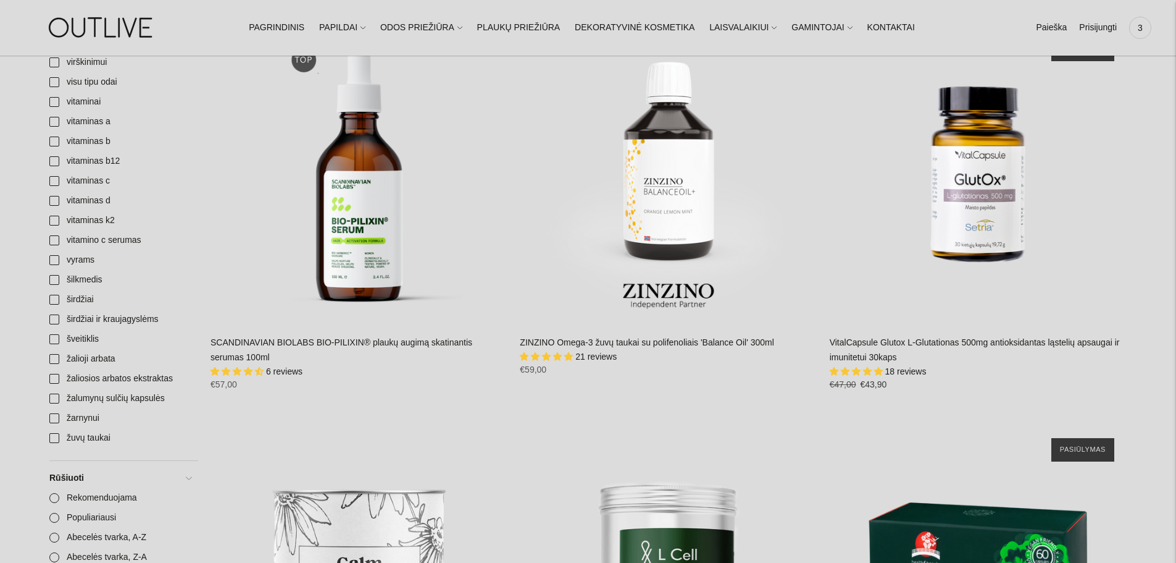
scroll to position [4755, 0]
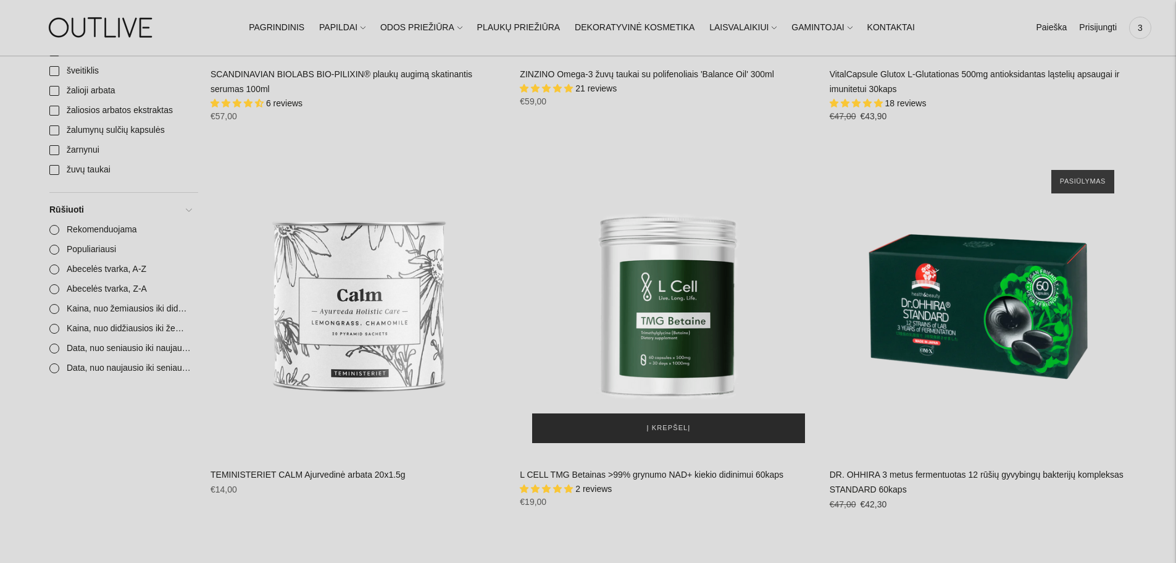
click at [649, 413] on button "Į krepšelį" at bounding box center [668, 428] width 272 height 30
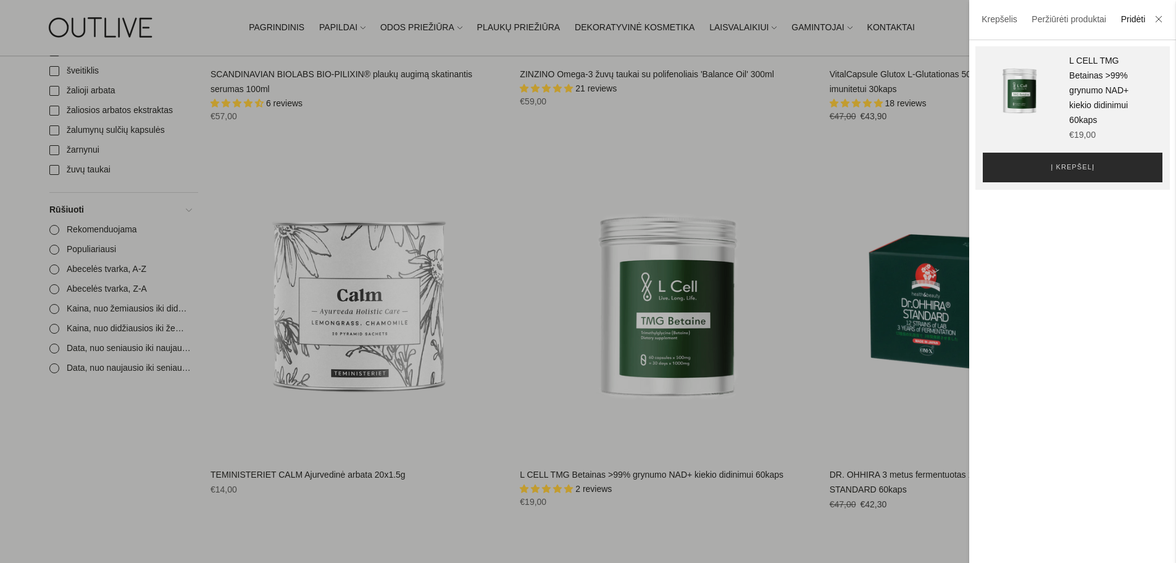
click at [1001, 166] on button "Į krepšelį" at bounding box center [1073, 168] width 180 height 30
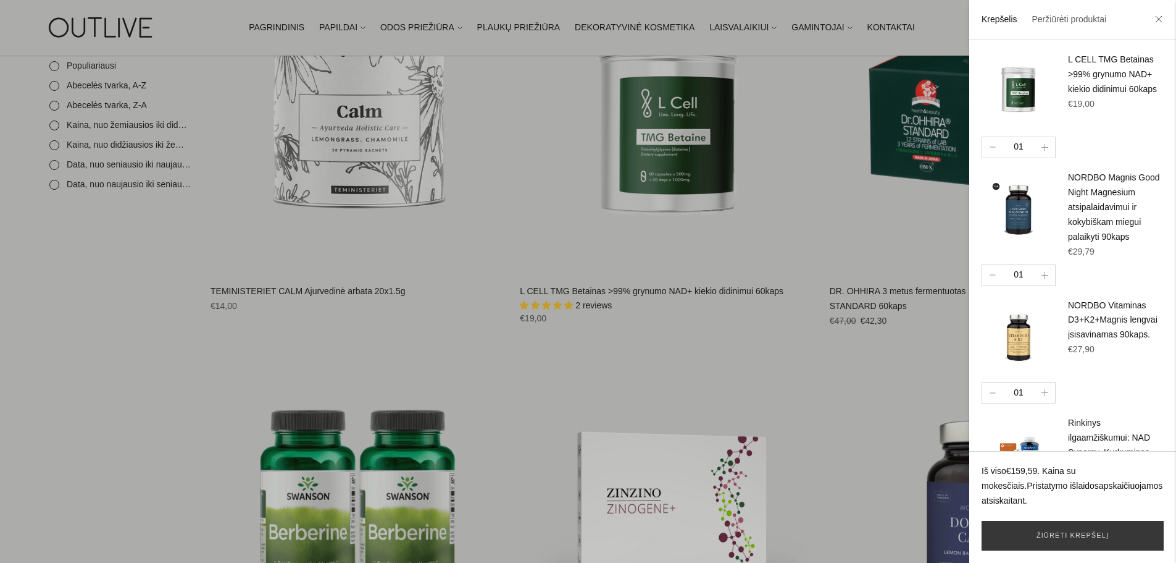
scroll to position [4940, 0]
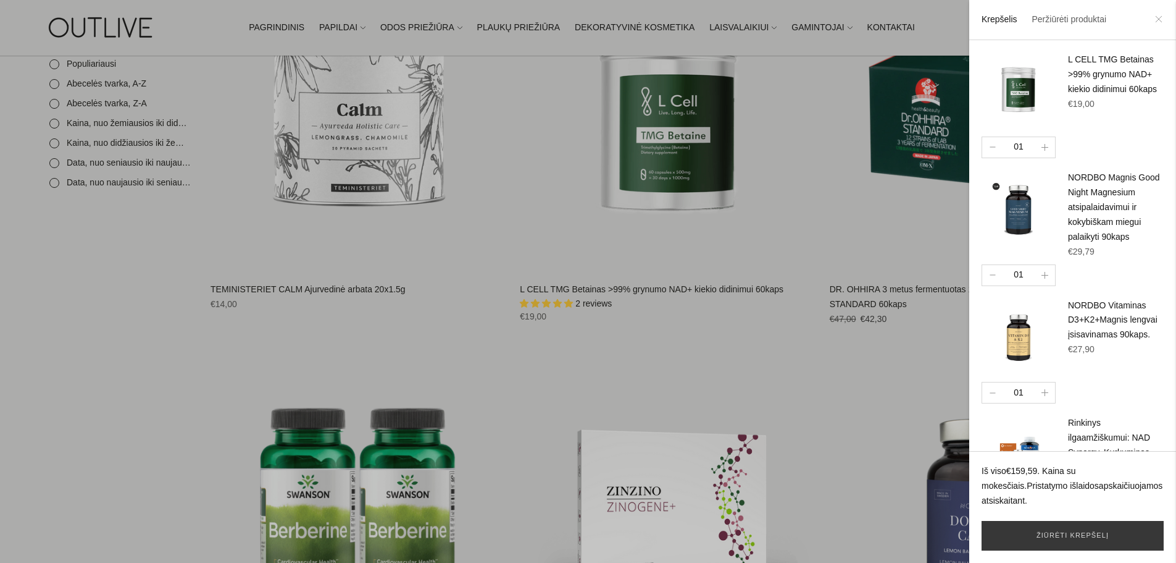
click at [1162, 17] on icon at bounding box center [1158, 18] width 7 height 7
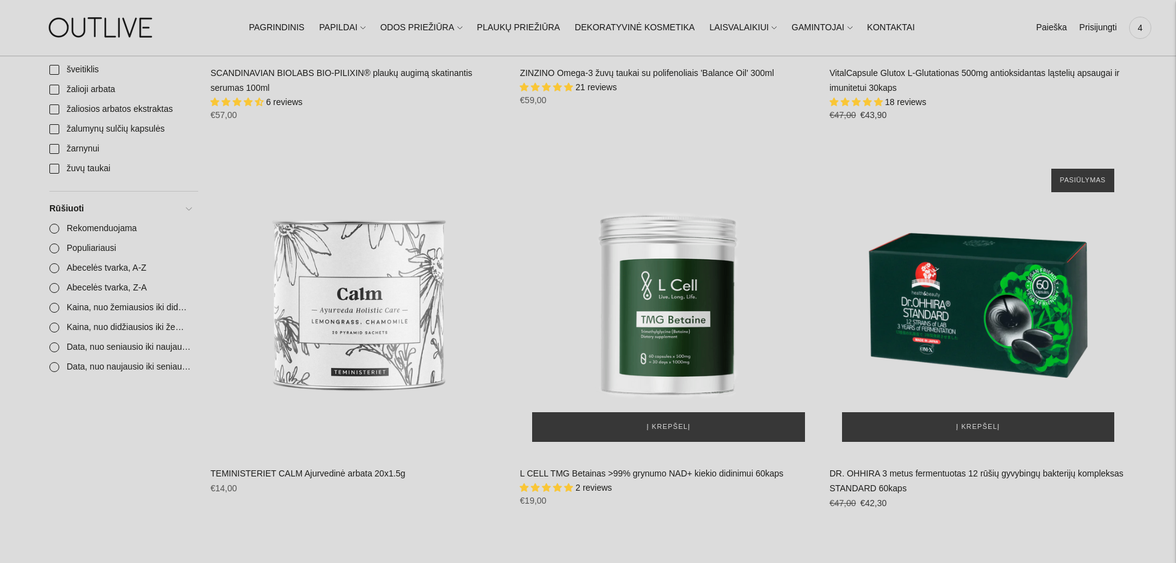
scroll to position [4755, 0]
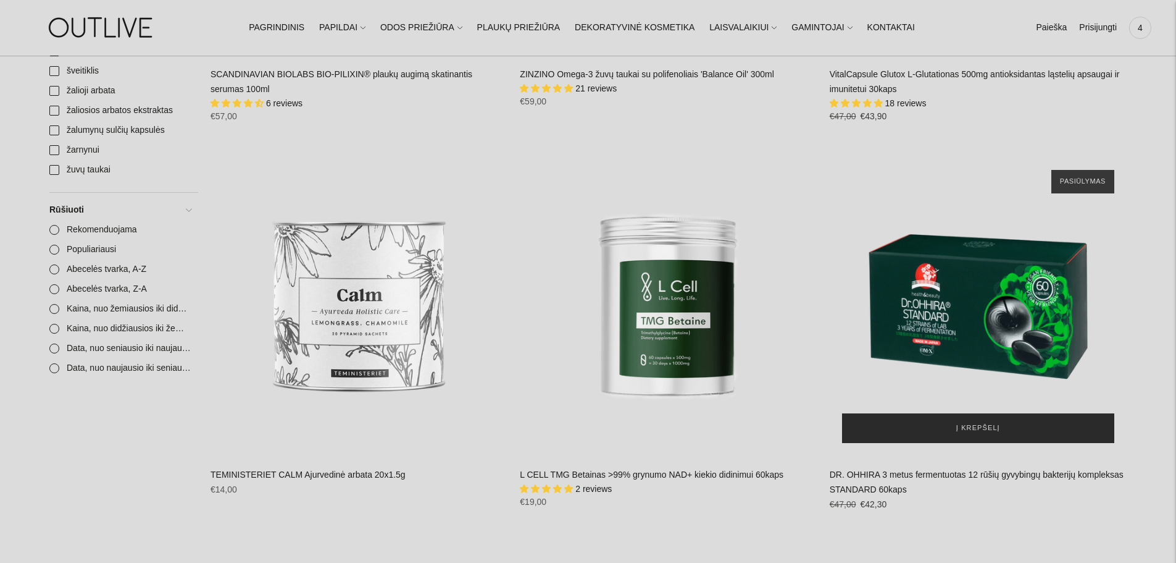
click at [1020, 413] on button "Į krepšelį" at bounding box center [978, 428] width 272 height 30
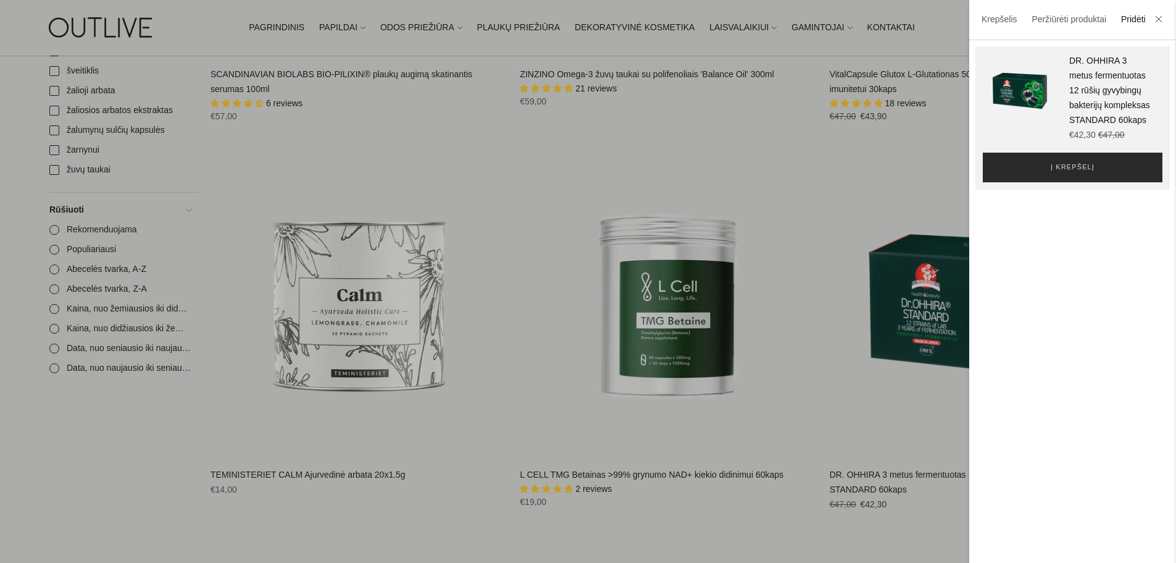
click at [1097, 182] on button "Į krepšelį" at bounding box center [1073, 168] width 180 height 30
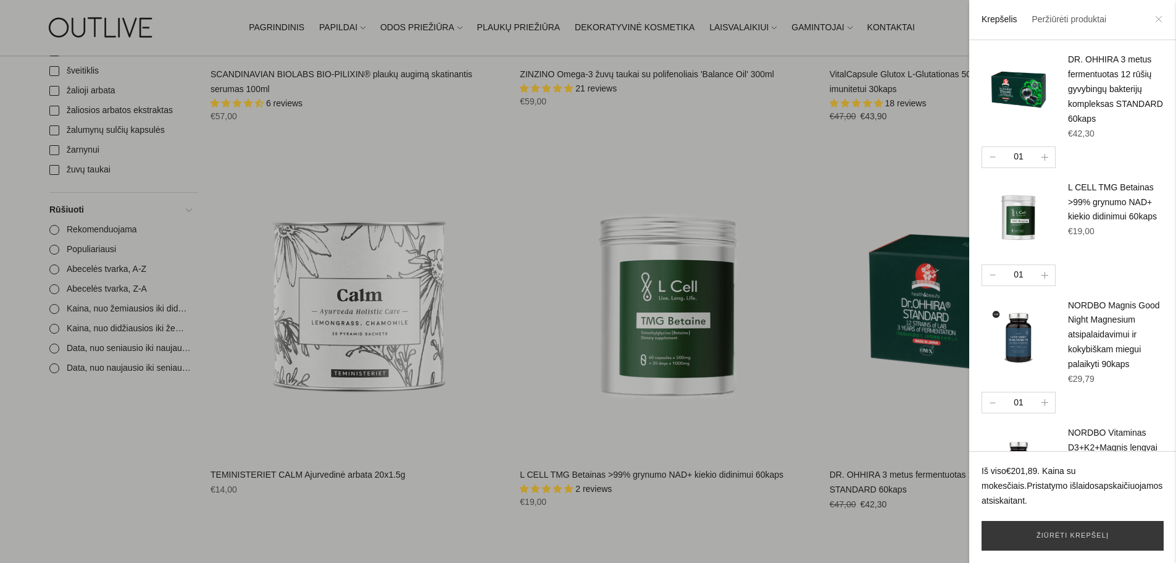
click at [1159, 18] on icon at bounding box center [1158, 18] width 7 height 7
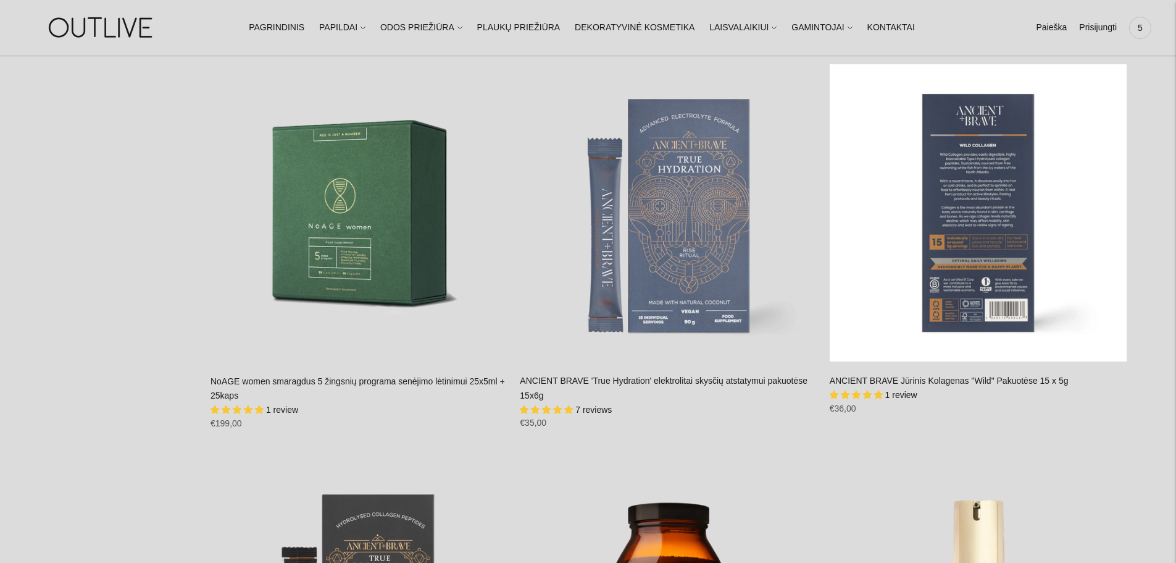
scroll to position [9634, 0]
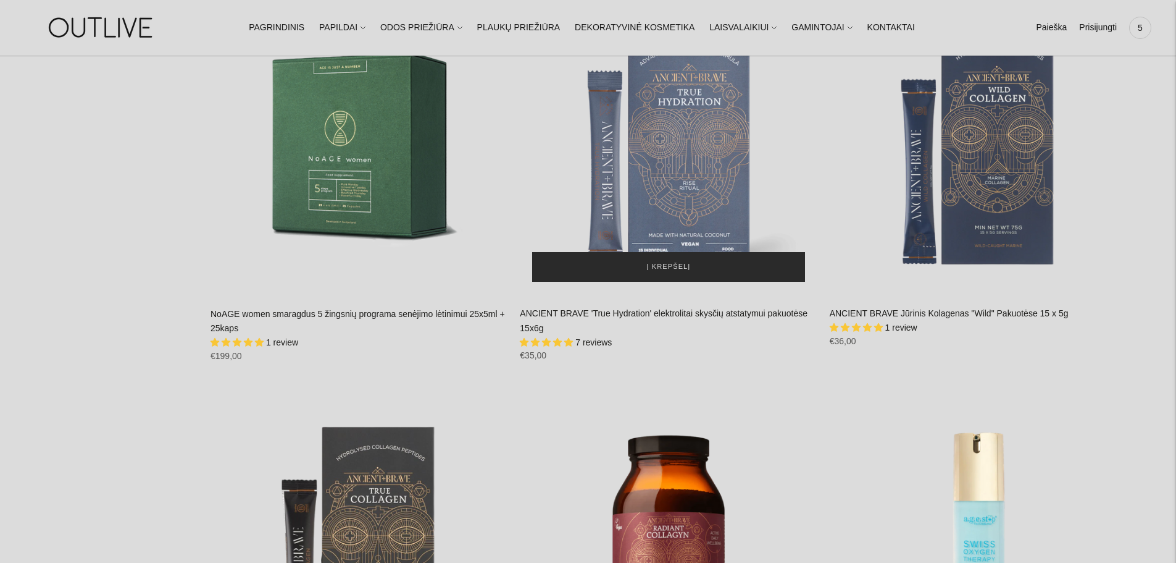
click at [703, 252] on button "Į krepšelį" at bounding box center [668, 267] width 272 height 30
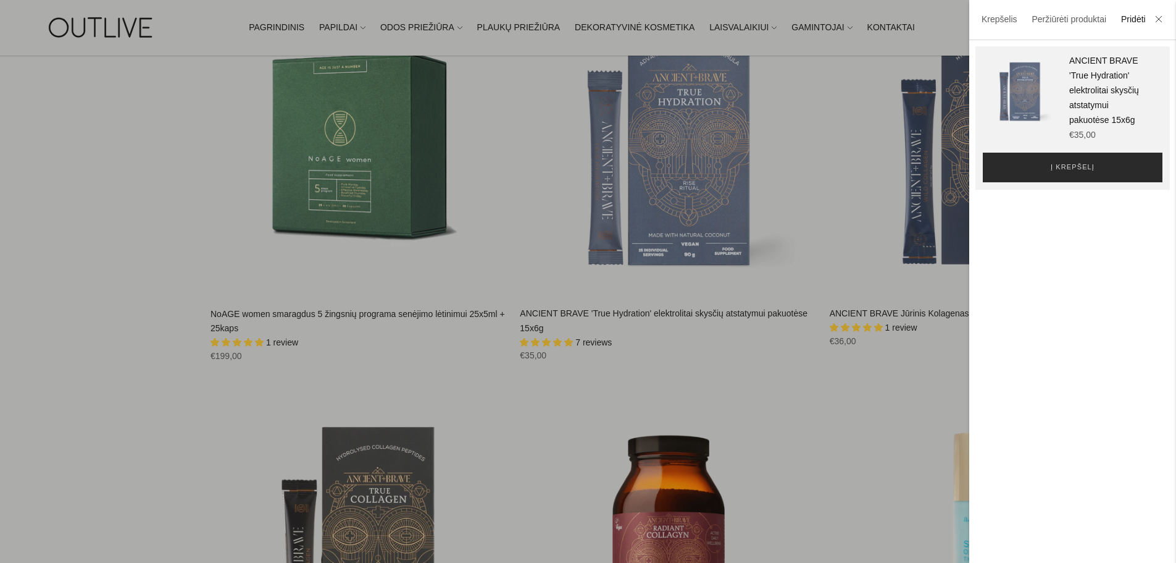
click at [1024, 175] on button "Į krepšelį" at bounding box center [1073, 168] width 180 height 30
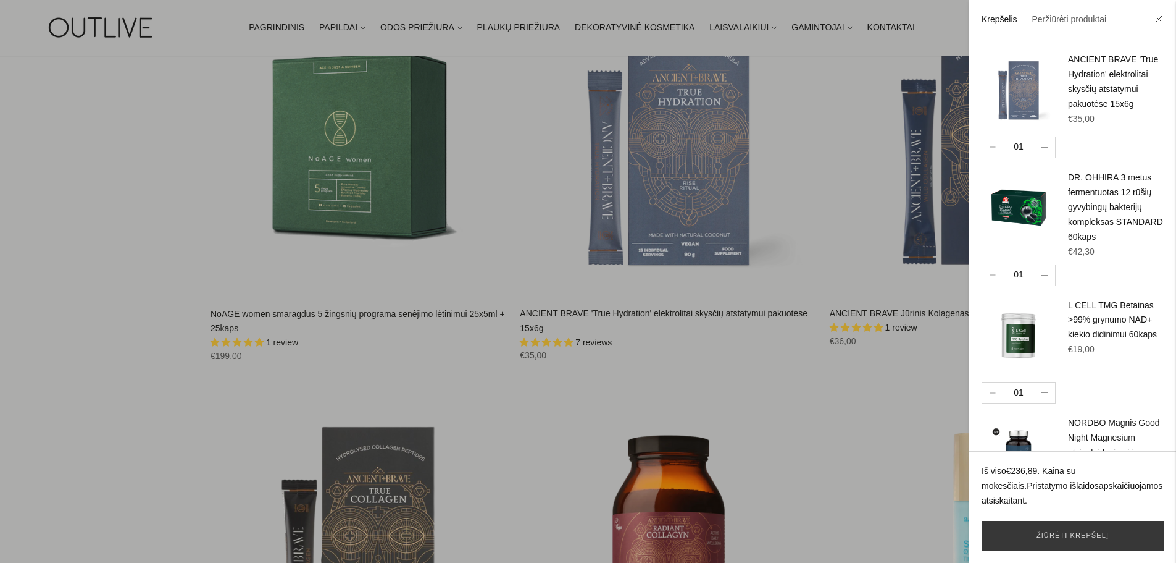
click at [1154, 19] on li at bounding box center [1159, 20] width 20 height 27
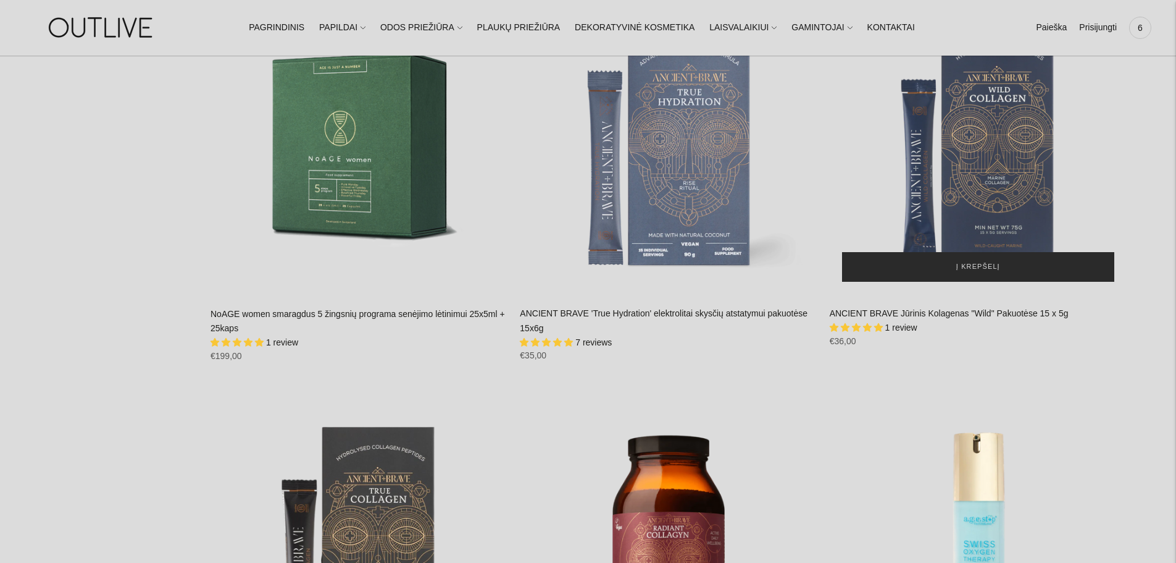
click at [987, 261] on span "Į krepšelį" at bounding box center [979, 267] width 44 height 12
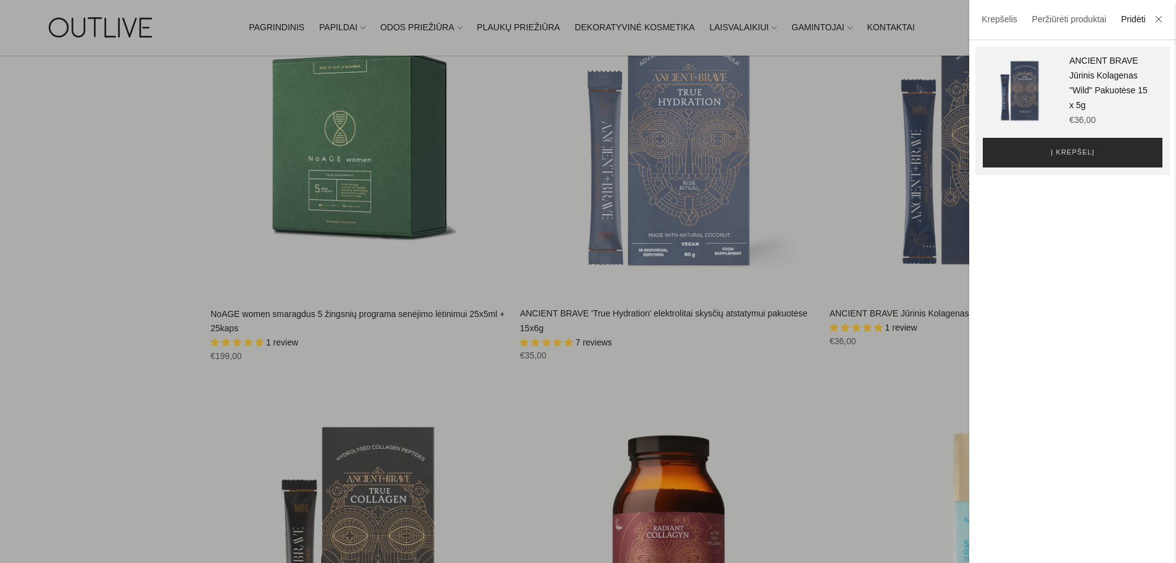
click at [1119, 144] on button "Į krepšelį" at bounding box center [1073, 153] width 180 height 30
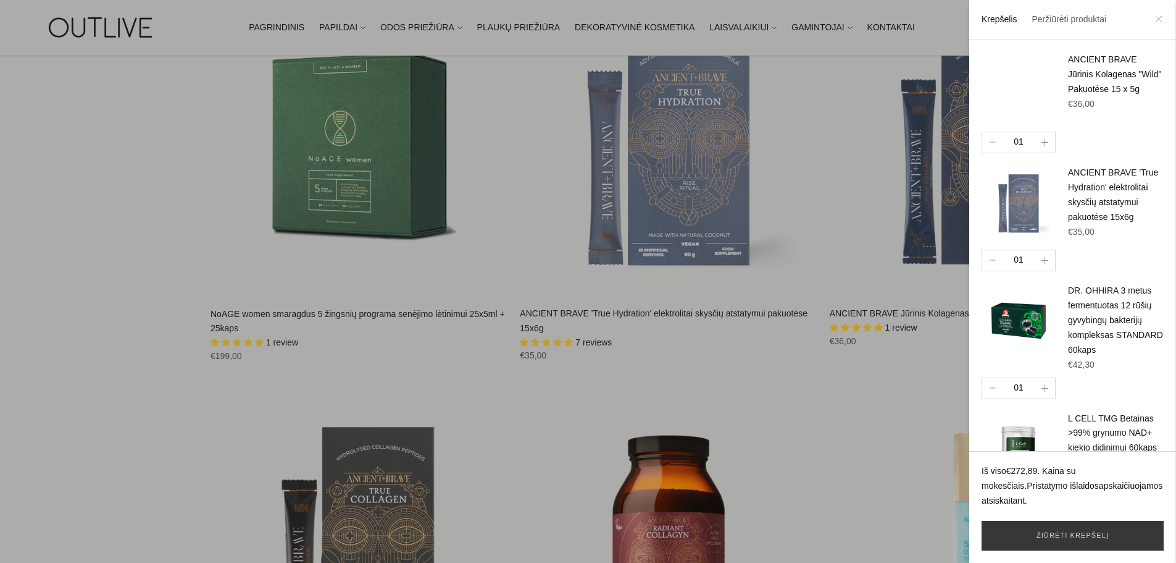
click at [1160, 17] on icon at bounding box center [1158, 18] width 7 height 7
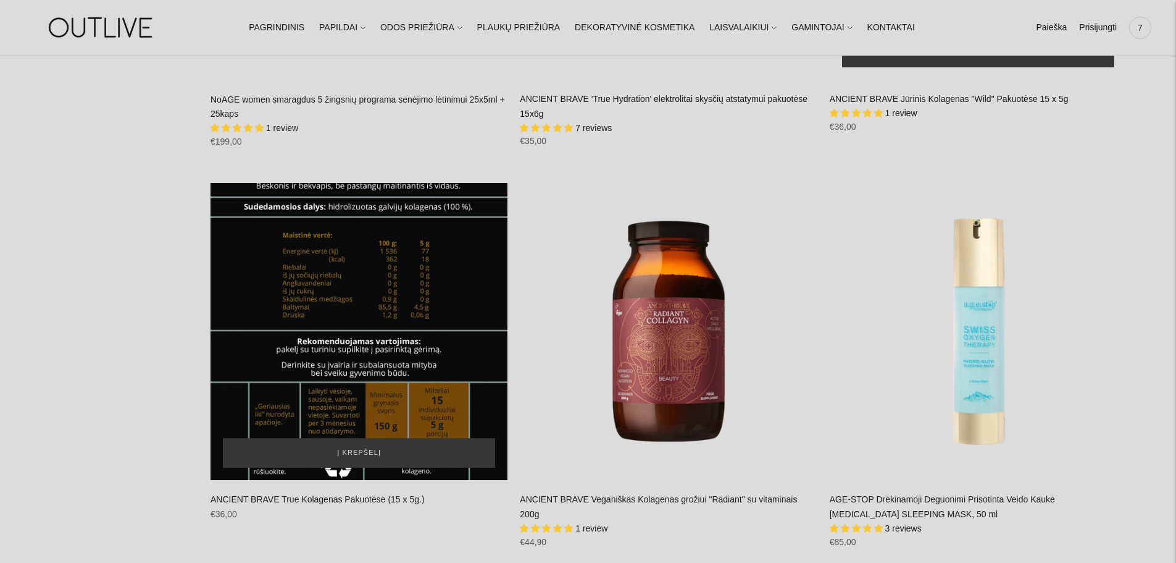
scroll to position [9881, 0]
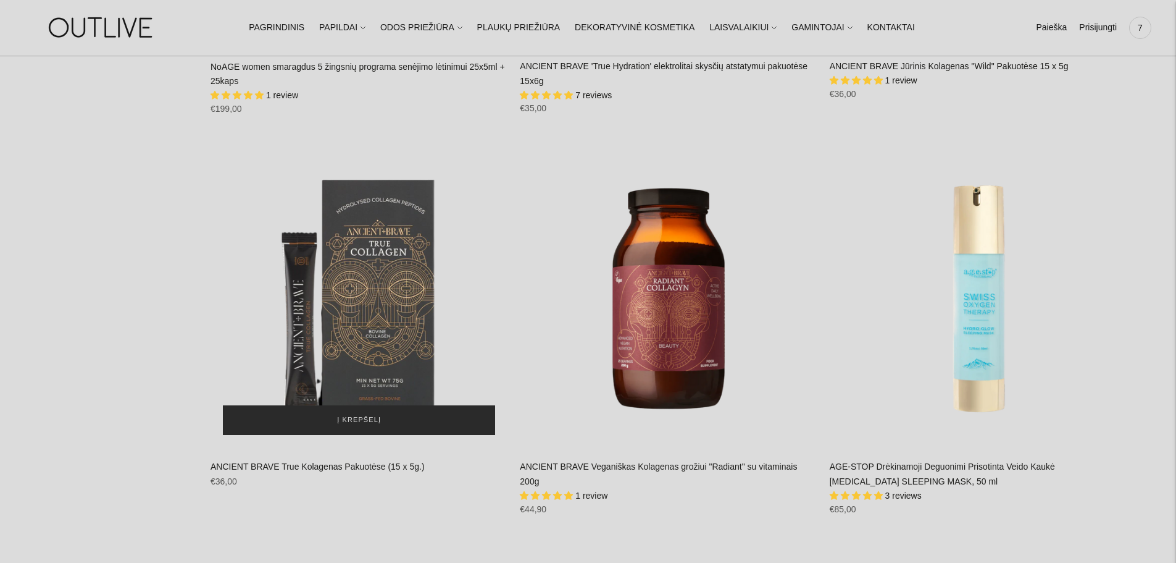
click at [377, 414] on span "Į krepšelį" at bounding box center [359, 420] width 44 height 12
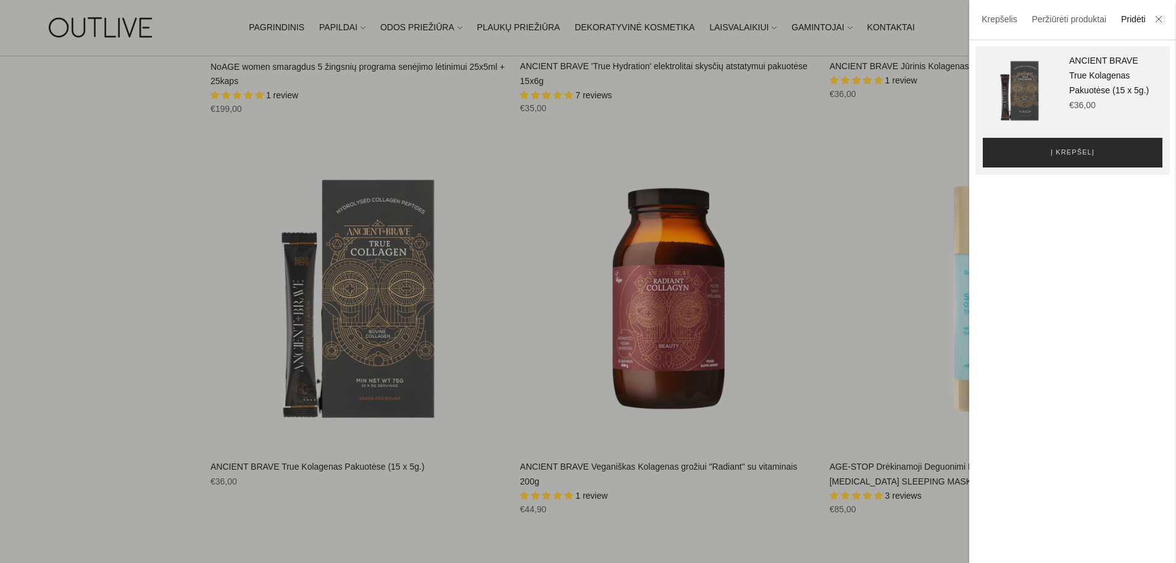
click at [1129, 151] on button "Į krepšelį" at bounding box center [1073, 153] width 180 height 30
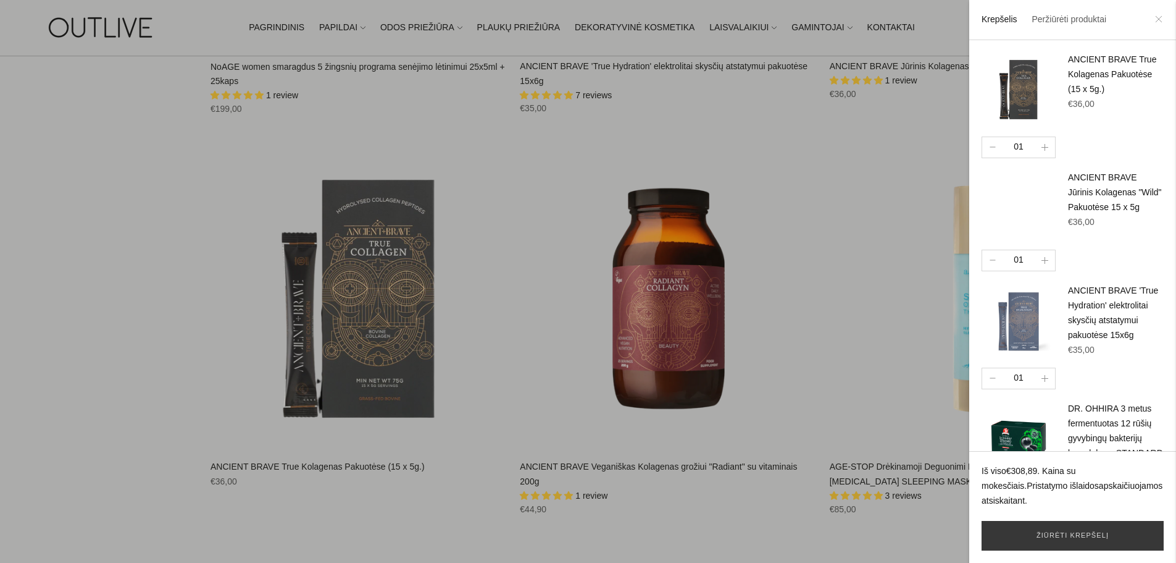
click at [1159, 19] on icon at bounding box center [1159, 19] width 6 height 6
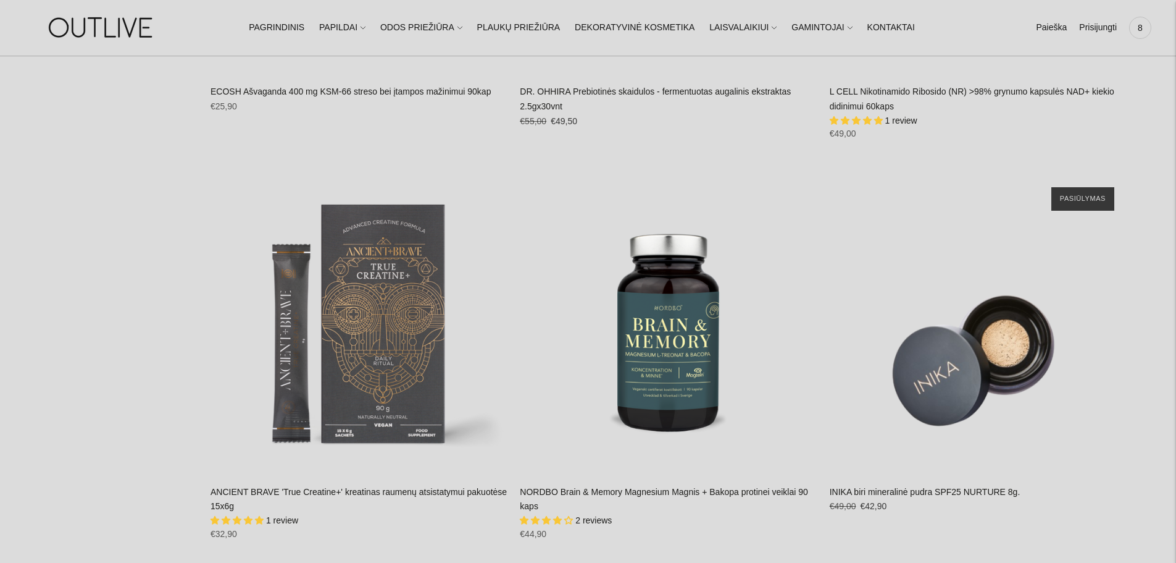
scroll to position [23467, 0]
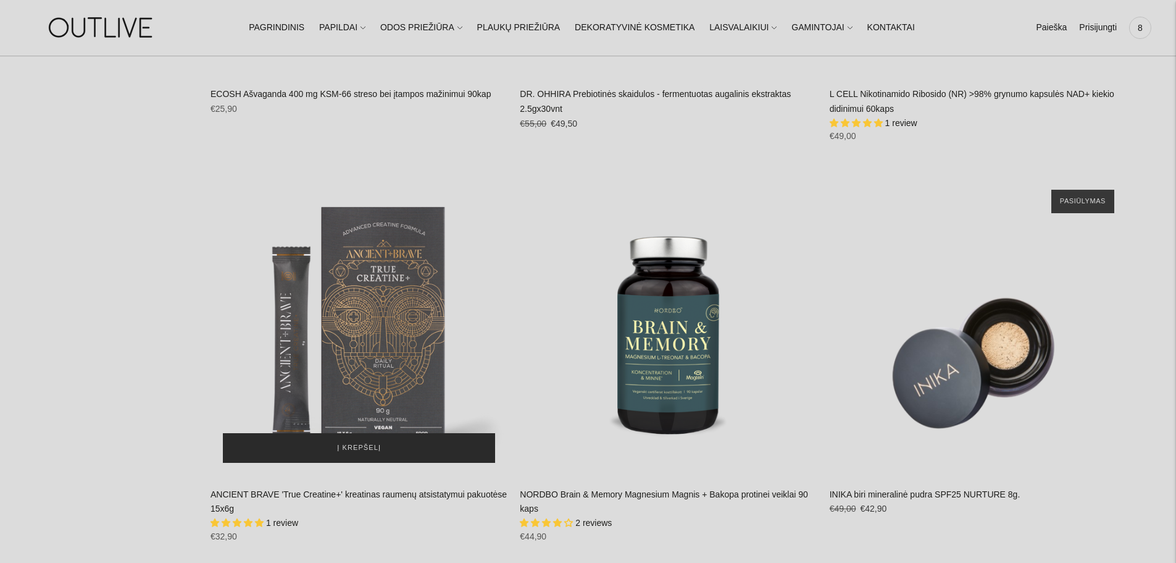
click at [359, 433] on button "Į krepšelį" at bounding box center [359, 448] width 272 height 30
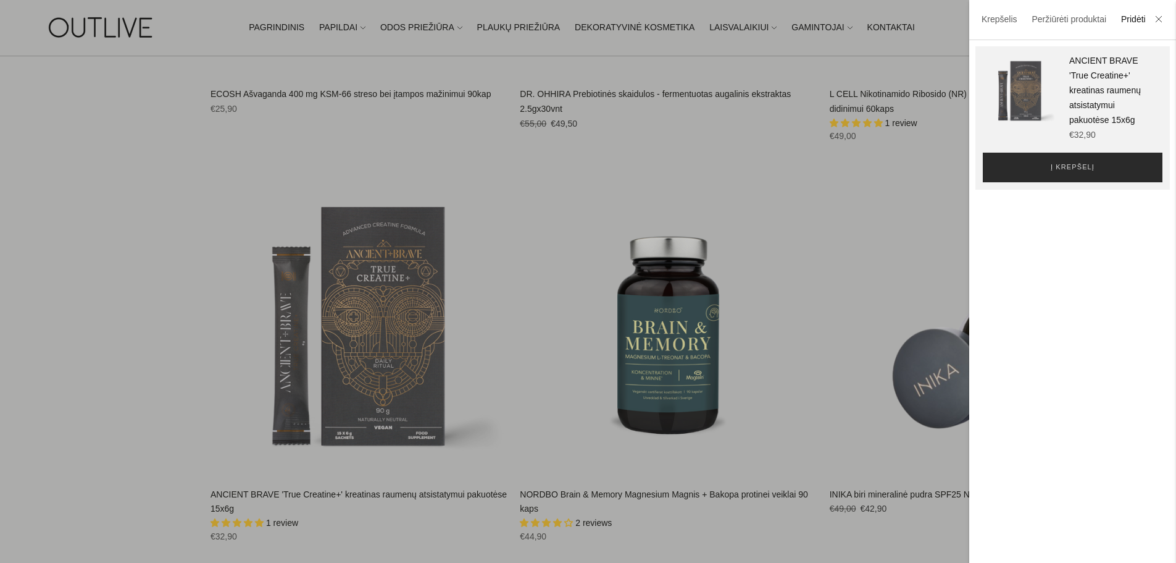
click at [1071, 172] on span "Į krepšelį" at bounding box center [1073, 167] width 44 height 12
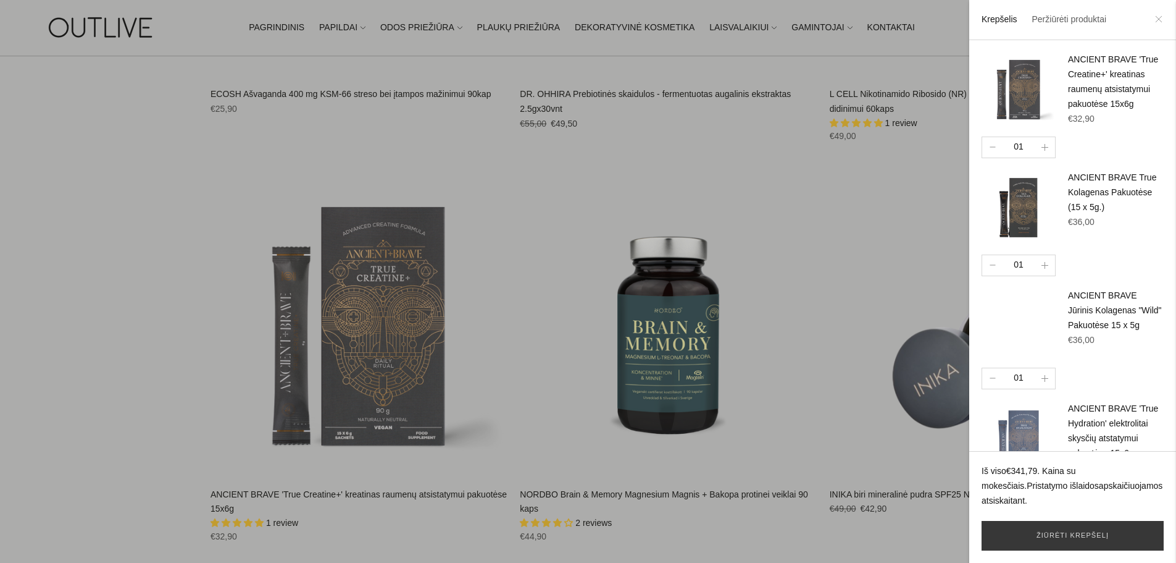
click at [1159, 16] on icon at bounding box center [1158, 18] width 7 height 7
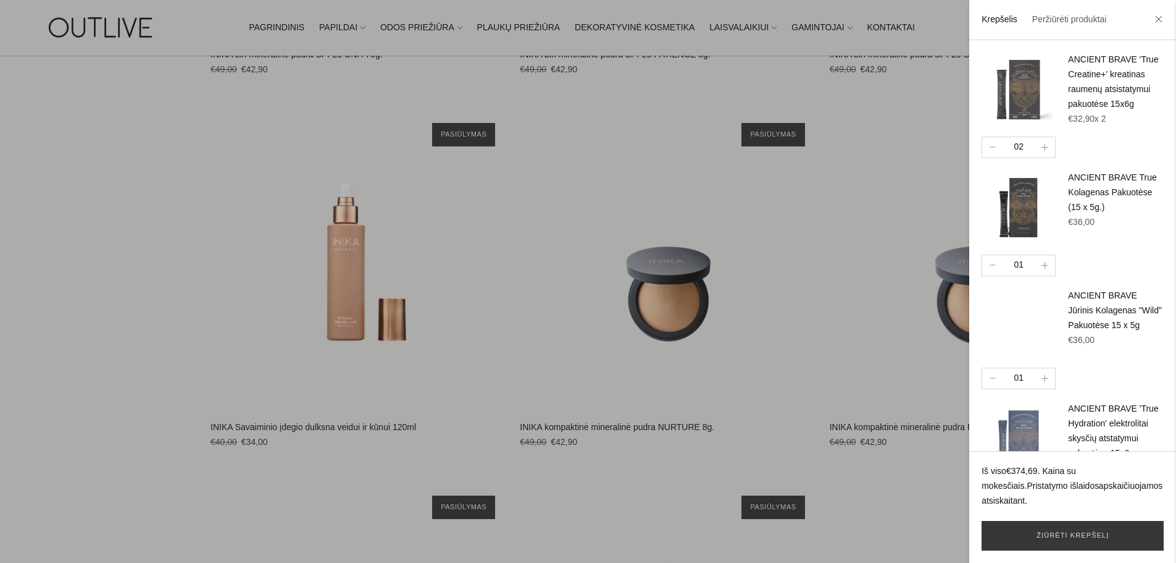
scroll to position [24331, 0]
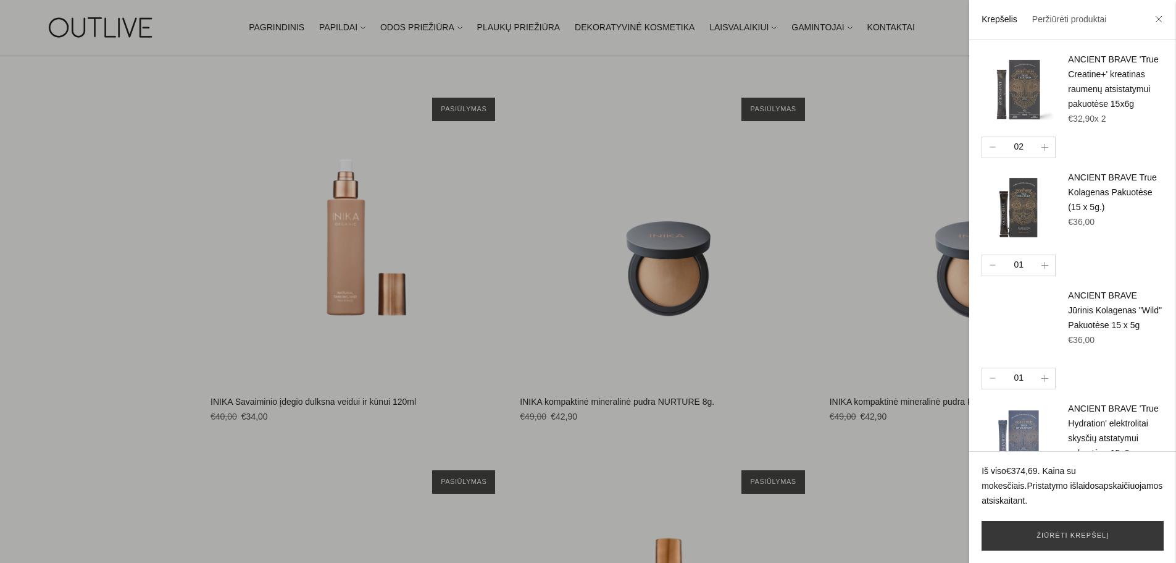
click at [1162, 19] on icon at bounding box center [1158, 18] width 7 height 7
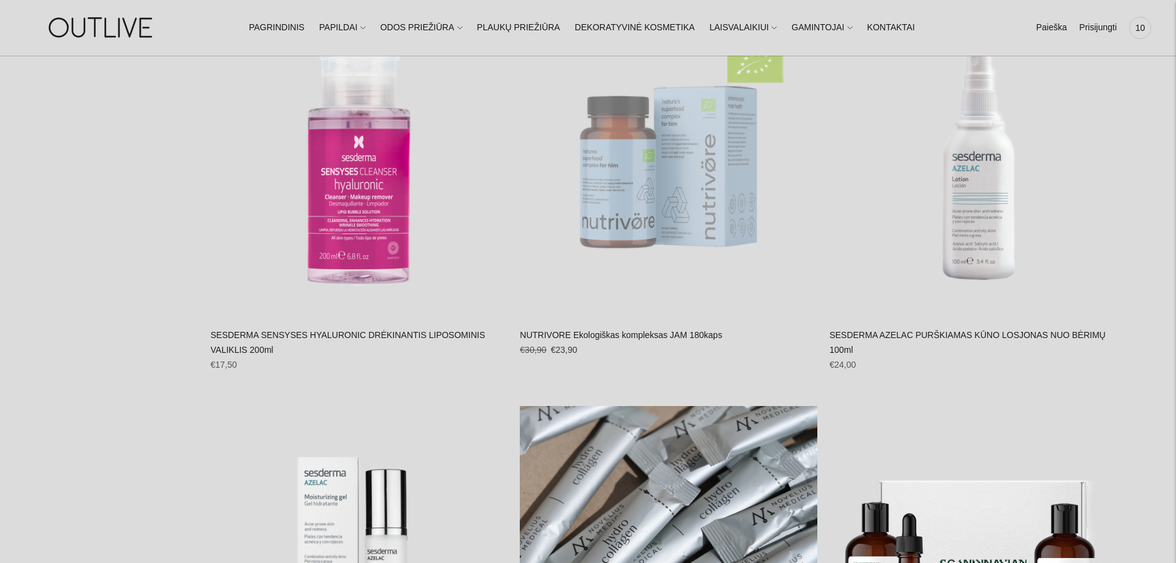
scroll to position [20954, 0]
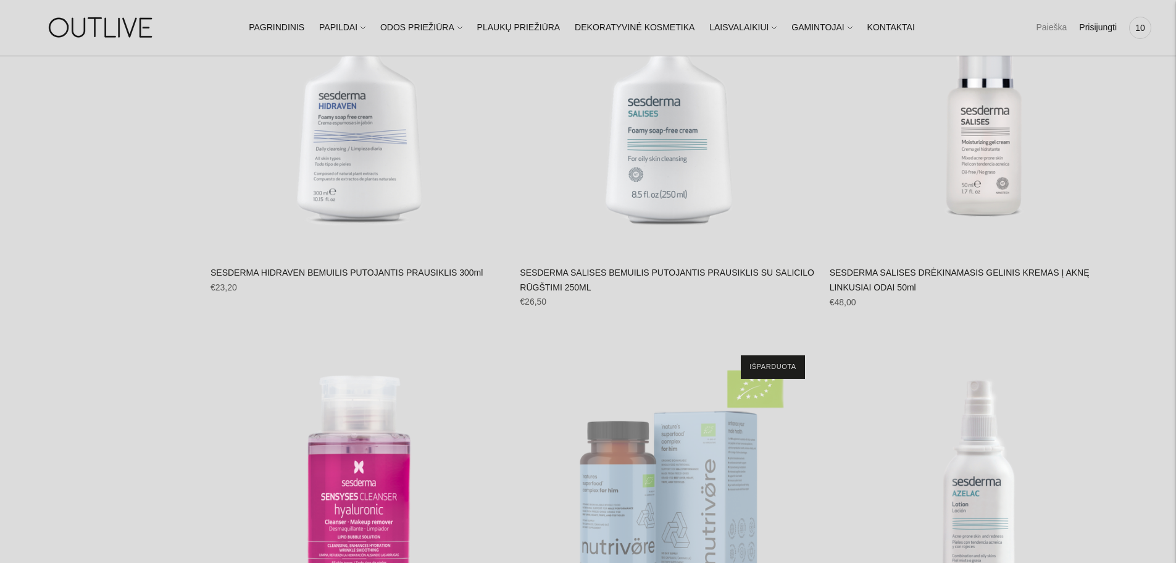
click at [1052, 26] on link "Paieška" at bounding box center [1051, 27] width 31 height 27
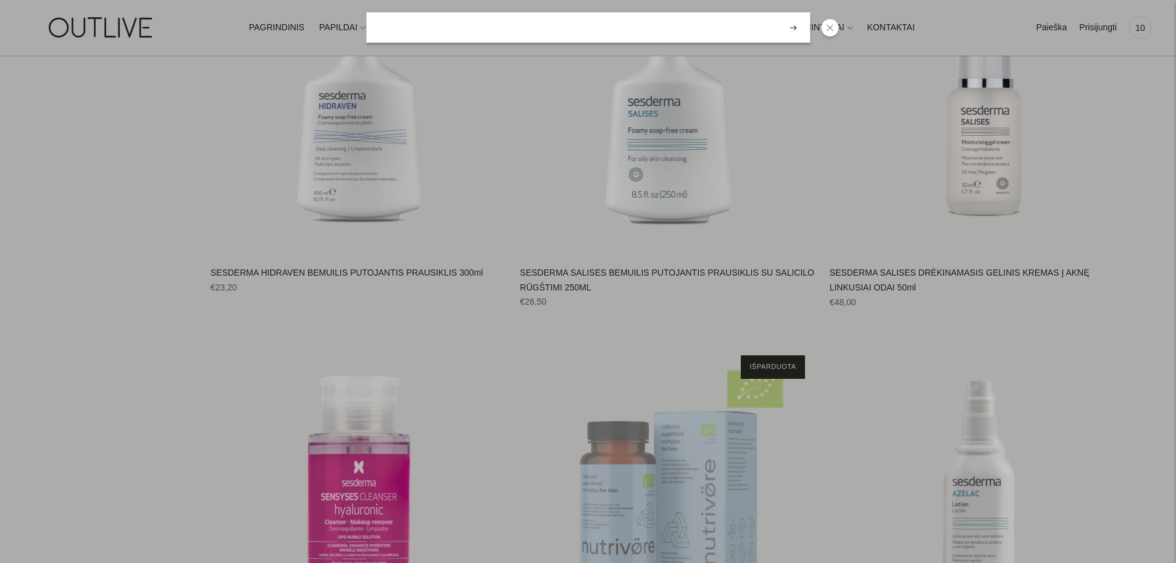
click at [685, 29] on input "search" at bounding box center [588, 27] width 444 height 31
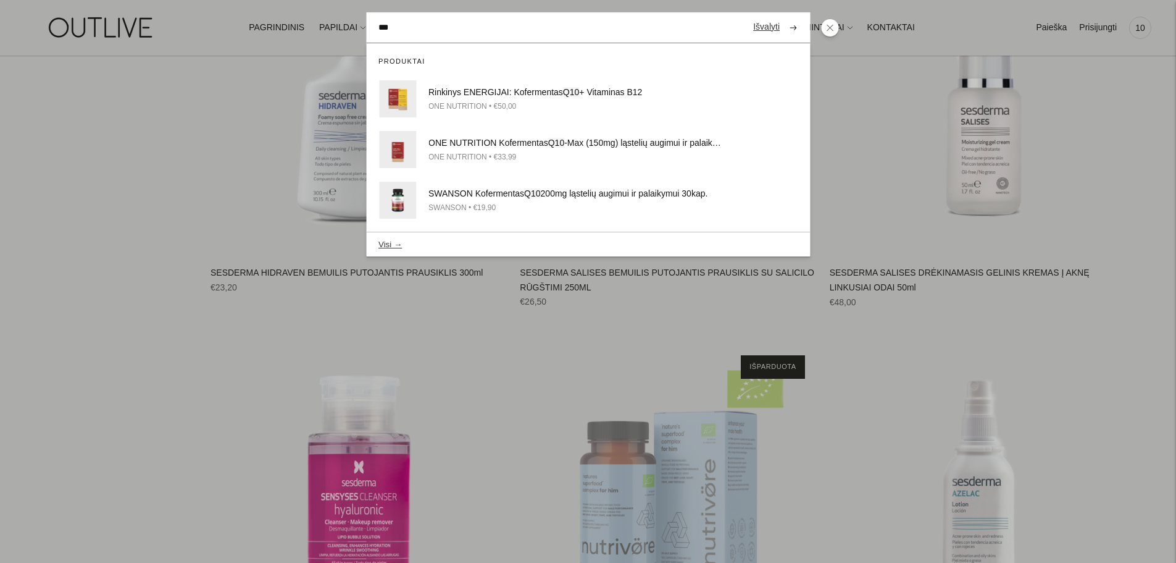
type input "***"
click at [782, 15] on button "submit" at bounding box center [793, 27] width 22 height 24
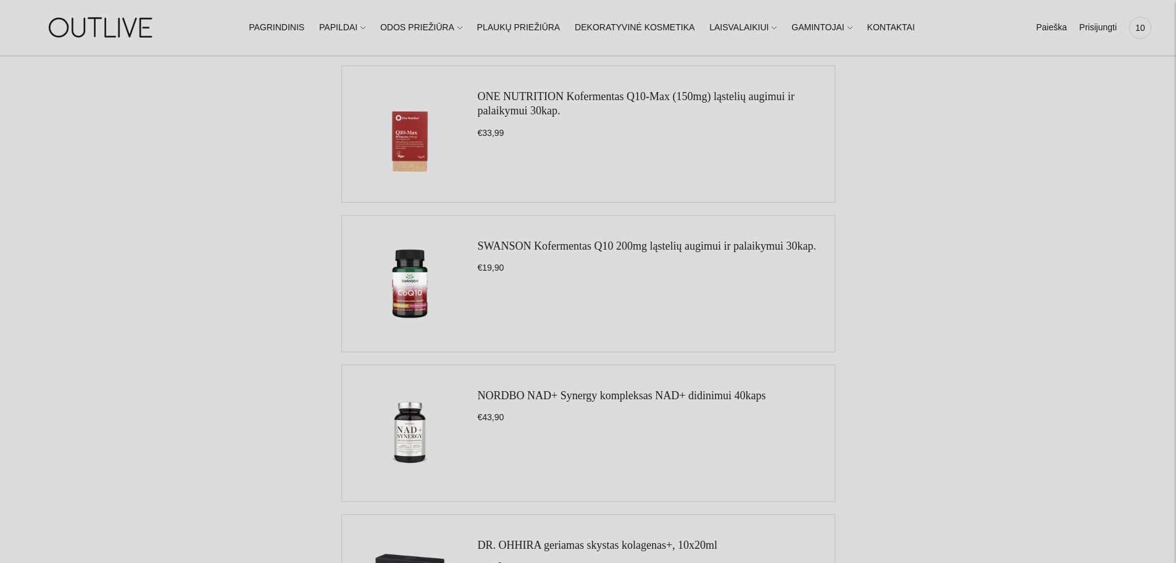
scroll to position [309, 0]
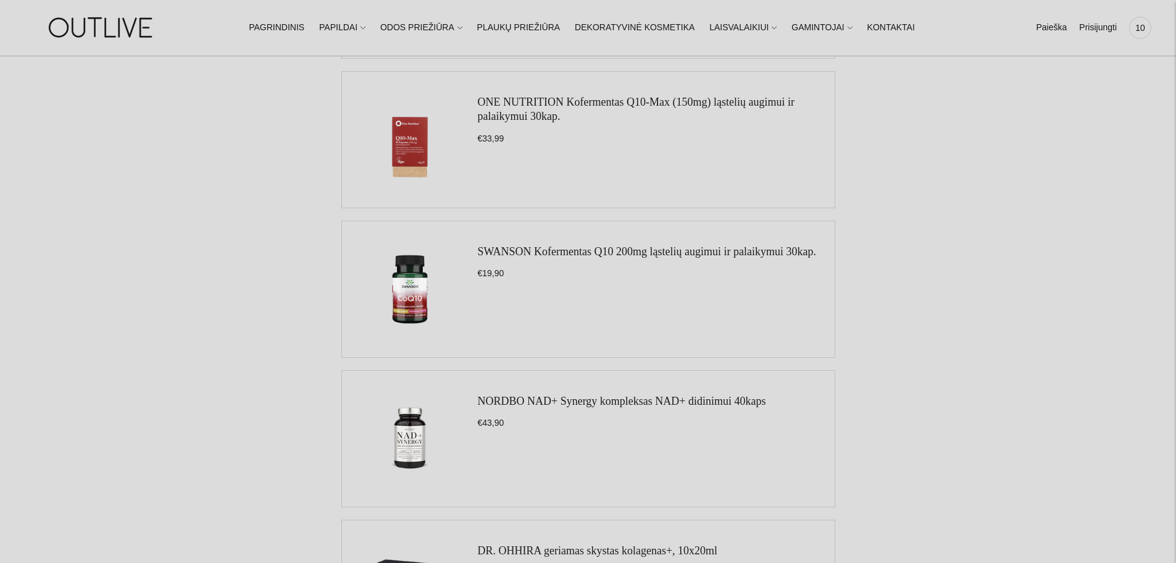
click at [543, 251] on link "SWANSON Kofermentas Q10 200mg ląstelių augimui ir palaikymui 30kap." at bounding box center [647, 251] width 338 height 12
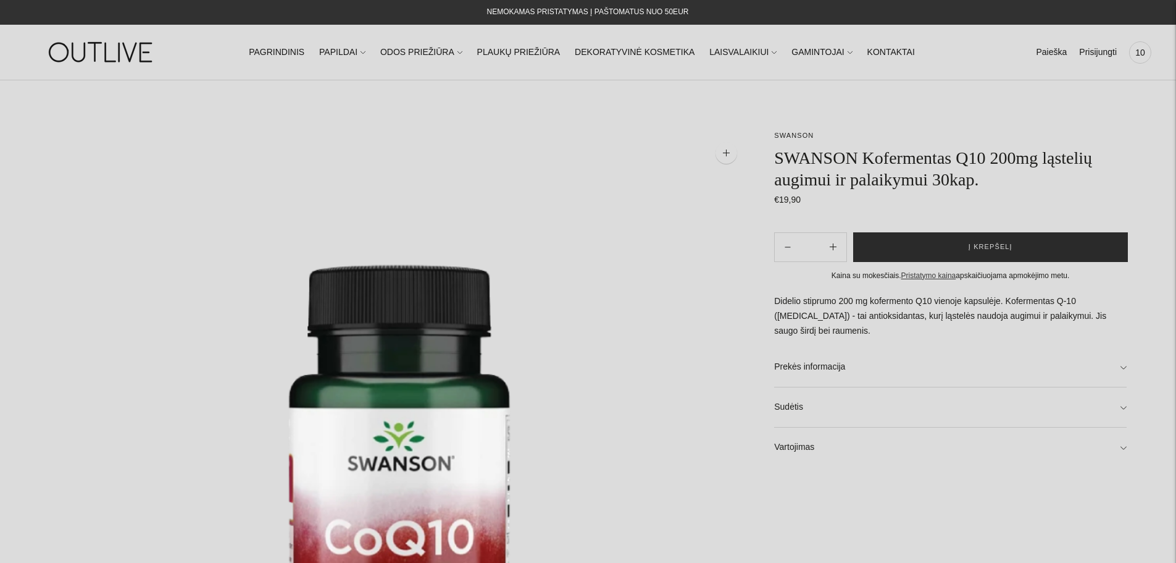
click at [983, 240] on button "Į krepšelį" at bounding box center [990, 247] width 275 height 30
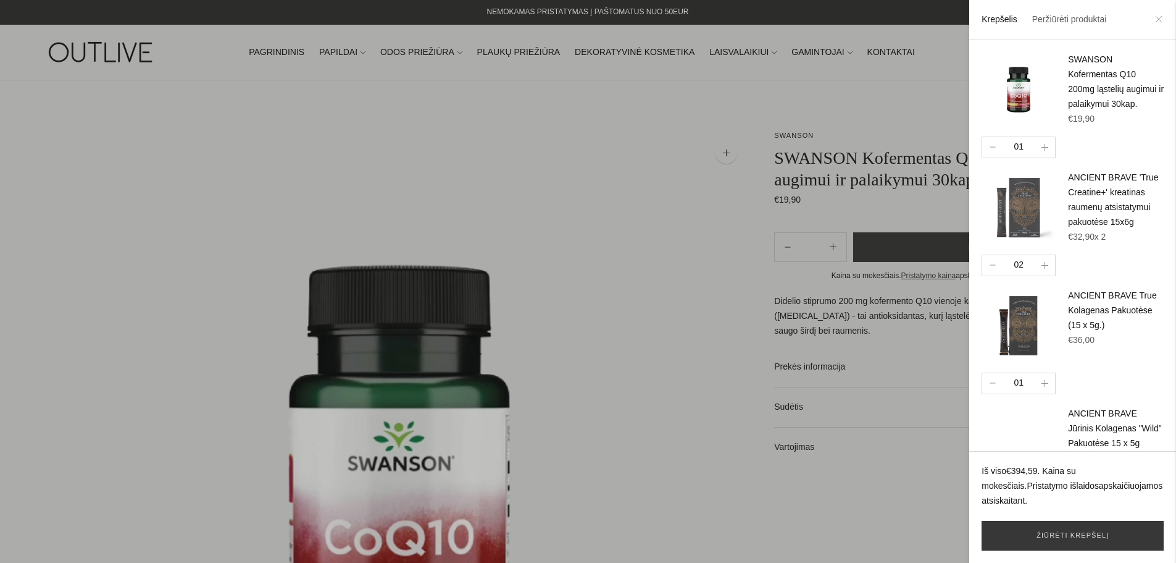
click at [1156, 22] on icon at bounding box center [1159, 19] width 6 height 6
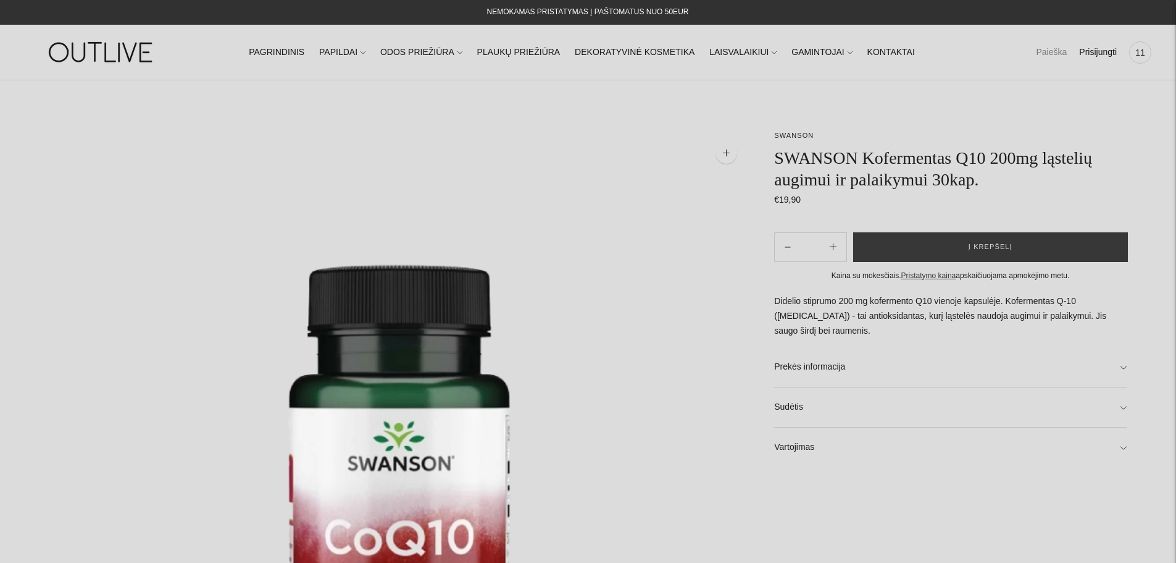
click at [1047, 54] on link "Paieška" at bounding box center [1051, 52] width 31 height 27
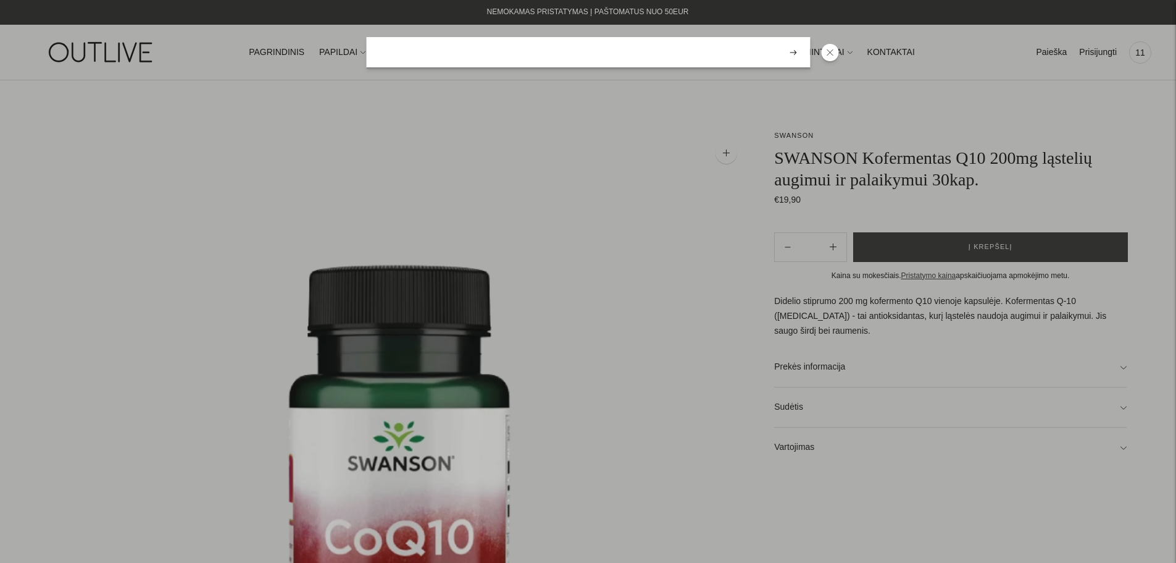
type input "*"
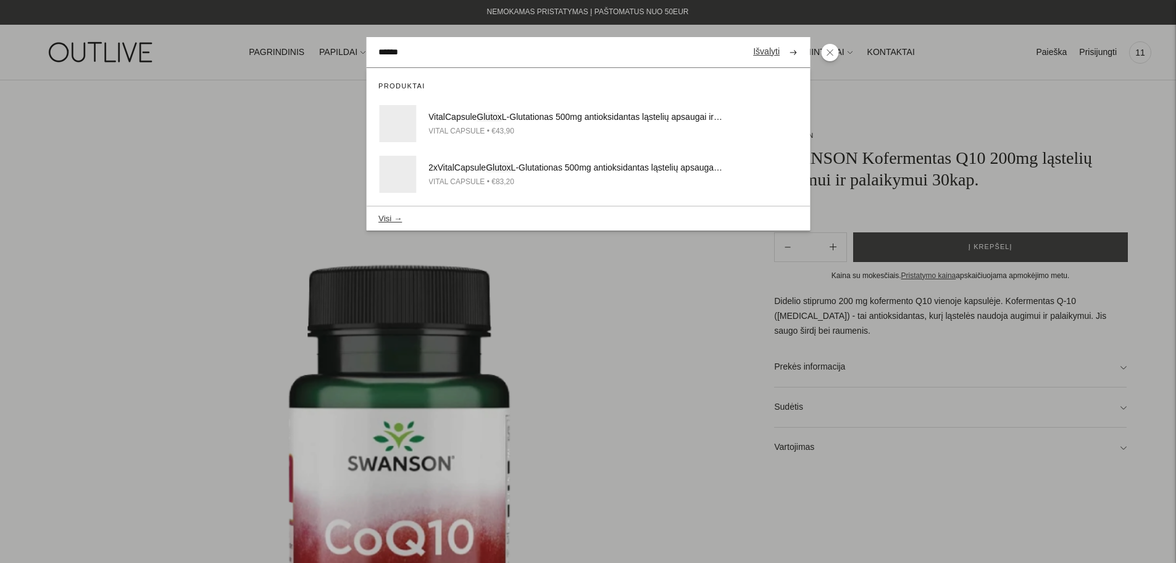
type input "******"
click at [782, 40] on button "submit" at bounding box center [793, 52] width 22 height 24
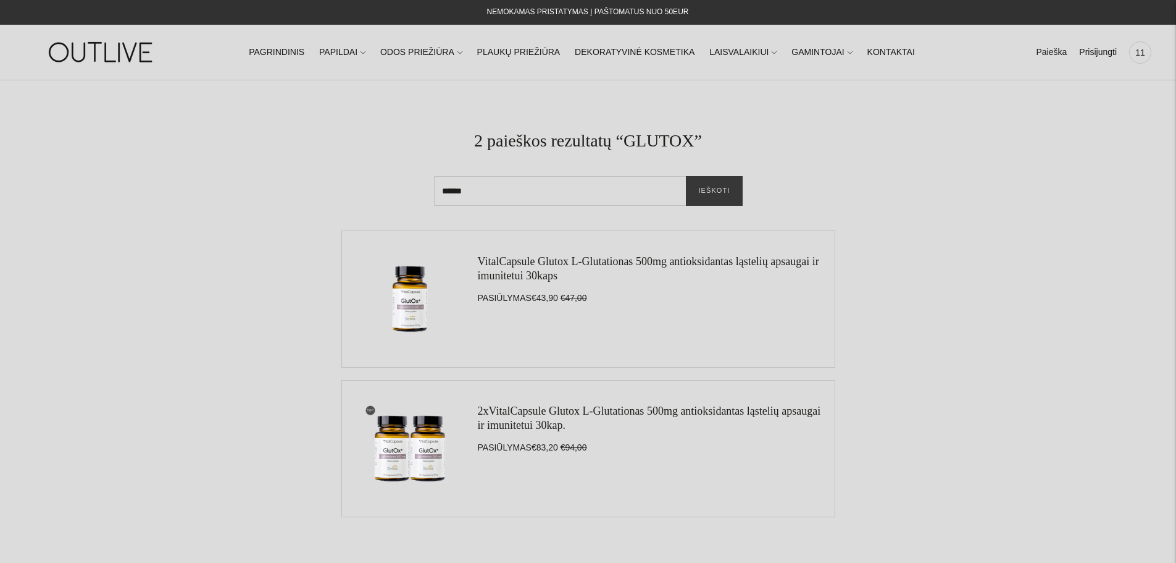
click at [513, 272] on link "VitalCapsule Glutox L-Glutationas 500mg antioksidantas ląstelių apsaugai ir imu…" at bounding box center [648, 268] width 341 height 27
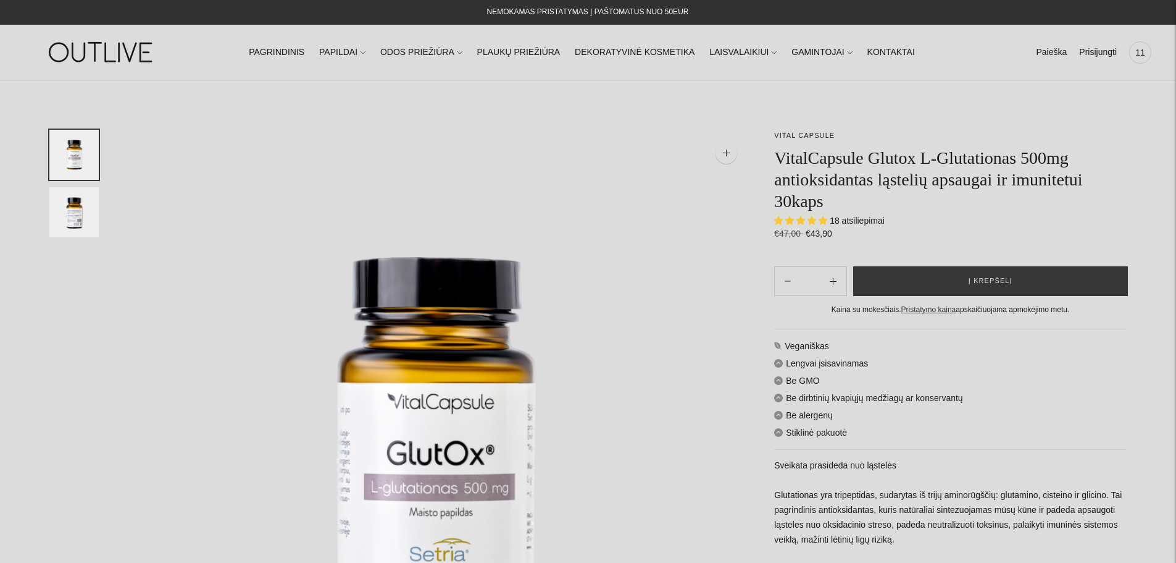
select select "**********"
click at [991, 279] on span "Į krepšelį" at bounding box center [991, 281] width 44 height 12
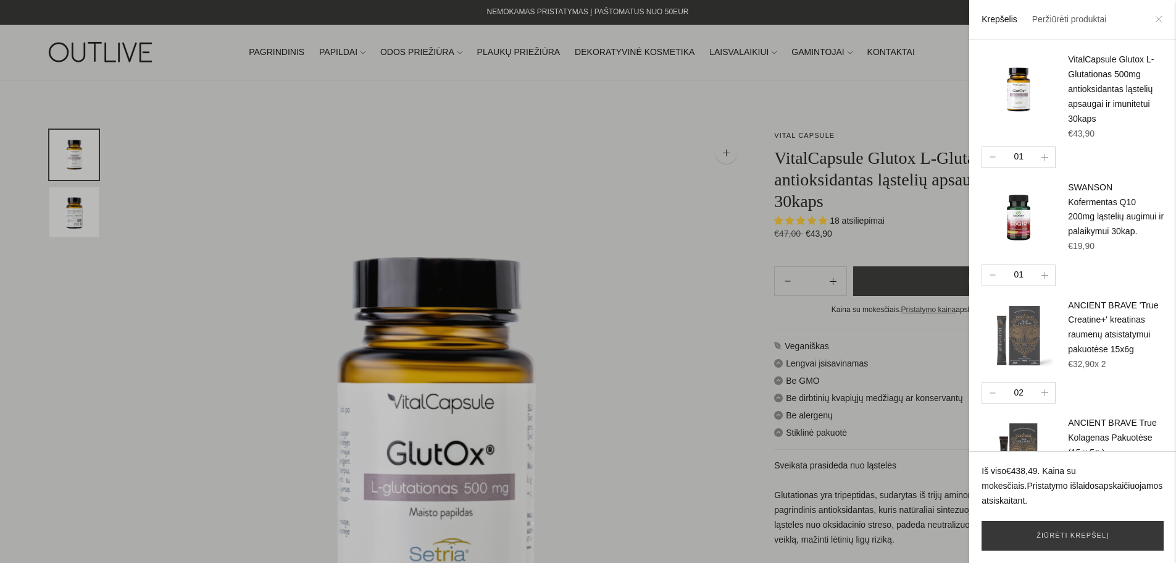
click at [1161, 19] on icon at bounding box center [1158, 18] width 7 height 7
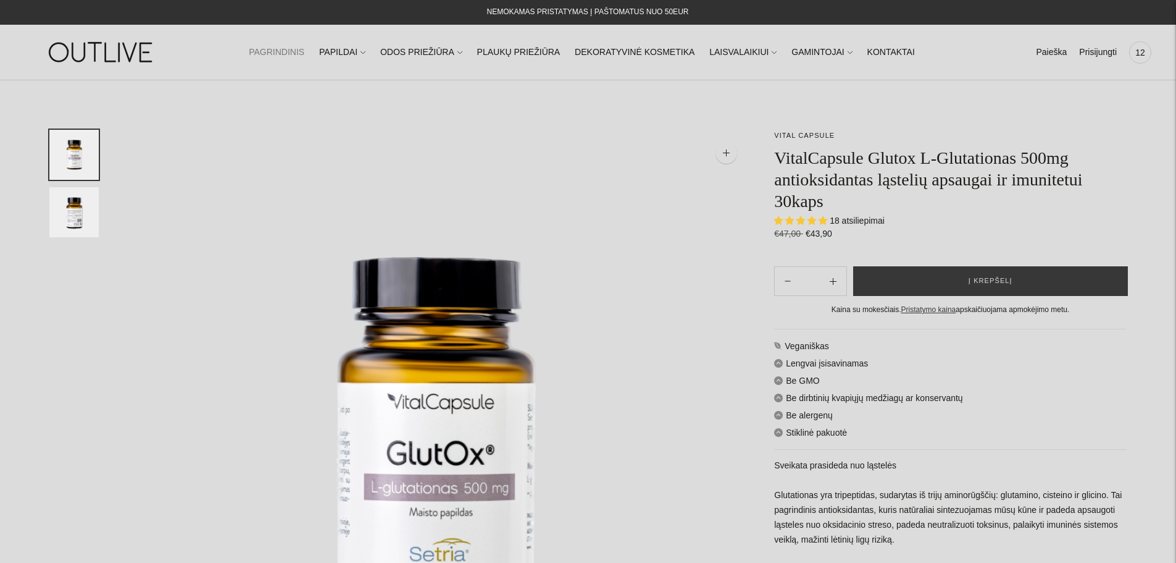
click at [288, 48] on link "PAGRINDINIS" at bounding box center [277, 52] width 56 height 27
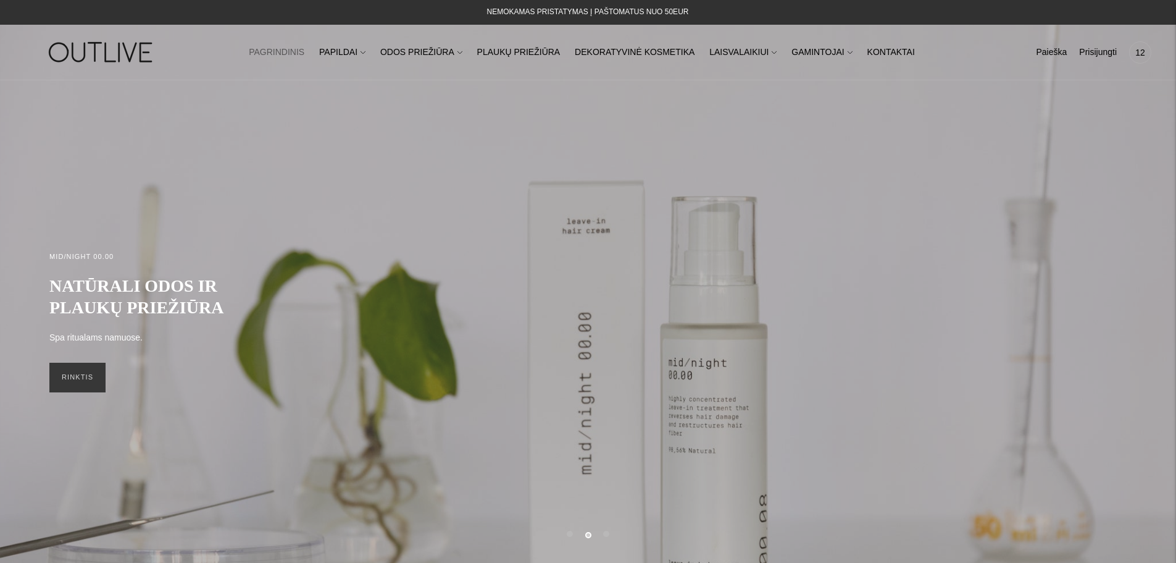
click at [1136, 57] on span "12" at bounding box center [1140, 52] width 17 height 17
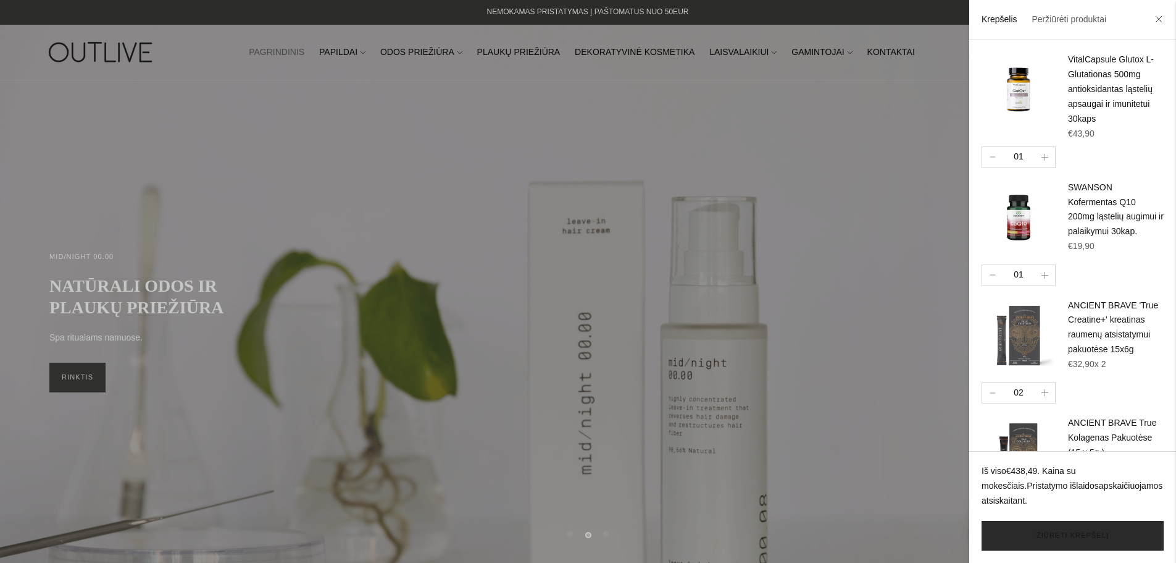
click at [1048, 547] on link "Žiūrėti krepšelį" at bounding box center [1073, 536] width 182 height 30
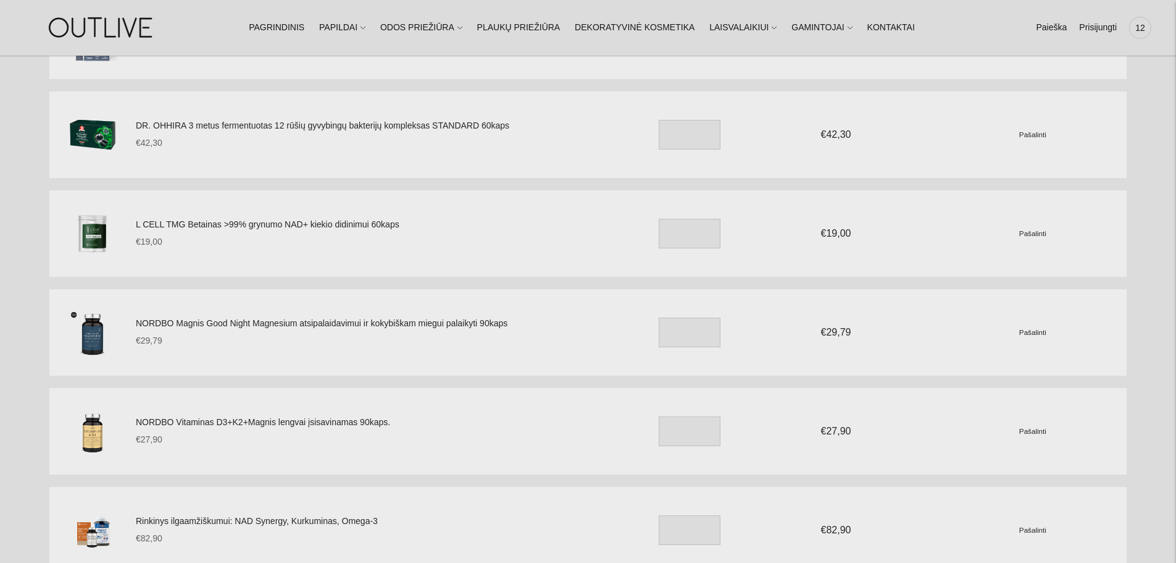
scroll to position [618, 0]
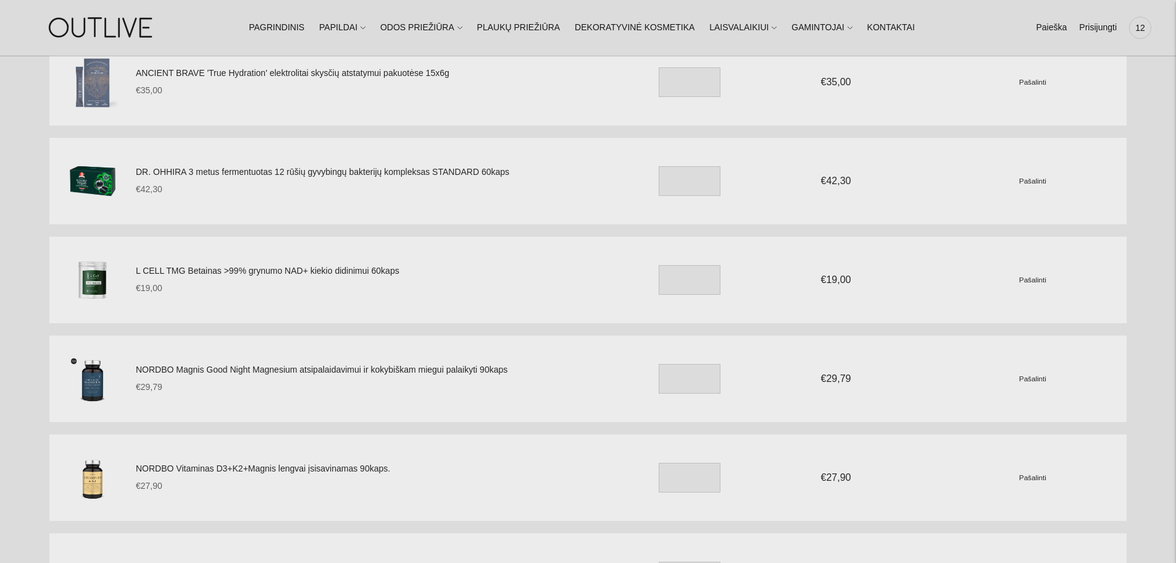
click at [1033, 282] on small "Pašalinti" at bounding box center [1033, 279] width 27 height 8
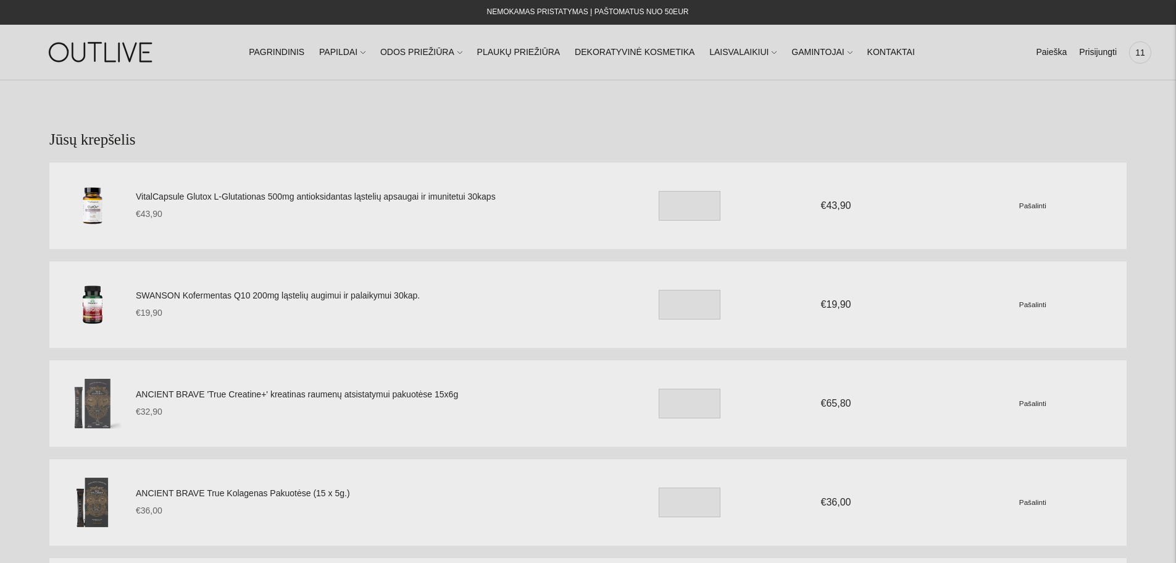
click at [1036, 302] on small "Pašalinti" at bounding box center [1033, 304] width 27 height 8
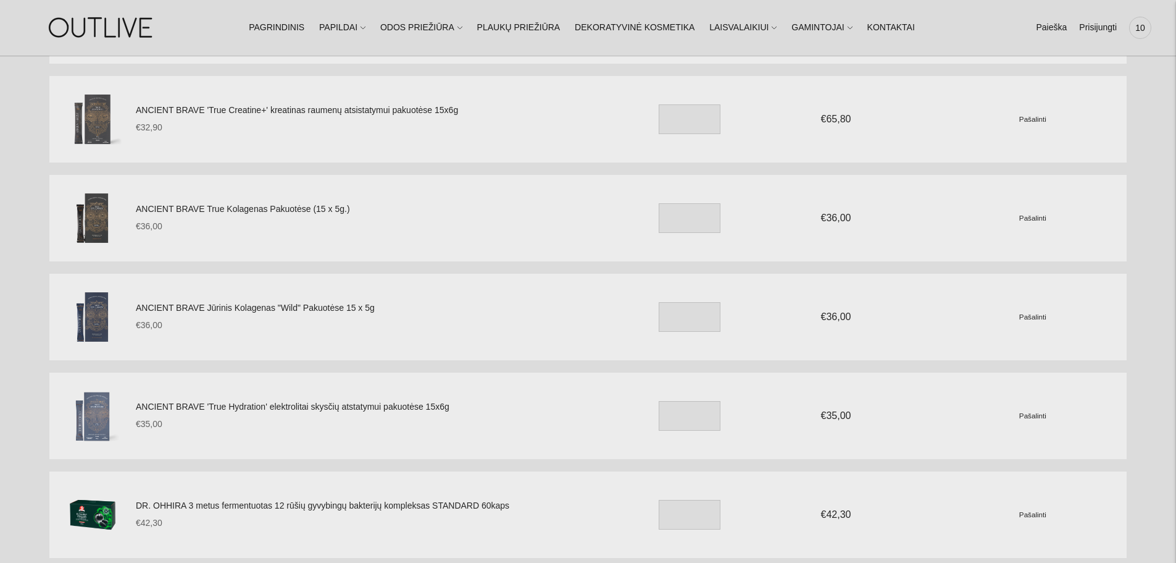
scroll to position [124, 0]
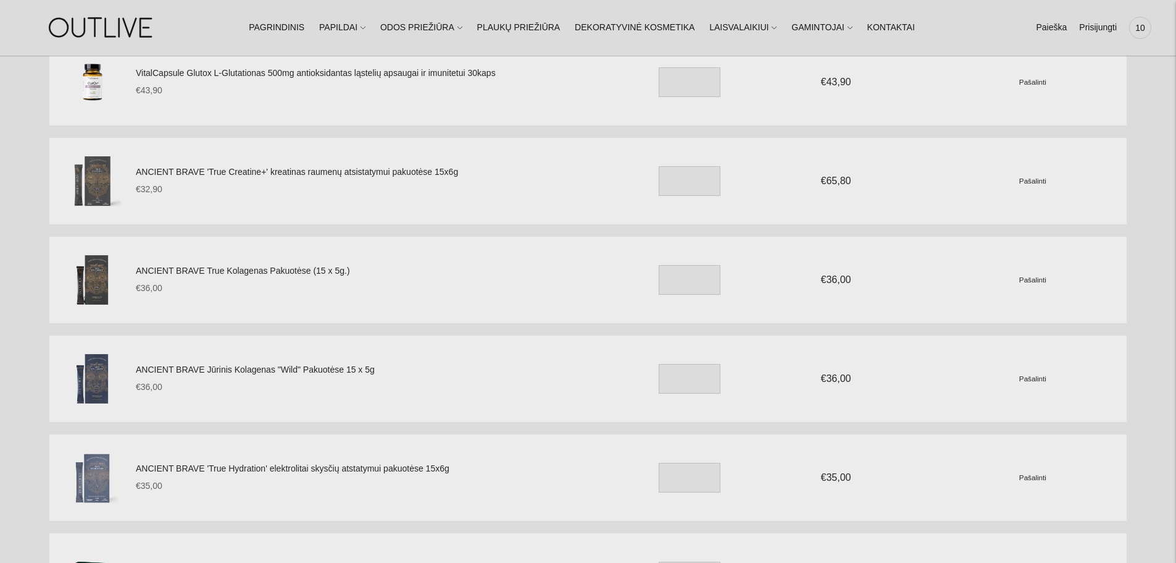
click at [1024, 374] on small "Pašalinti" at bounding box center [1033, 378] width 27 height 8
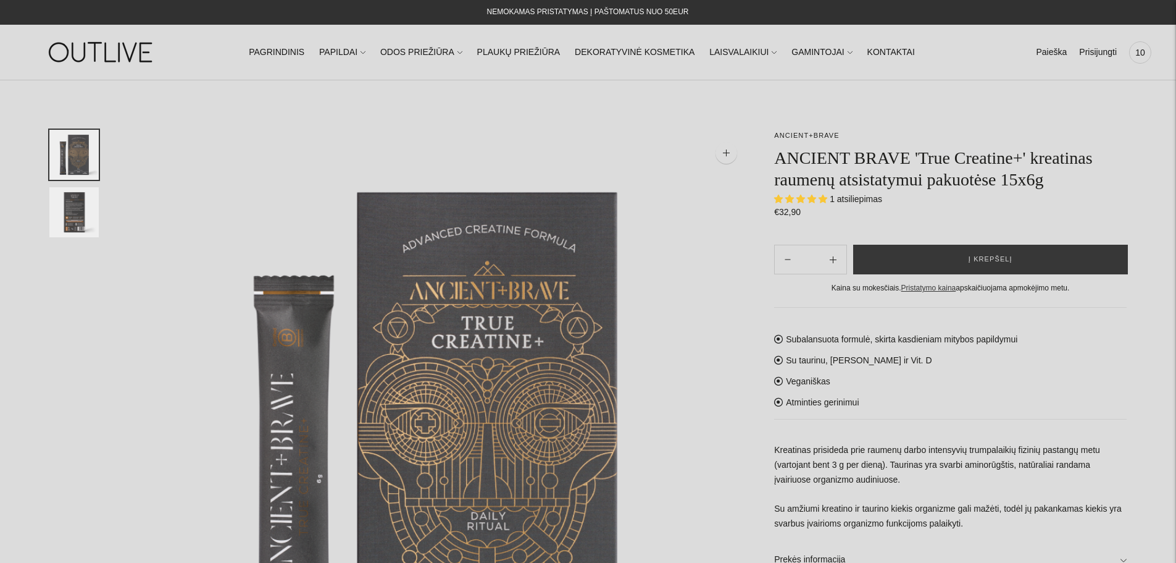
select select "**********"
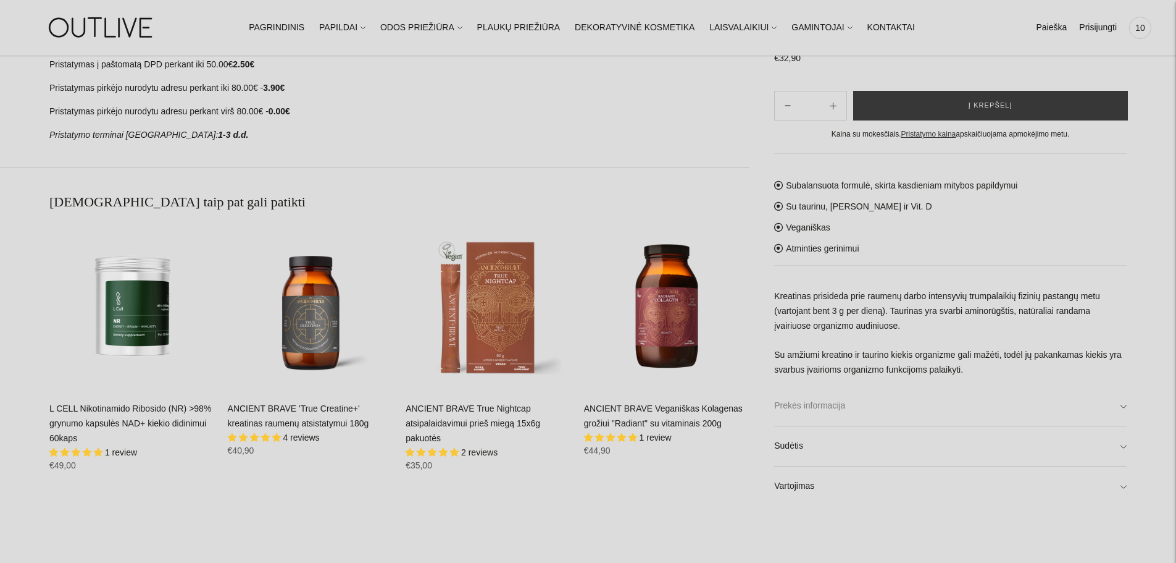
scroll to position [865, 0]
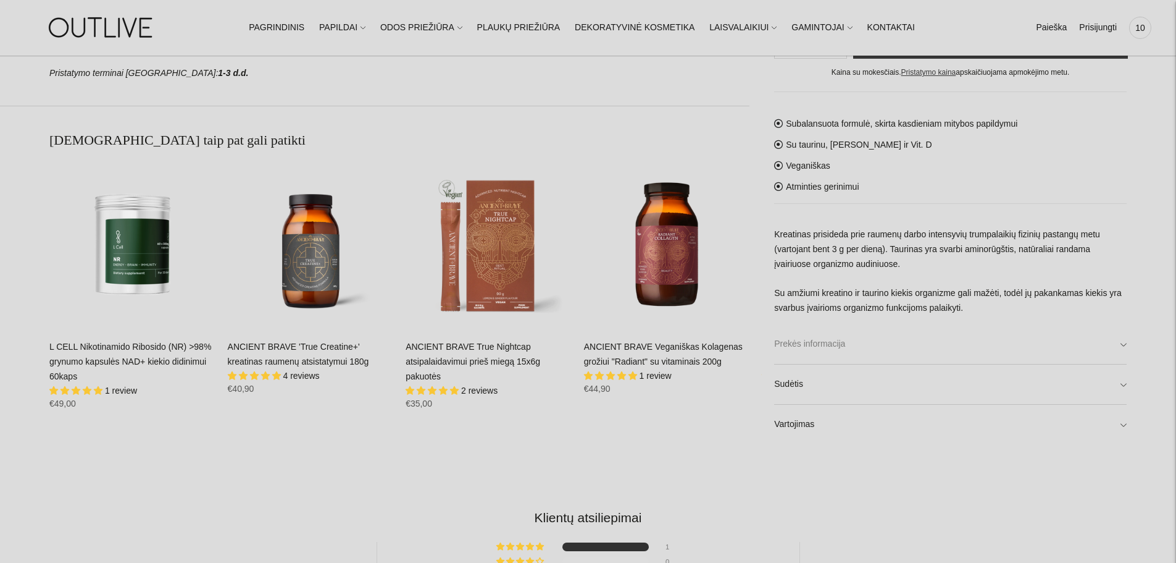
click at [883, 350] on link "Prekės informacija" at bounding box center [950, 344] width 353 height 40
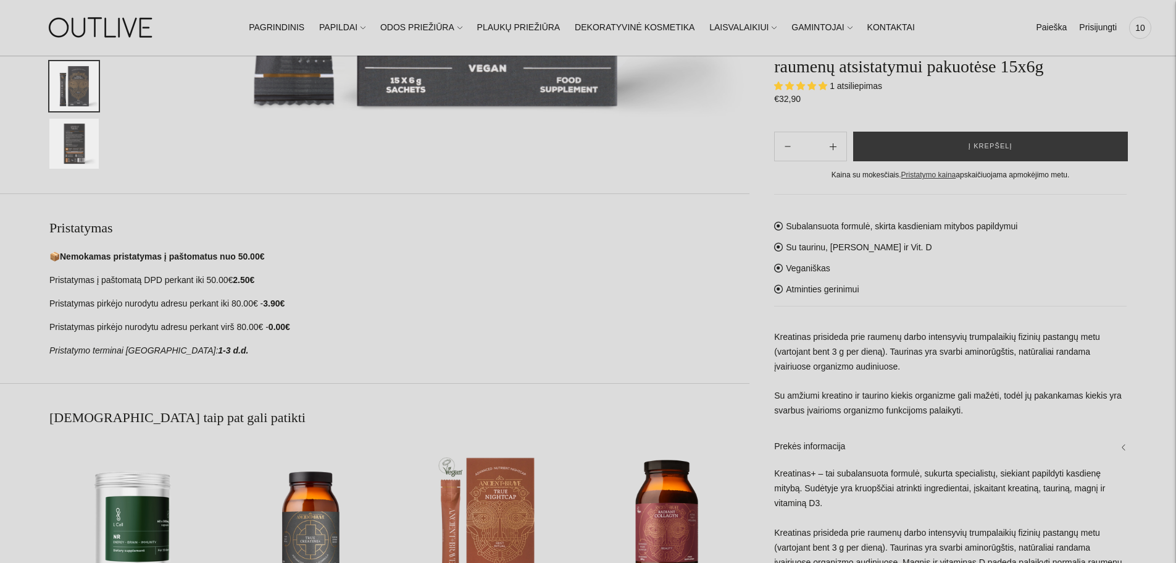
scroll to position [741, 0]
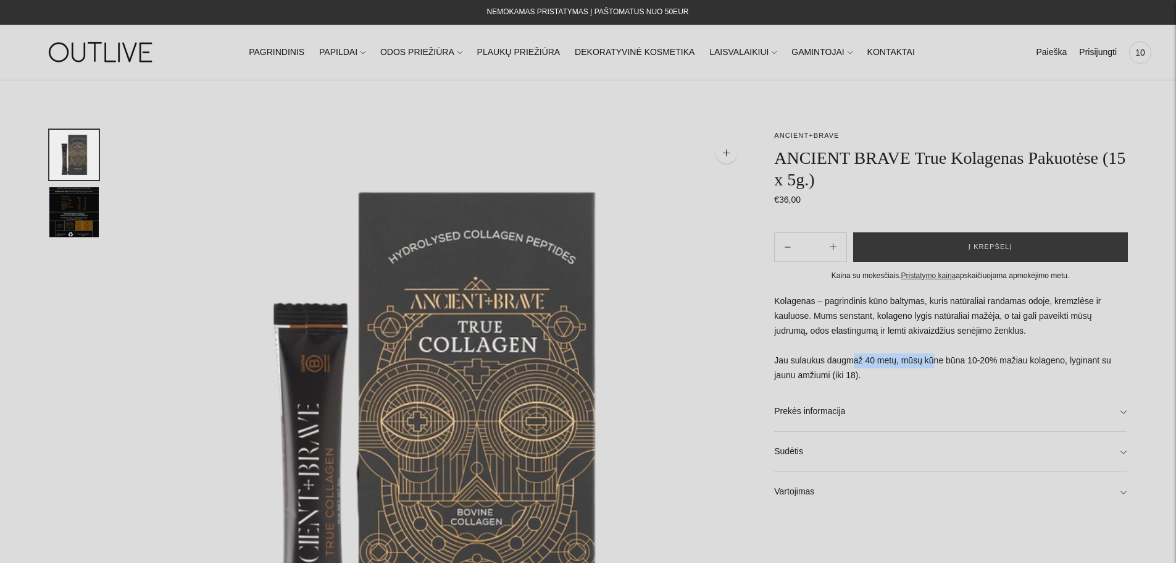
drag, startPoint x: 848, startPoint y: 359, endPoint x: 929, endPoint y: 366, distance: 80.6
click at [929, 366] on p "Kolagenas – pagrindinis kūno baltymas, kuris natūraliai randamas odoje, kremzlė…" at bounding box center [950, 338] width 353 height 89
drag, startPoint x: 941, startPoint y: 359, endPoint x: 939, endPoint y: 379, distance: 20.5
click at [939, 379] on p "Kolagenas – pagrindinis kūno baltymas, kuris natūraliai randamas odoje, kremzlė…" at bounding box center [950, 338] width 353 height 89
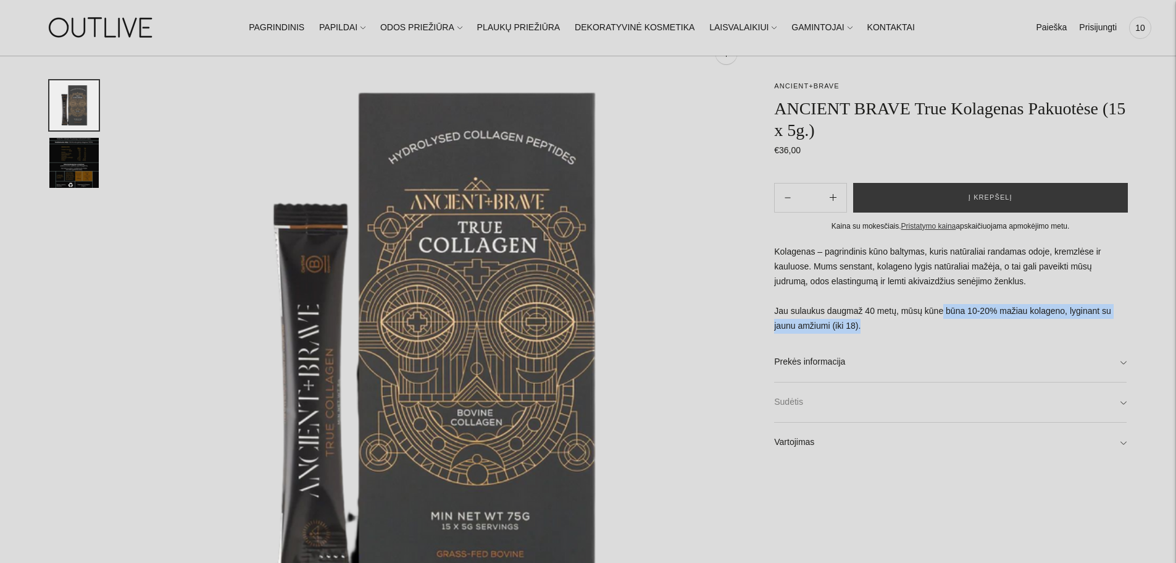
scroll to position [124, 0]
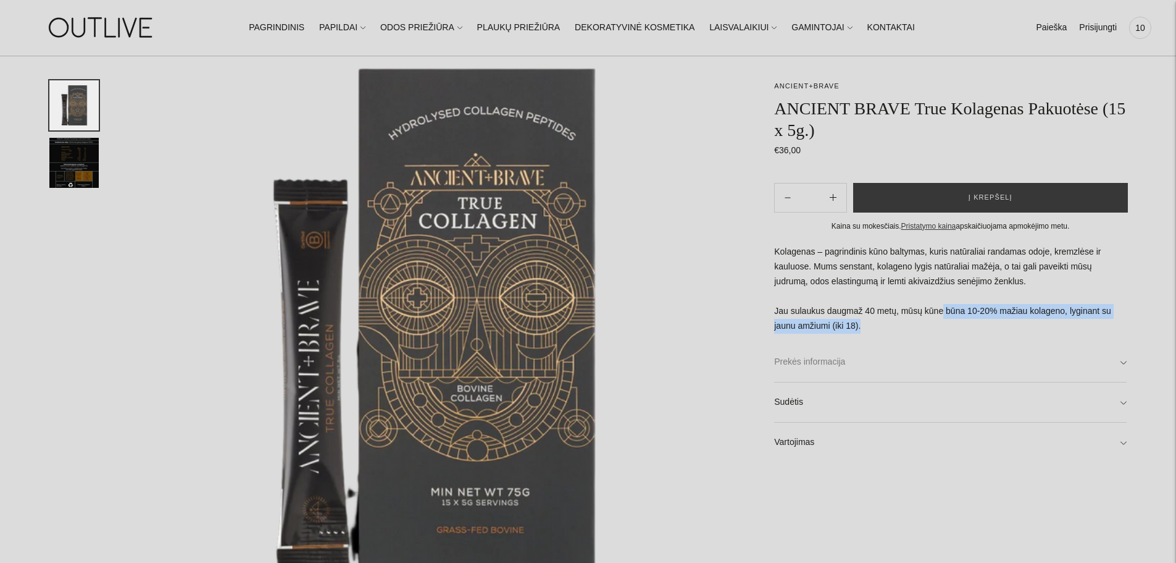
click at [876, 368] on link "Prekės informacija" at bounding box center [950, 362] width 353 height 40
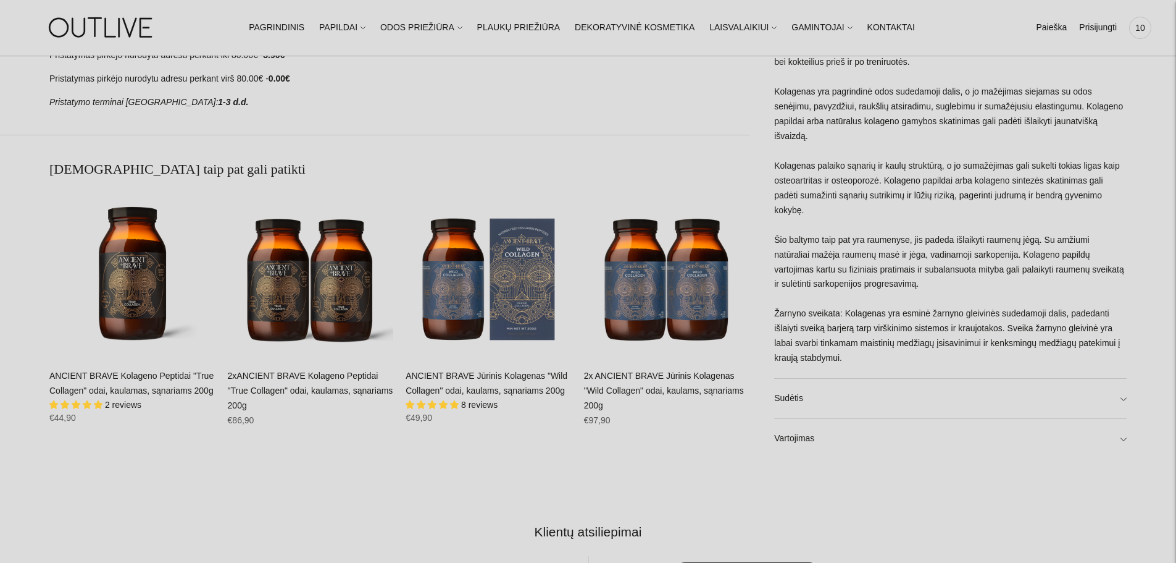
scroll to position [865, 0]
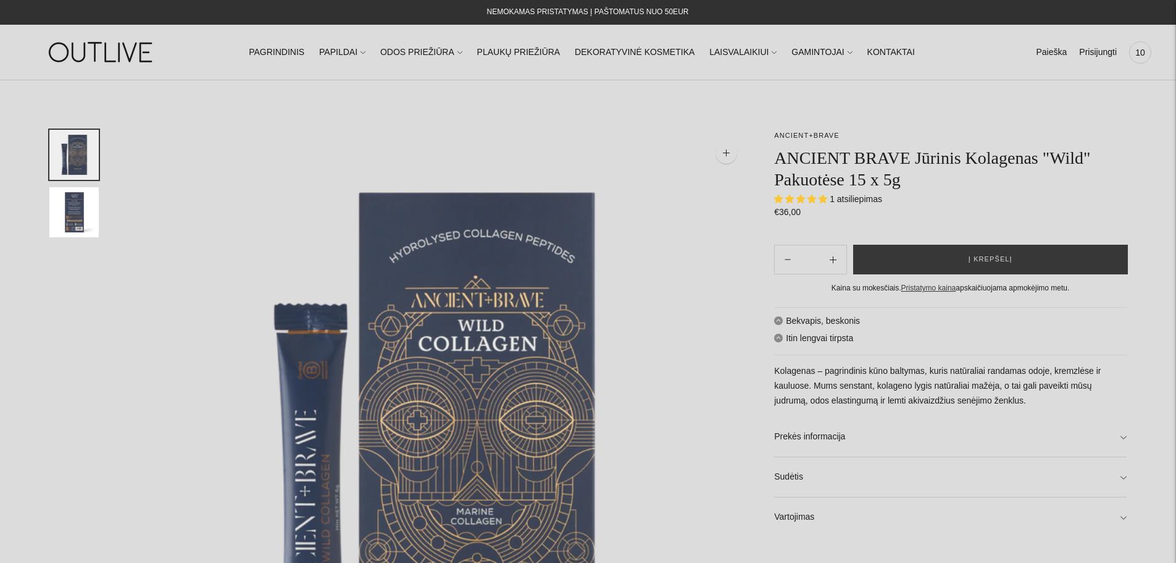
select select "**********"
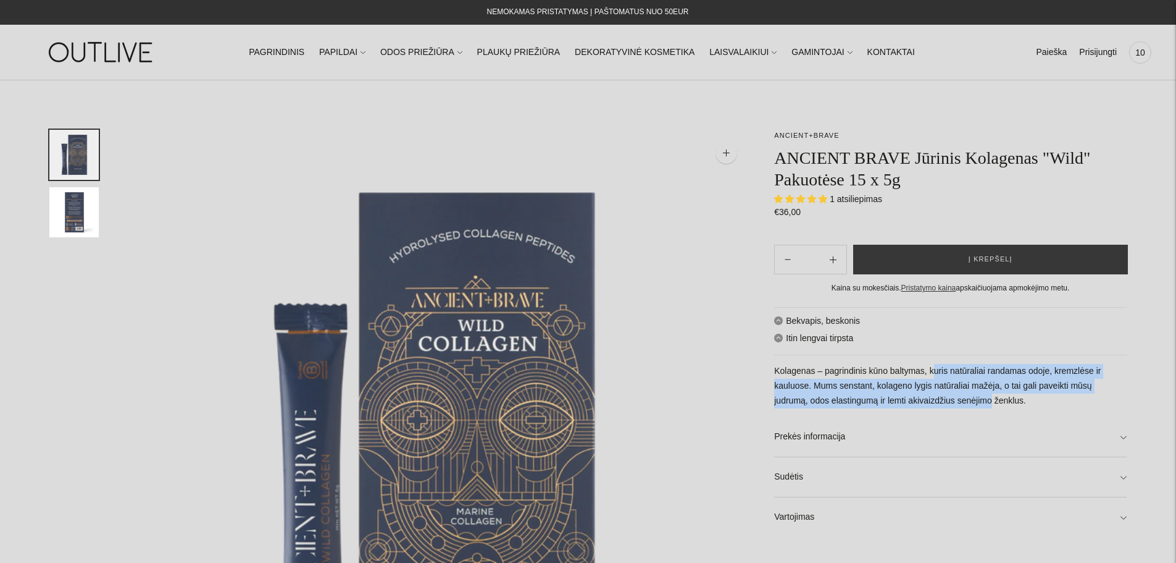
drag, startPoint x: 933, startPoint y: 372, endPoint x: 956, endPoint y: 395, distance: 31.9
click at [956, 395] on p "Kolagenas – pagrindinis kūno baltymas, kuris natūraliai randamas odoje, kremzlė…" at bounding box center [950, 386] width 353 height 44
click at [889, 439] on link "Prekės informacija" at bounding box center [950, 437] width 353 height 40
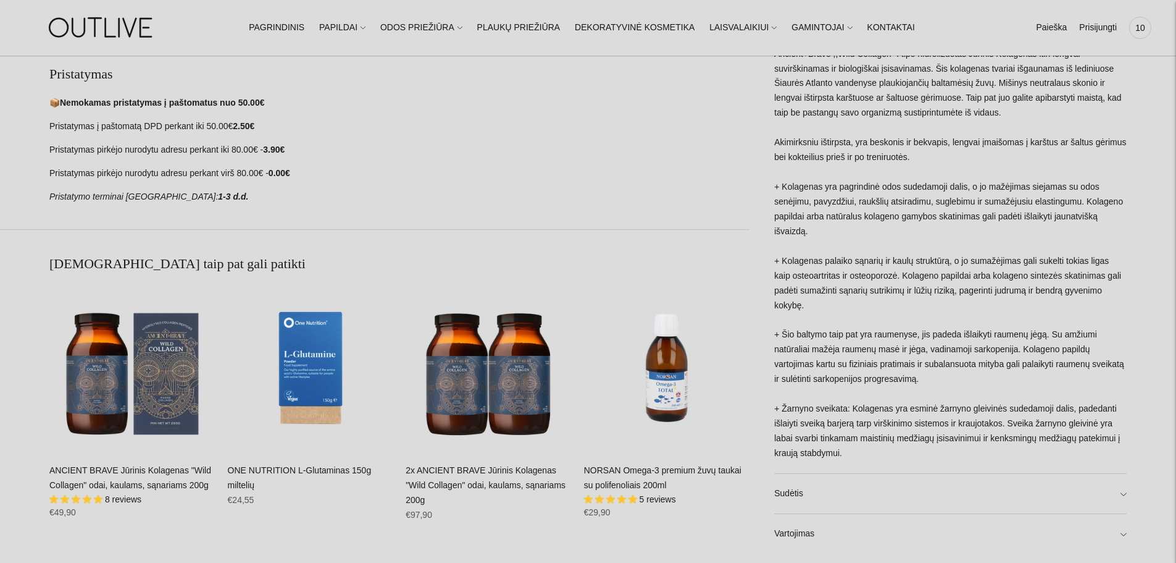
scroll to position [679, 0]
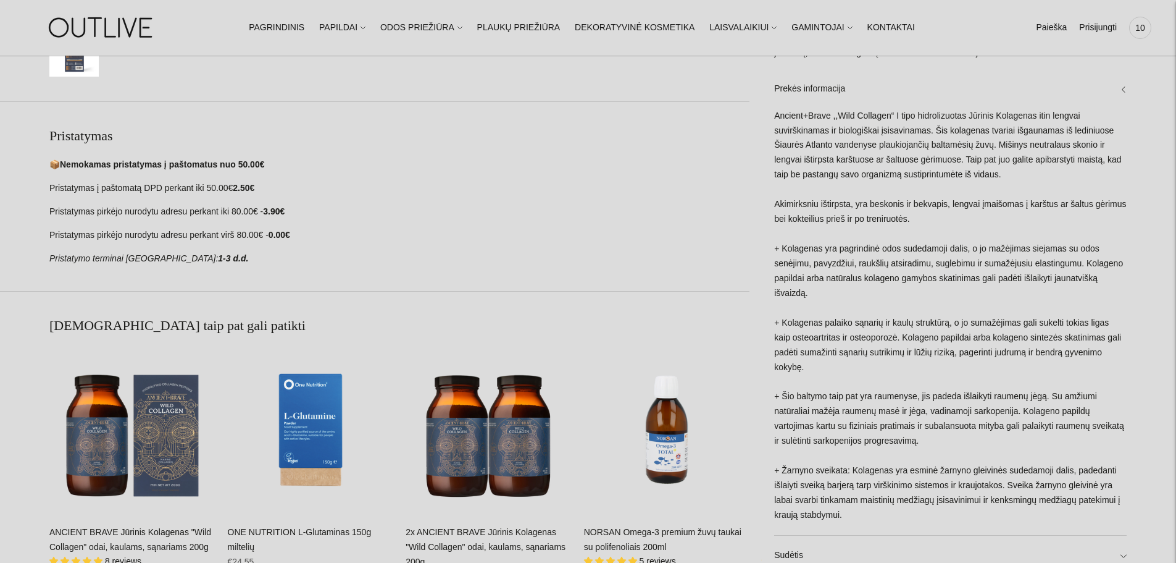
drag, startPoint x: 978, startPoint y: 151, endPoint x: 1023, endPoint y: 122, distance: 54.0
click at [1023, 122] on div "Ancient+Brave ,,Wild Collagen“ I tipo hidrolizuotas Jūrinis Kolagenas itin leng…" at bounding box center [950, 321] width 353 height 426
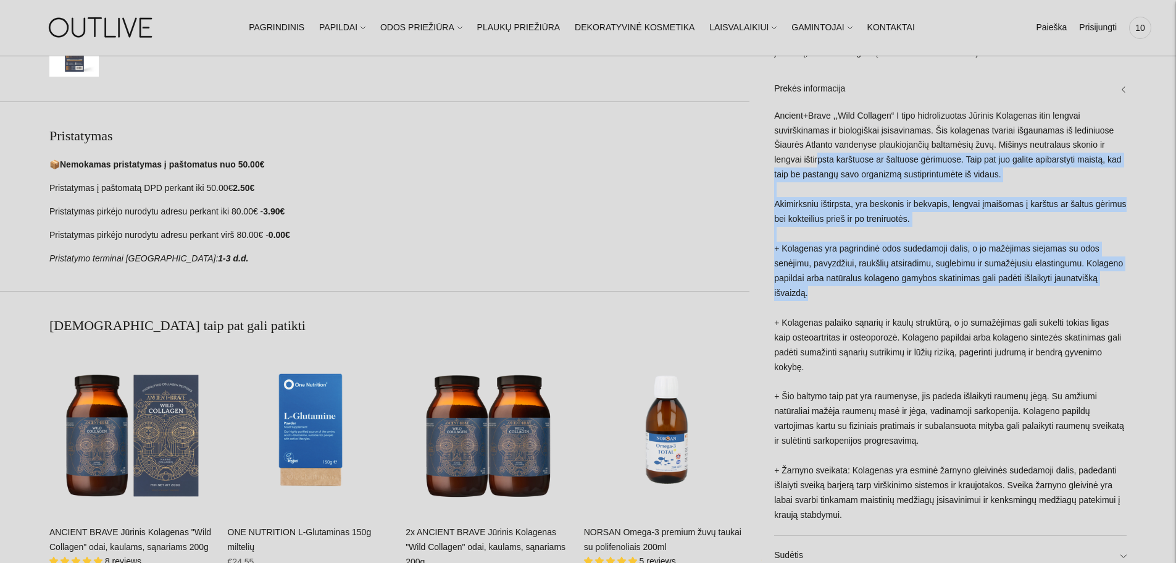
drag, startPoint x: 817, startPoint y: 157, endPoint x: 1010, endPoint y: 271, distance: 224.2
click at [990, 293] on div "Ancient+Brave ,,Wild Collagen“ I tipo hidrolizuotas Jūrinis Kolagenas itin leng…" at bounding box center [950, 321] width 353 height 426
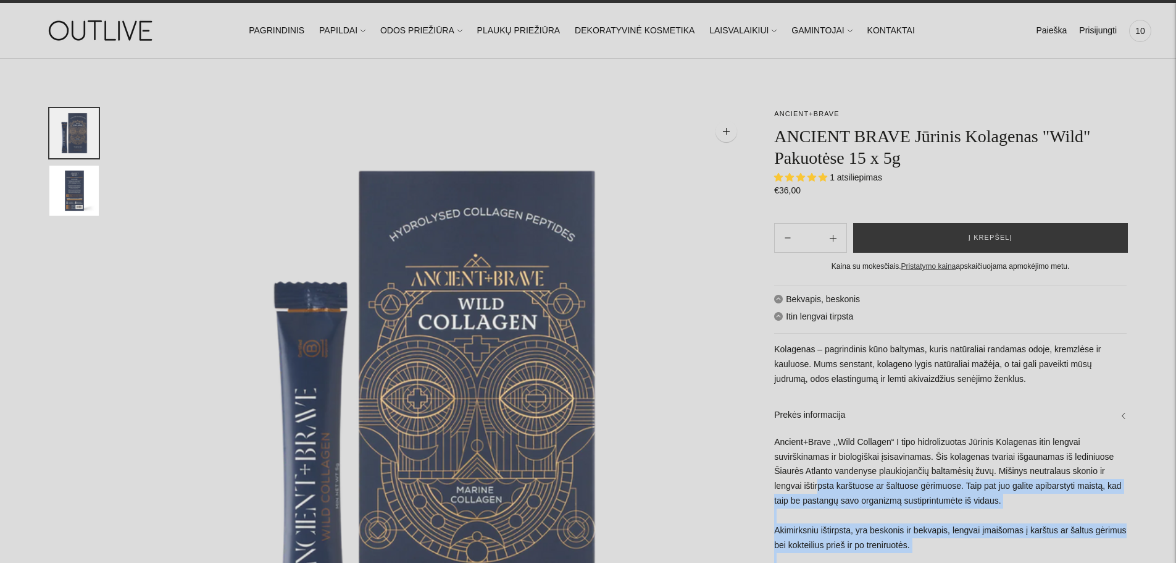
scroll to position [0, 0]
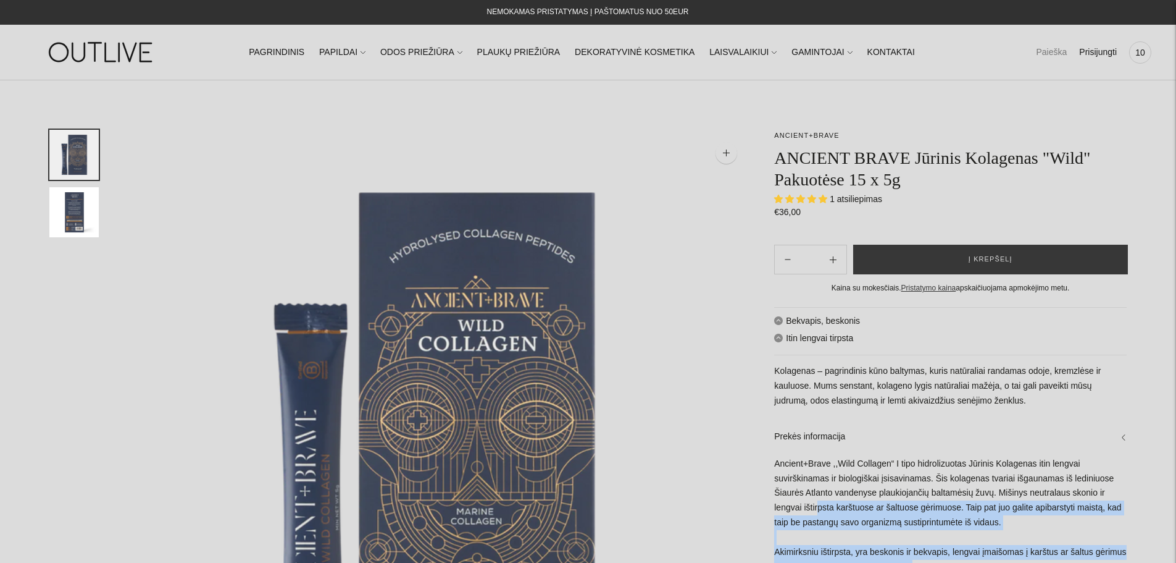
click at [1043, 52] on link "Paieška" at bounding box center [1051, 52] width 31 height 27
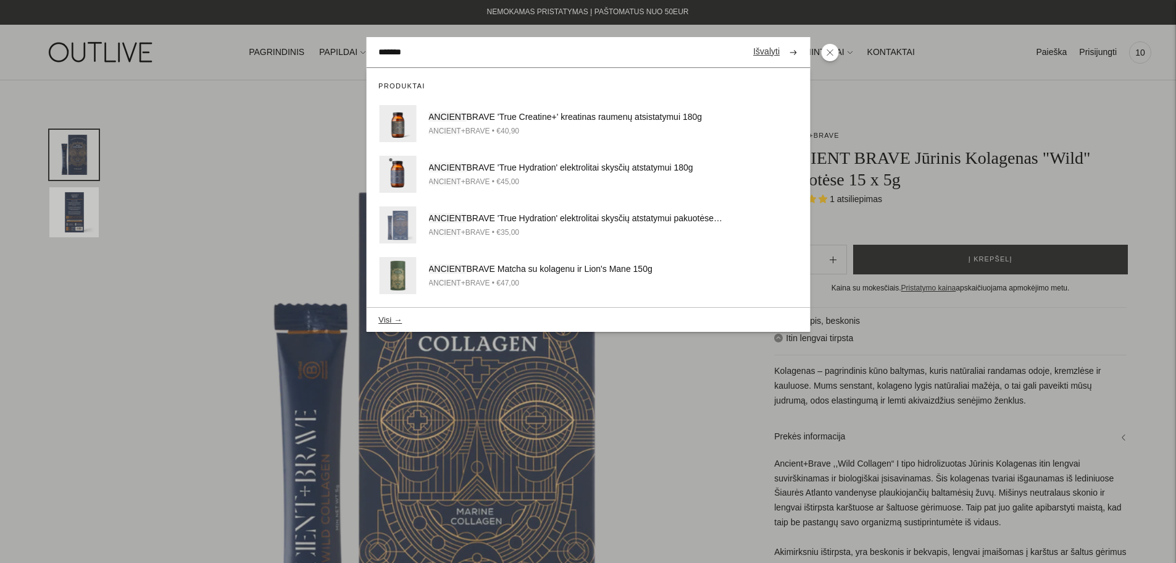
type input "*******"
click at [390, 324] on button "Visi →" at bounding box center [390, 319] width 23 height 9
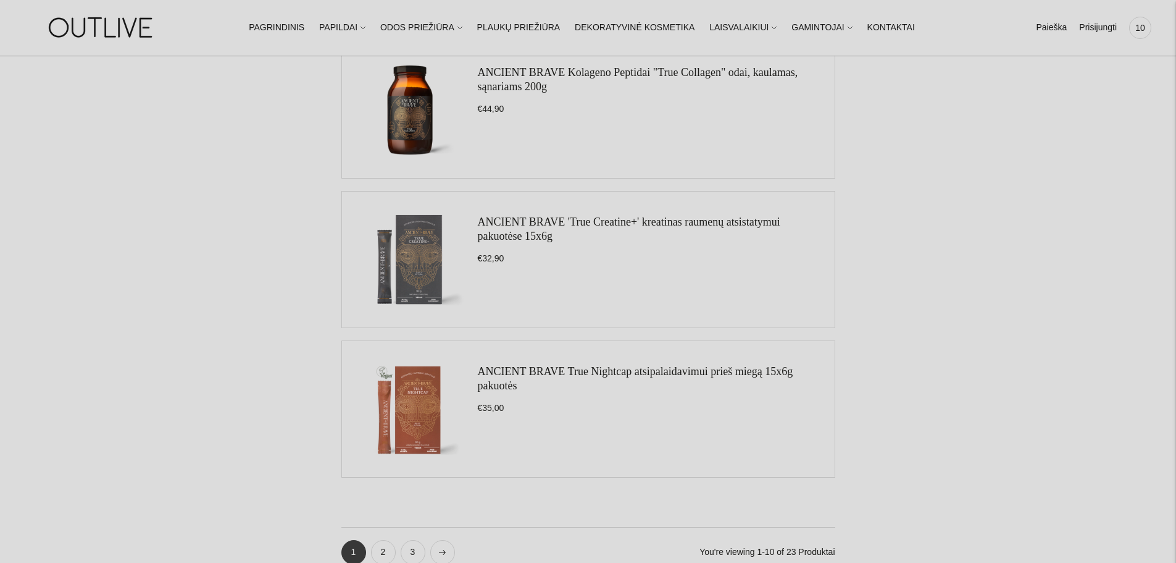
scroll to position [1297, 0]
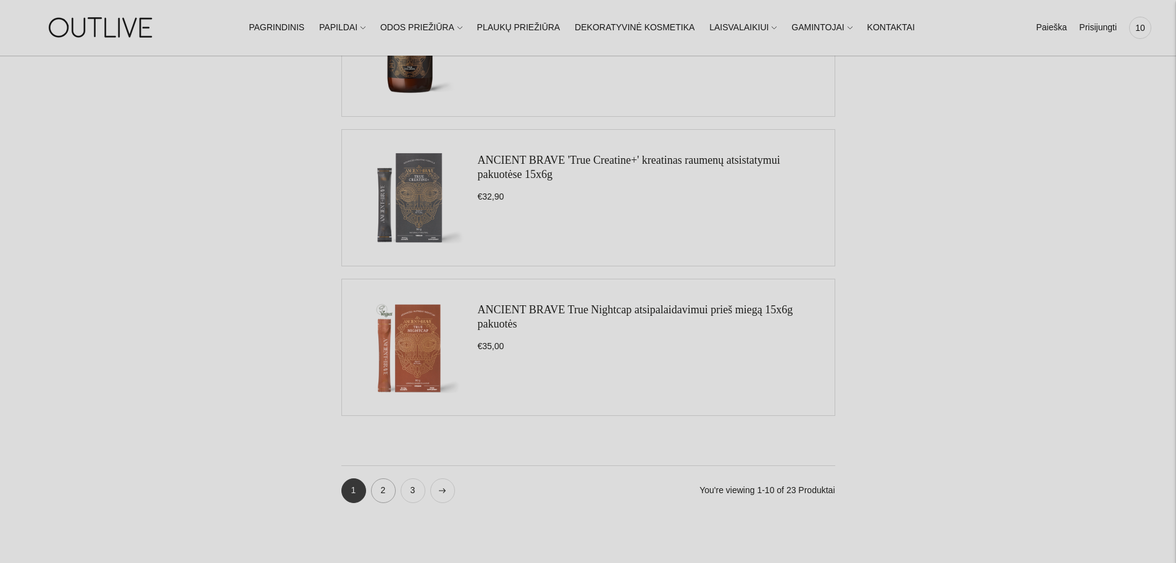
click at [393, 487] on link "2" at bounding box center [383, 490] width 25 height 25
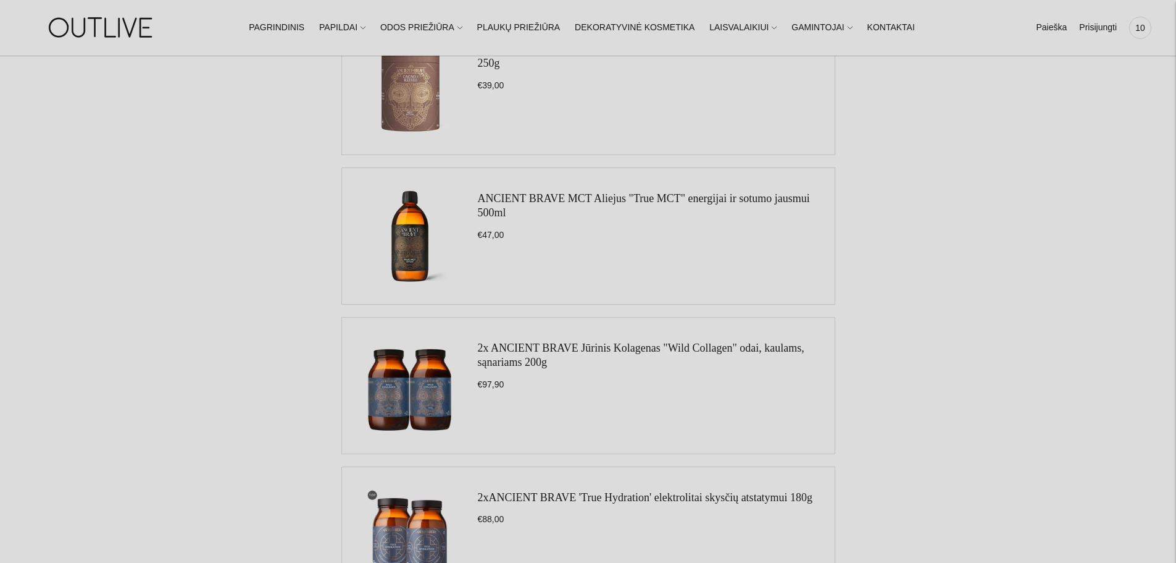
scroll to position [1420, 0]
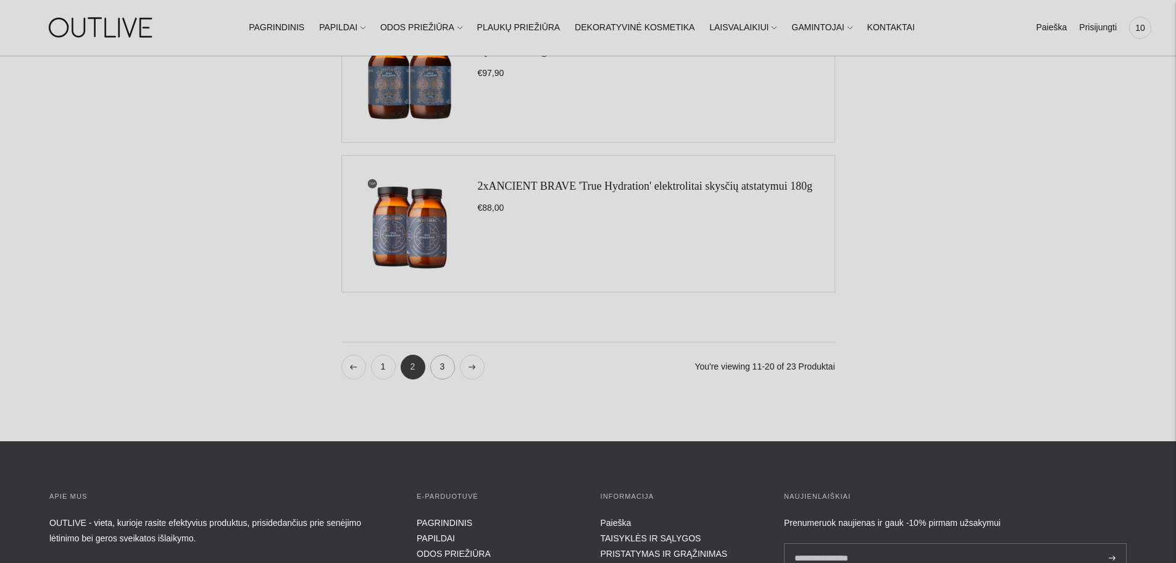
click at [440, 369] on link "3" at bounding box center [442, 366] width 25 height 25
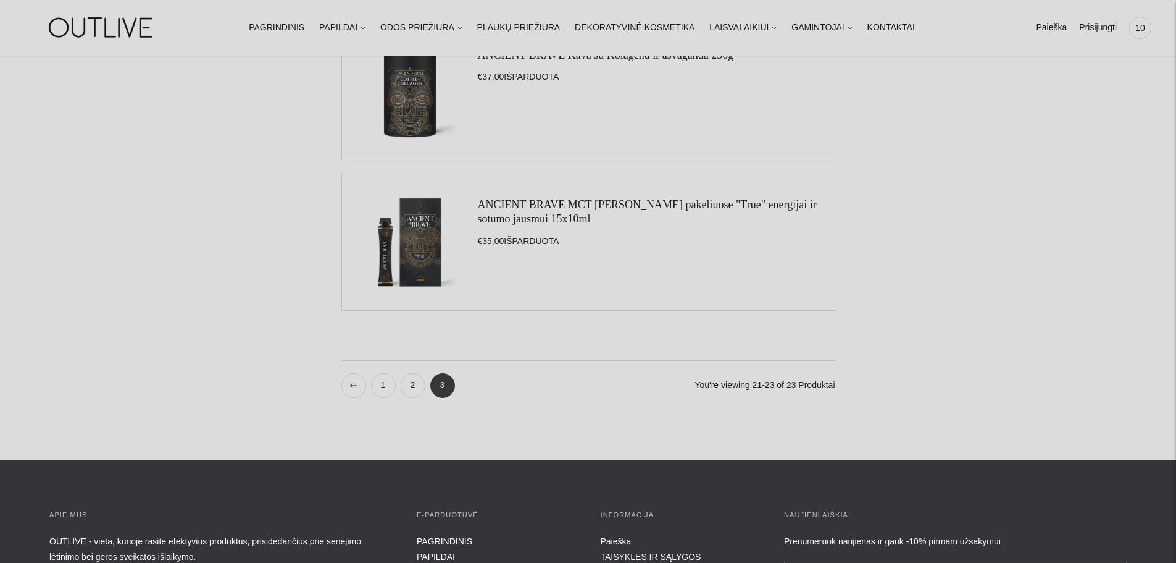
scroll to position [432, 0]
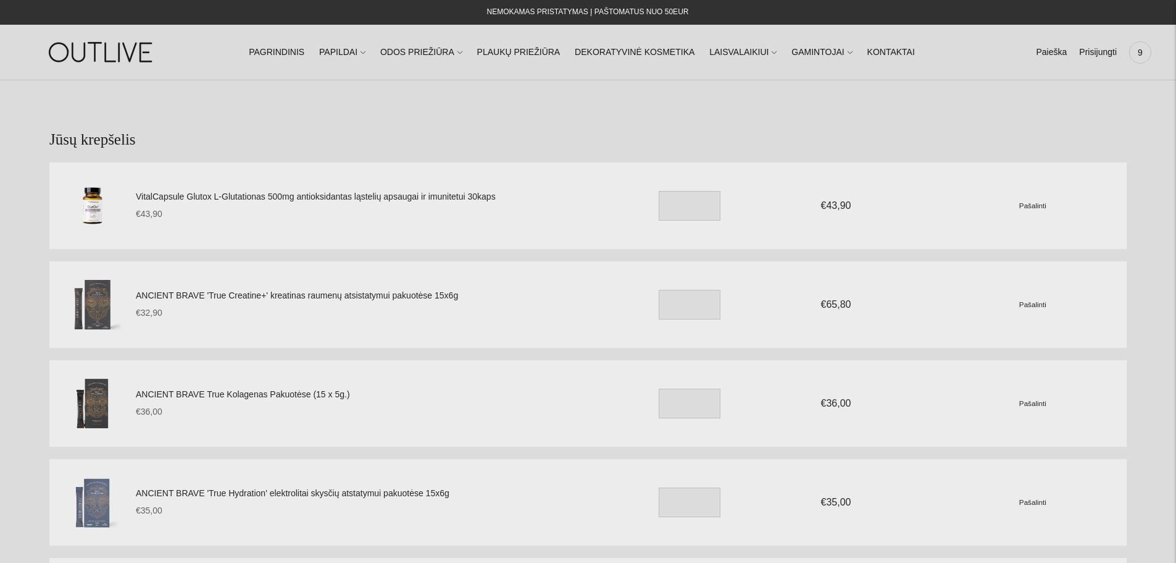
click at [318, 199] on link "VitalCapsule Glutox L-Glutationas 500mg antioksidantas ląstelių apsaugai ir imu…" at bounding box center [374, 197] width 477 height 15
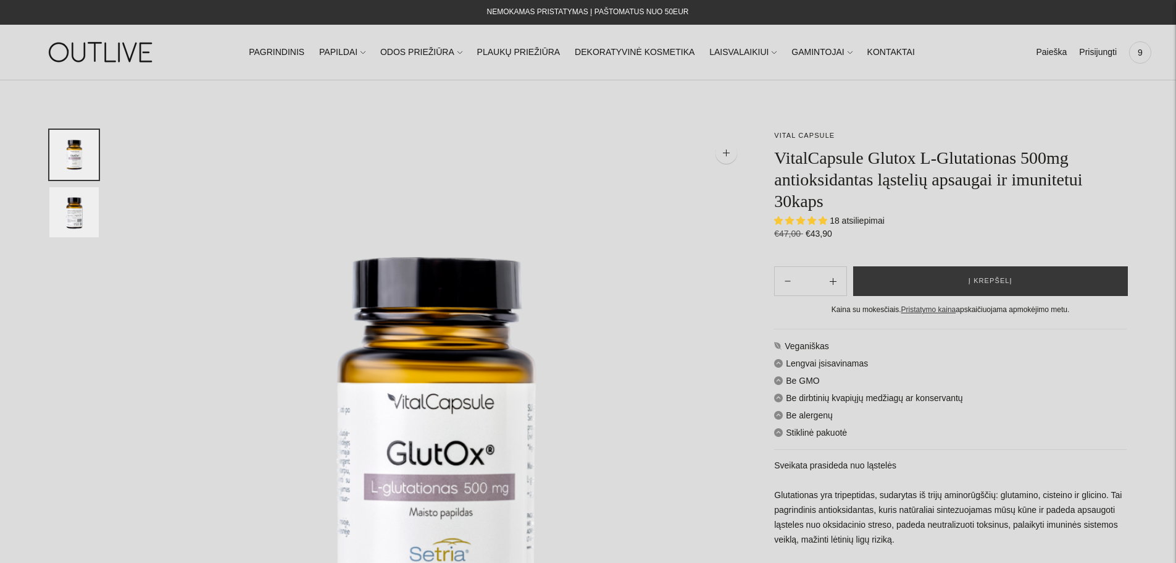
select select "**********"
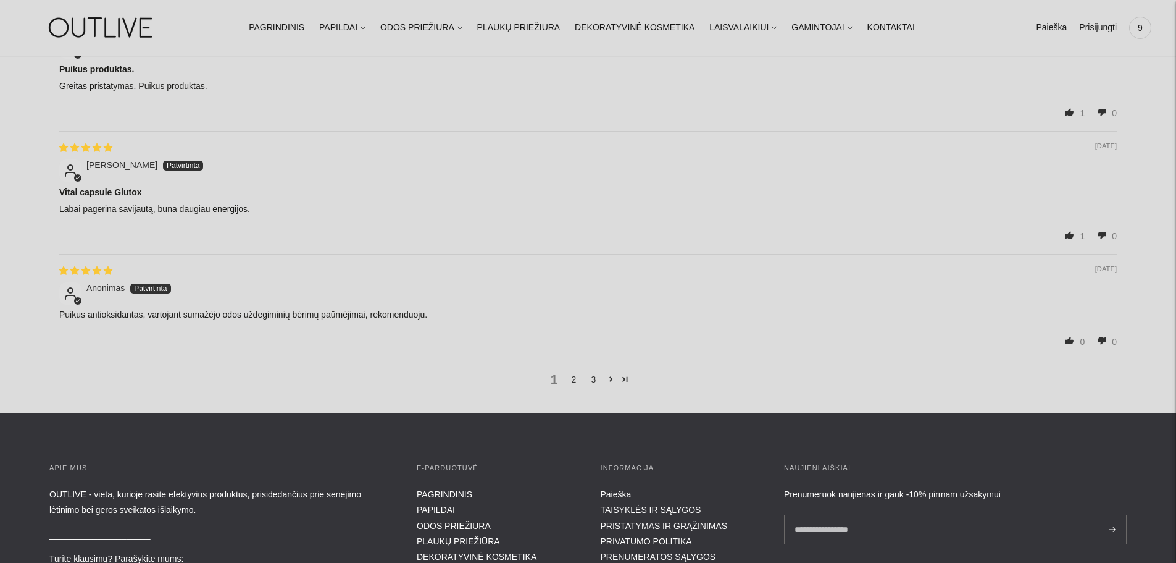
scroll to position [2100, 0]
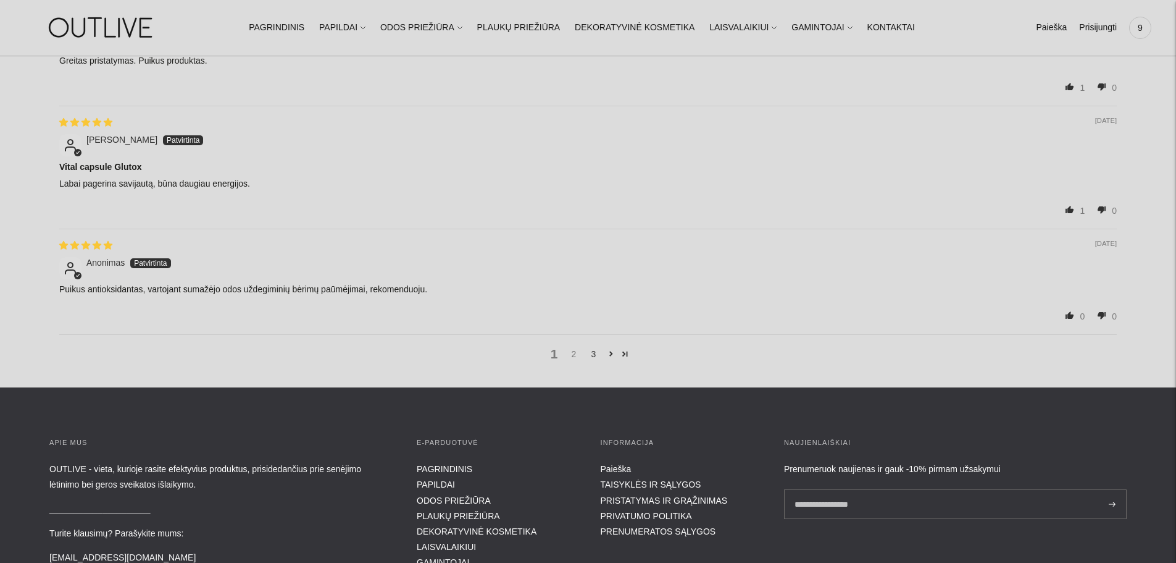
click at [573, 347] on link "2" at bounding box center [574, 354] width 20 height 14
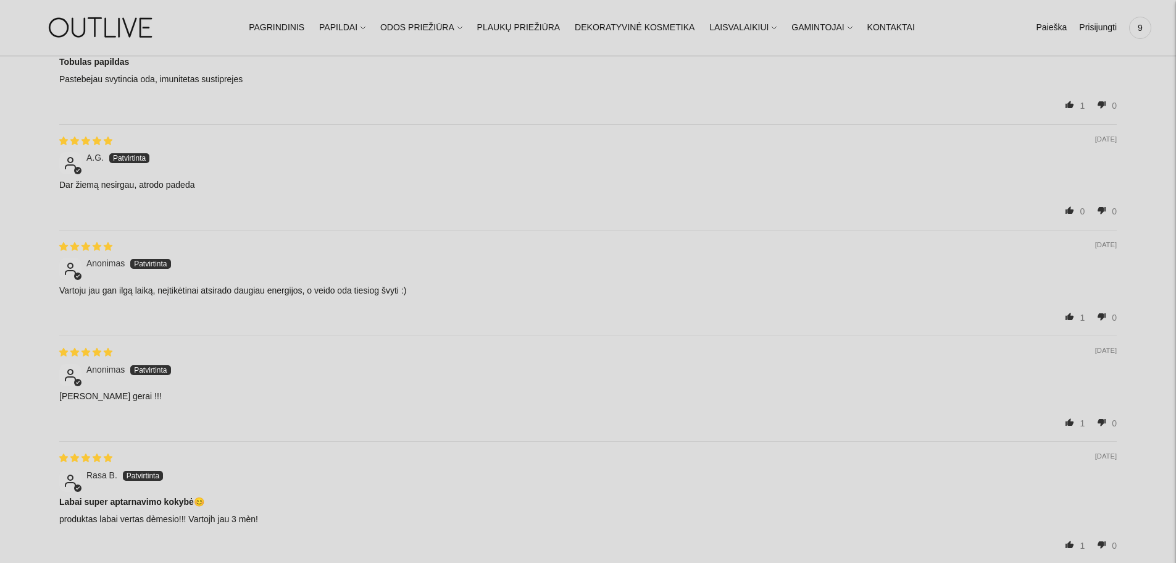
scroll to position [1934, 0]
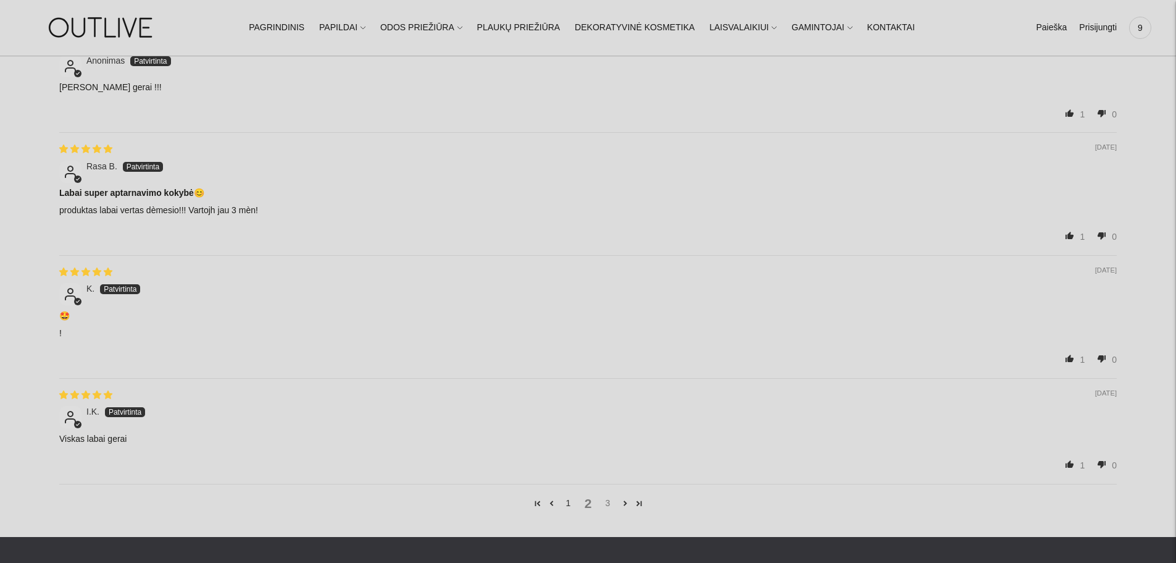
click at [606, 499] on link "3" at bounding box center [608, 503] width 20 height 14
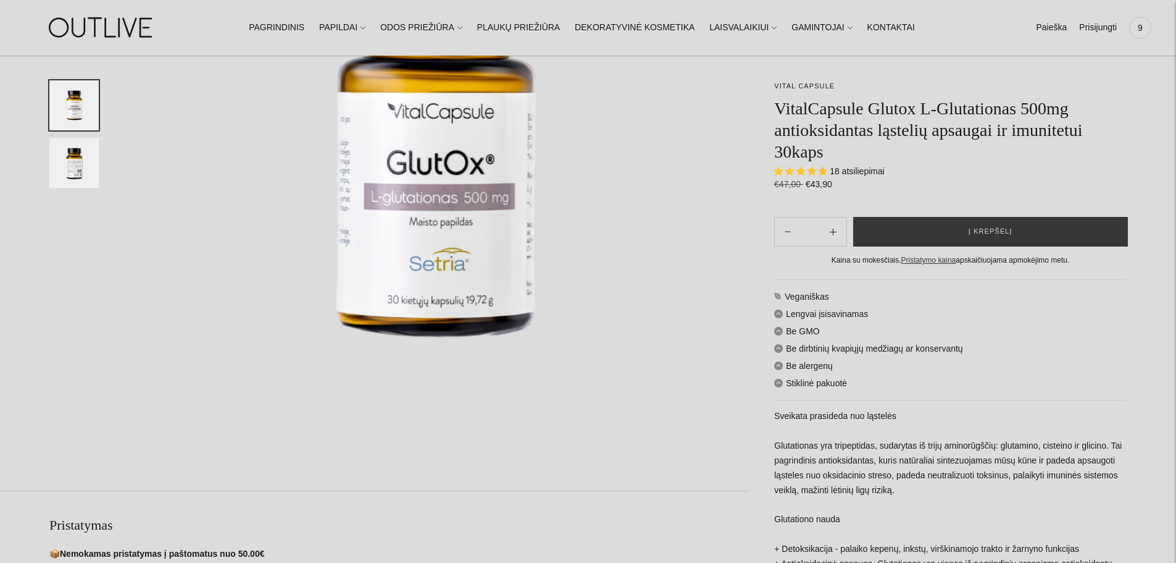
scroll to position [267, 0]
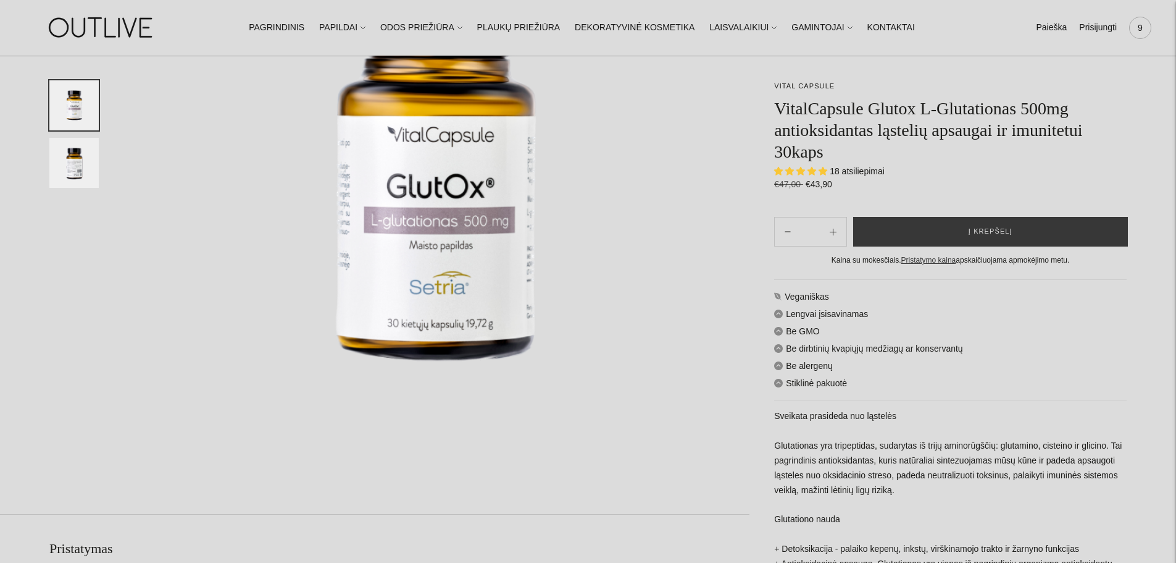
click at [1139, 23] on span "9" at bounding box center [1140, 27] width 17 height 17
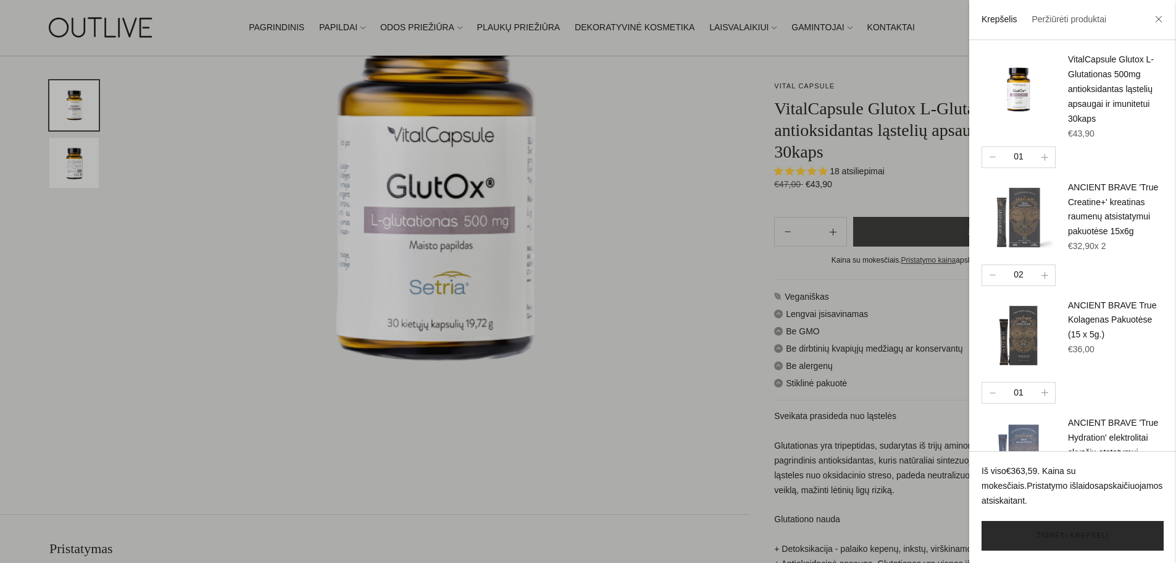
click at [1042, 526] on link "Žiūrėti krepšelį" at bounding box center [1073, 536] width 182 height 30
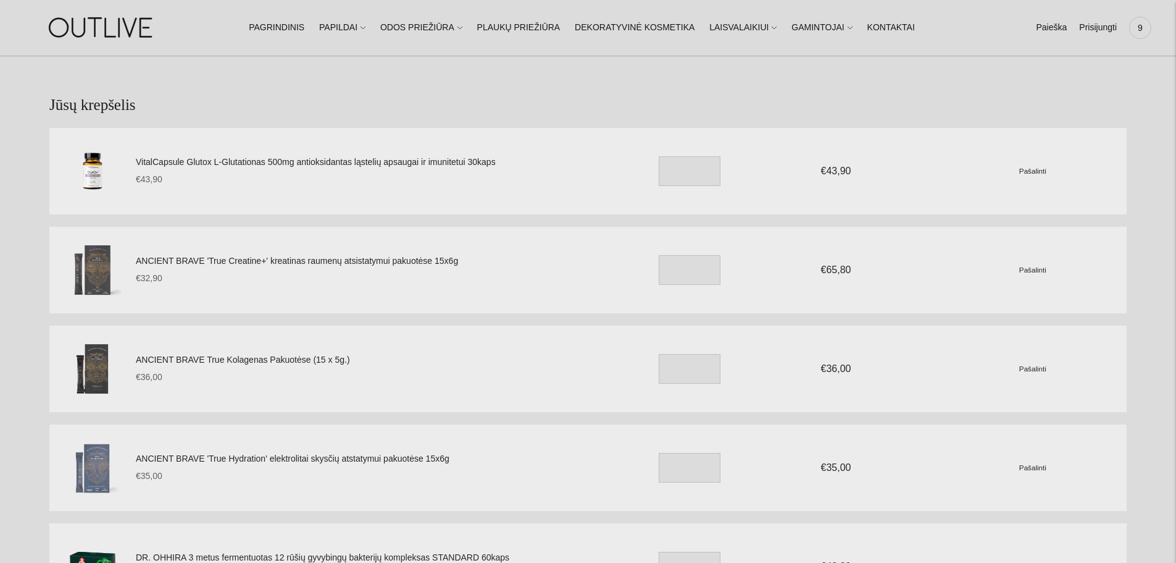
scroll to position [62, 0]
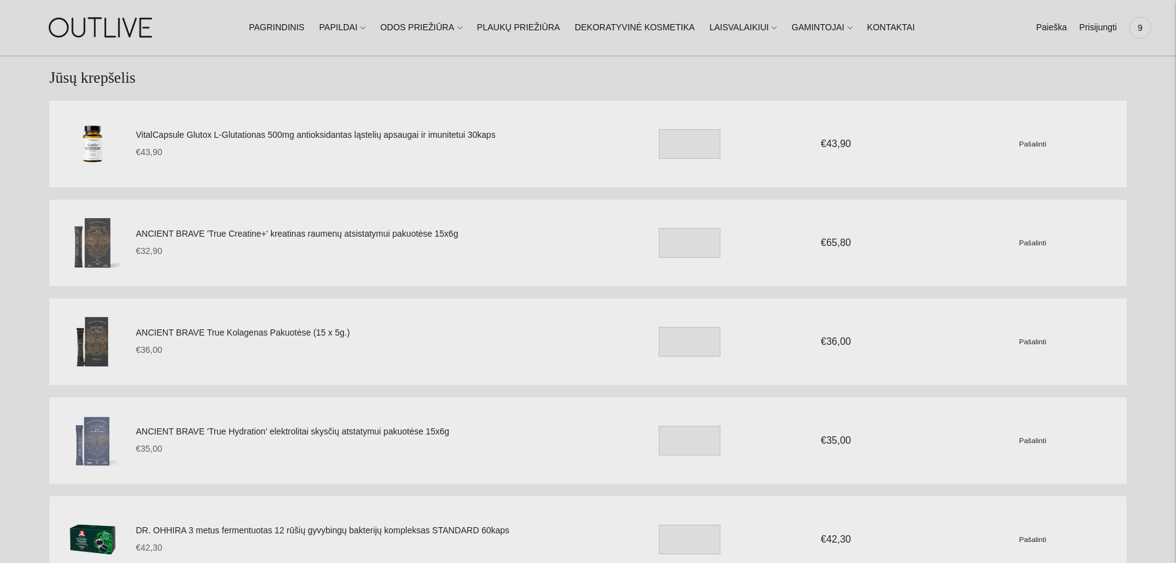
click at [1045, 239] on small "Pašalinti" at bounding box center [1033, 242] width 27 height 8
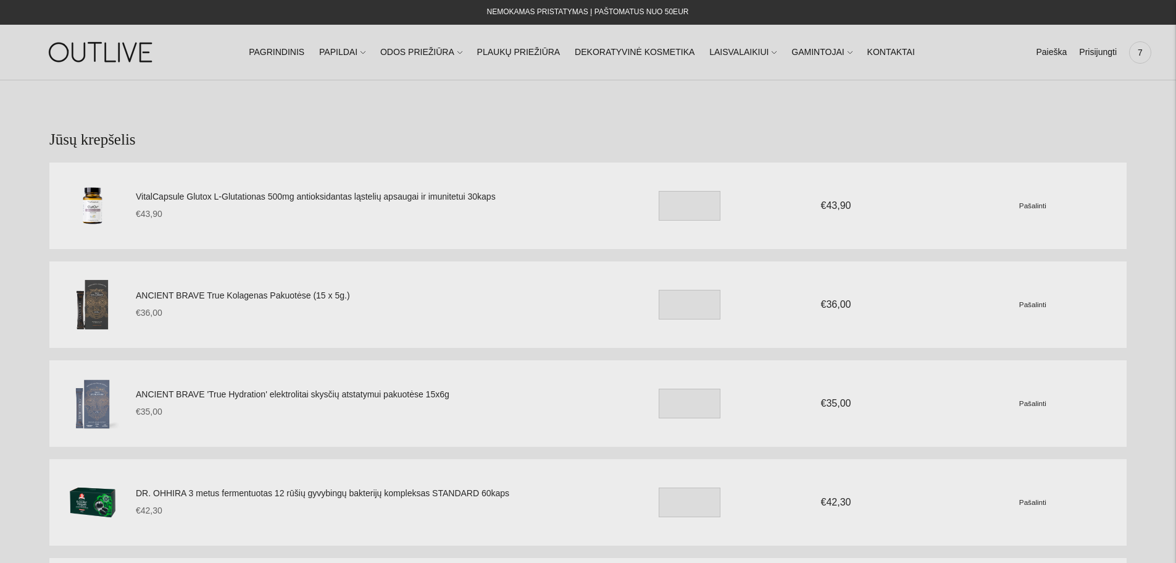
click at [1031, 206] on small "Pašalinti" at bounding box center [1033, 205] width 27 height 8
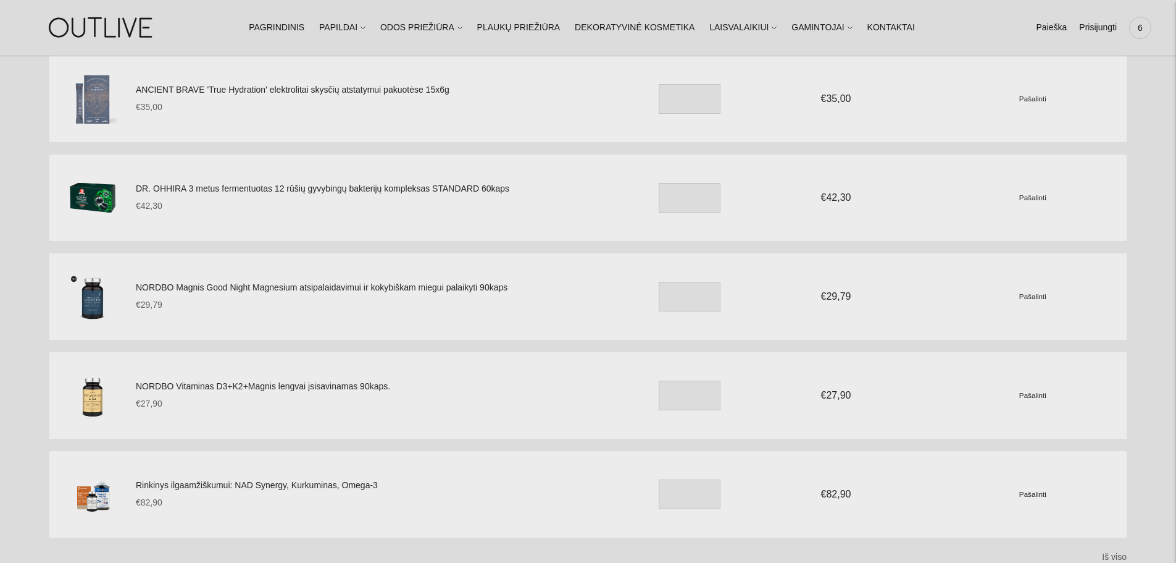
scroll to position [185, 0]
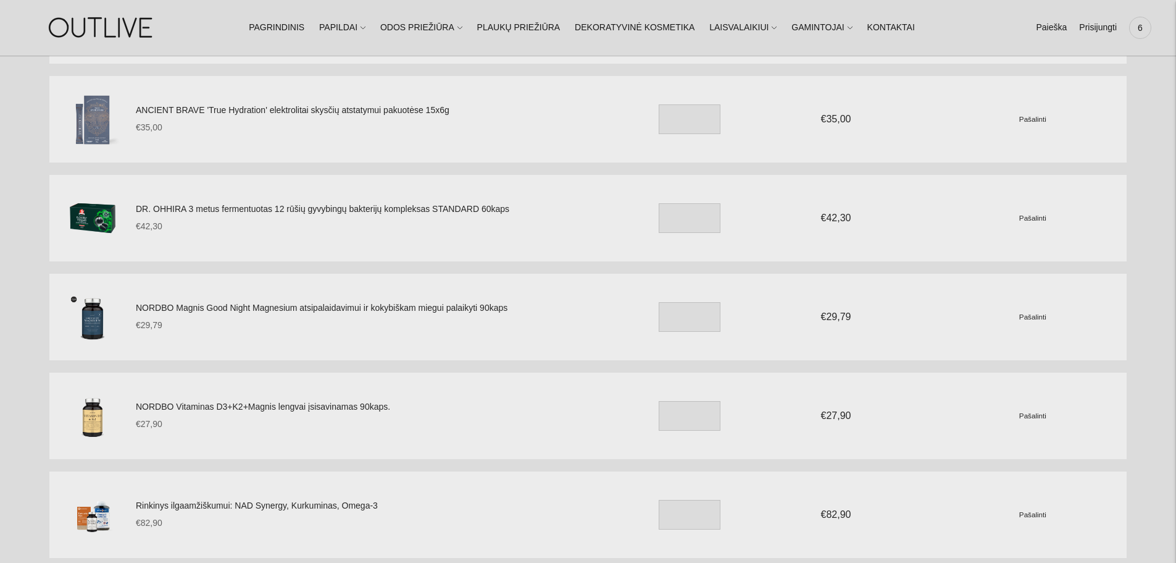
drag, startPoint x: 1022, startPoint y: 216, endPoint x: 1005, endPoint y: 216, distance: 16.7
click at [1020, 216] on small "Pašalinti" at bounding box center [1033, 218] width 27 height 8
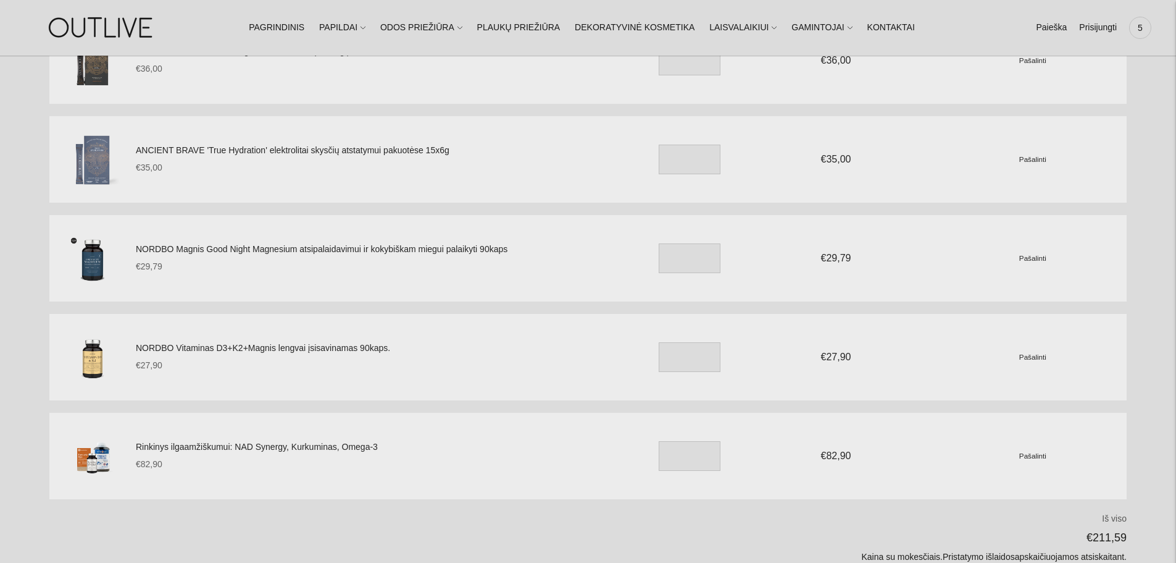
scroll to position [124, 0]
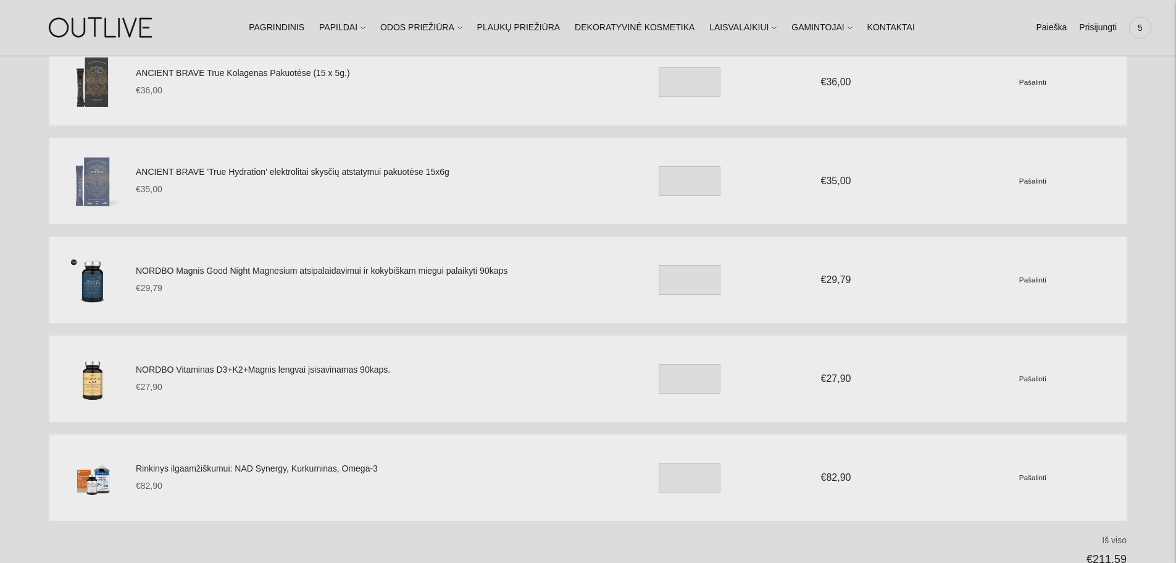
click at [1026, 374] on small "Pašalinti" at bounding box center [1033, 378] width 27 height 8
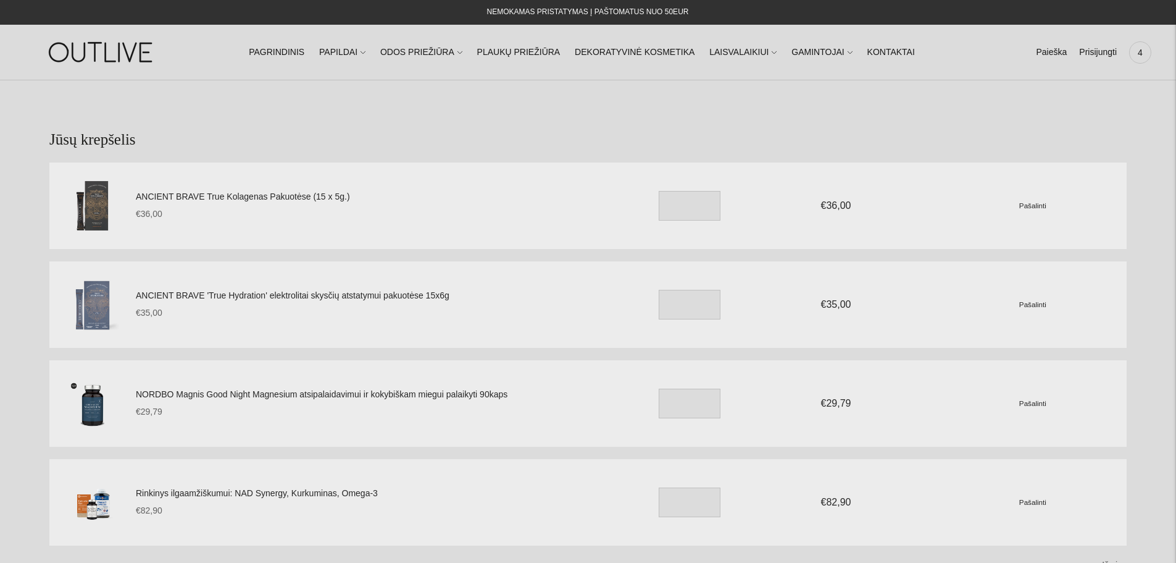
click at [1029, 203] on small "Pašalinti" at bounding box center [1033, 205] width 27 height 8
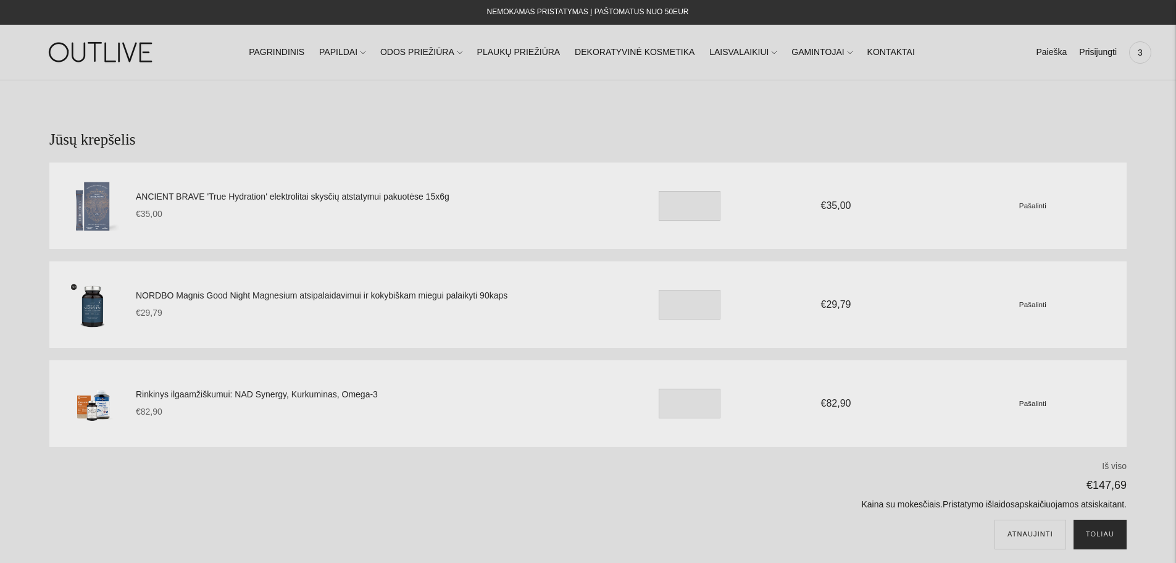
click at [1107, 526] on button "Toliau" at bounding box center [1100, 534] width 53 height 30
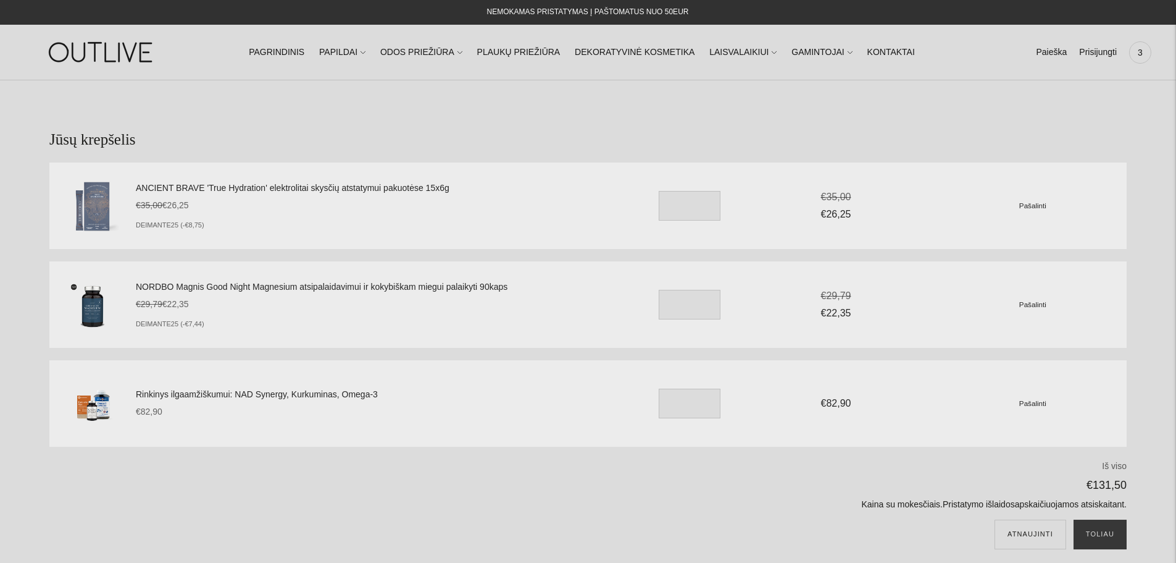
click at [1036, 403] on small "Pašalinti" at bounding box center [1033, 403] width 27 height 8
